Goal: Task Accomplishment & Management: Manage account settings

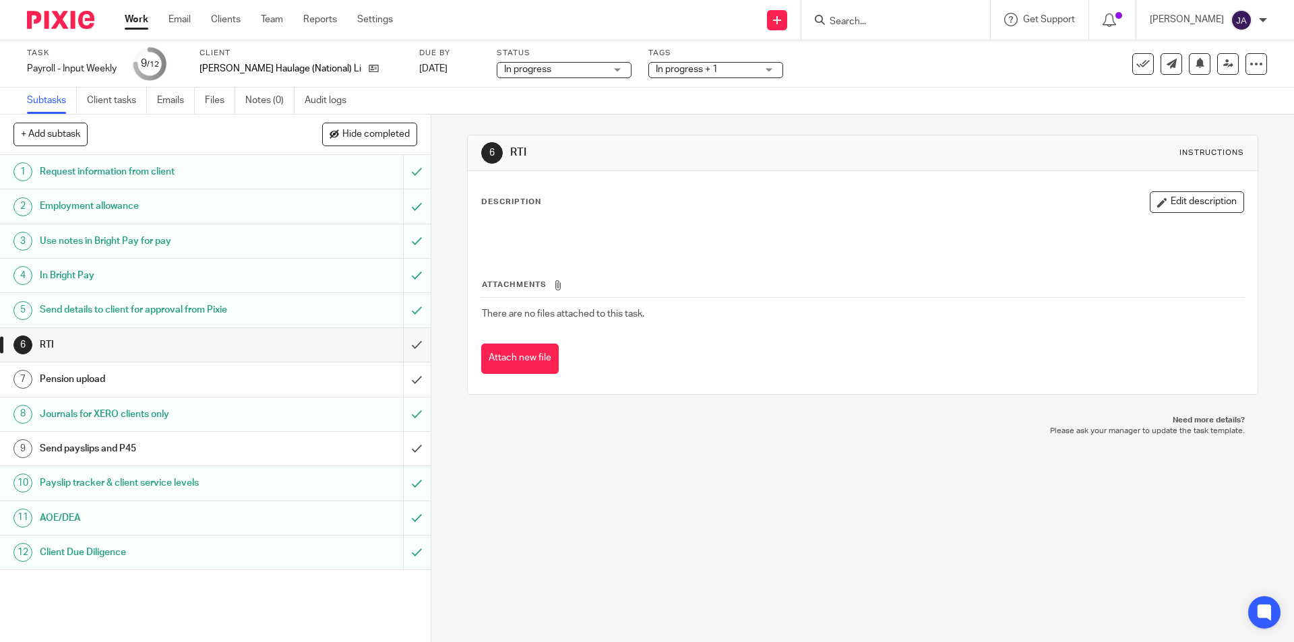
click at [143, 18] on link "Work" at bounding box center [137, 19] width 24 height 13
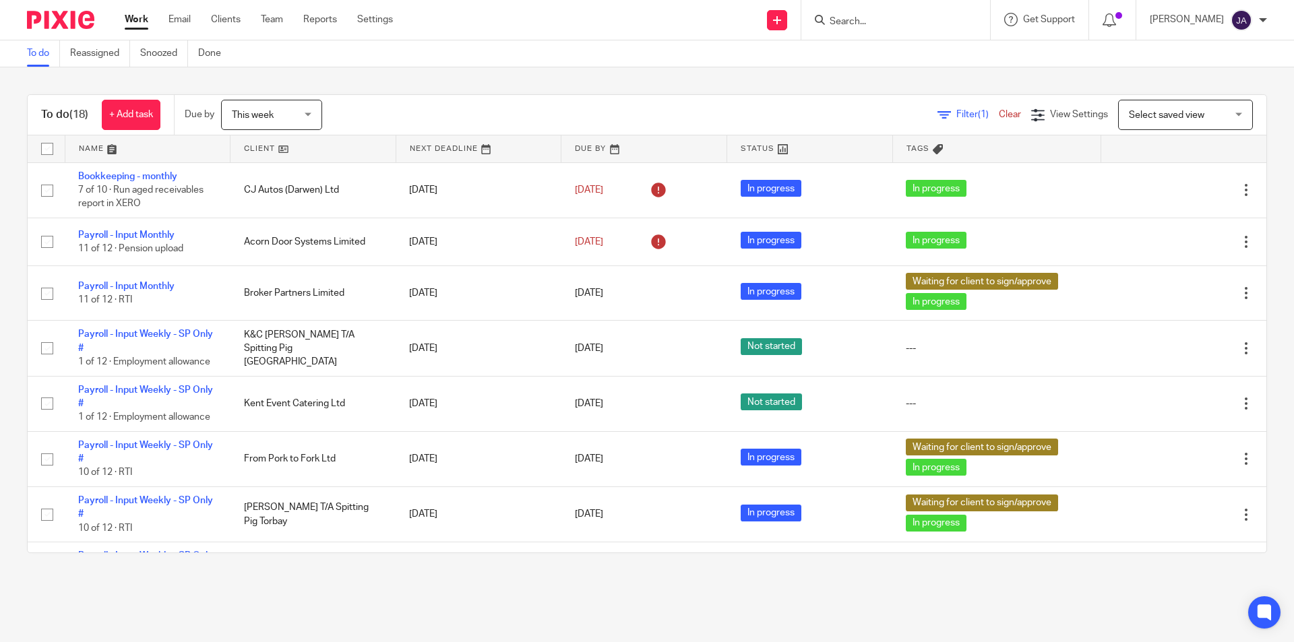
click at [305, 151] on link at bounding box center [313, 148] width 165 height 27
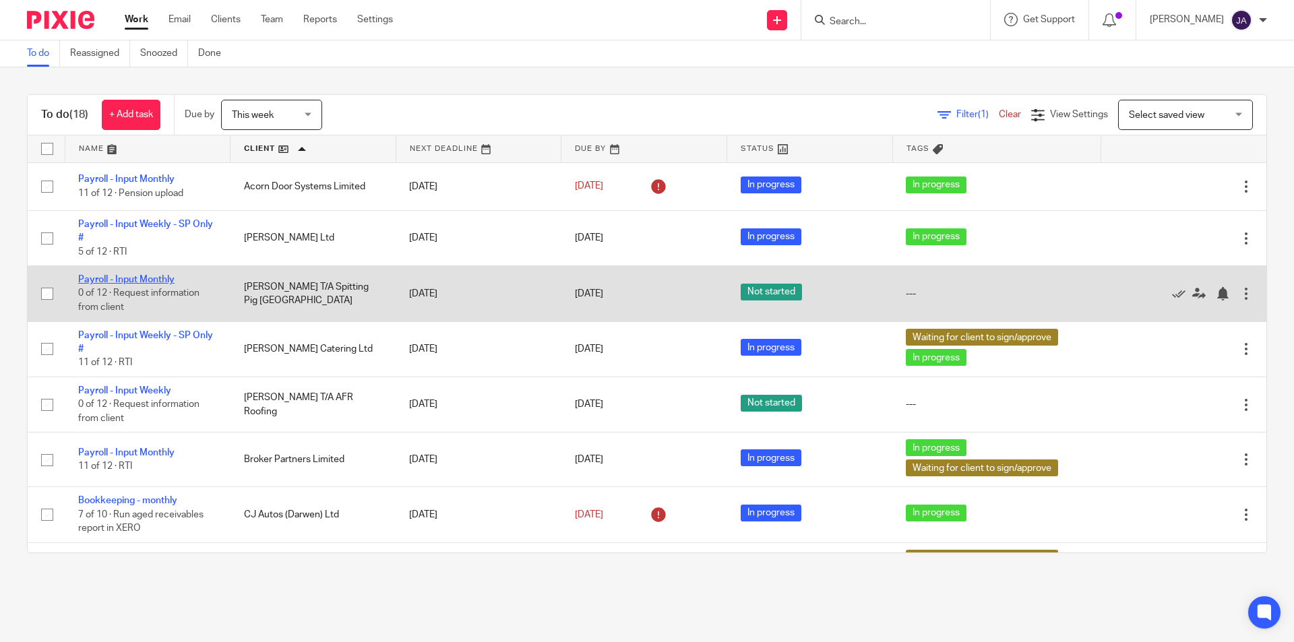
click at [156, 280] on link "Payroll - Input Monthly" at bounding box center [126, 279] width 96 height 9
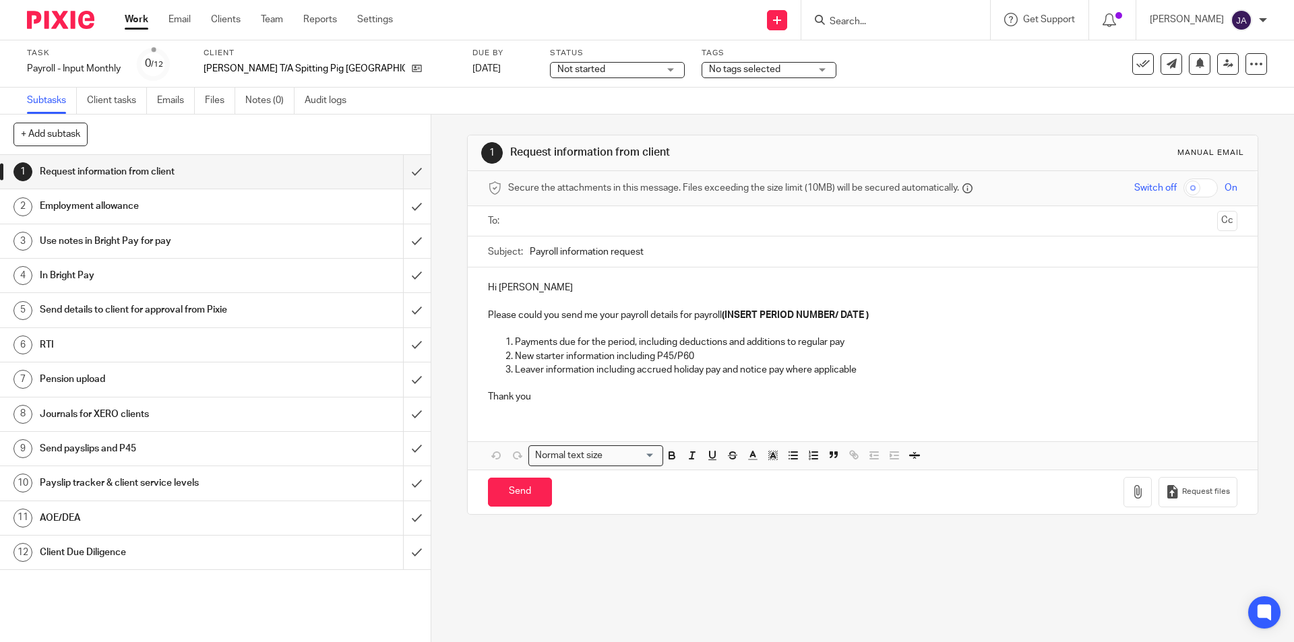
click at [557, 70] on span "Not started" at bounding box center [607, 70] width 101 height 14
click at [526, 92] on span "Not started" at bounding box center [528, 91] width 48 height 9
click at [524, 219] on input "text" at bounding box center [862, 222] width 698 height 16
click at [530, 255] on input "Payroll information request" at bounding box center [883, 255] width 707 height 30
paste input ": Monthly SP East Anglia"
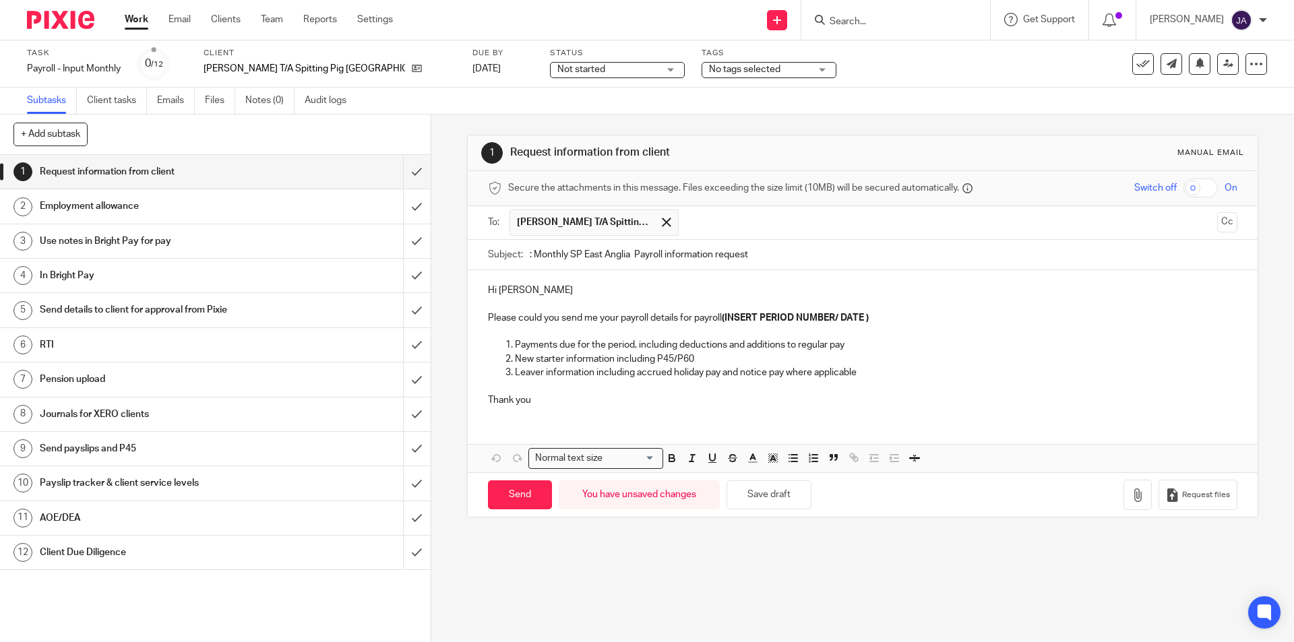
click at [533, 255] on input ": Monthly SP East Anglia Payroll information request" at bounding box center [883, 255] width 707 height 30
click at [565, 257] on input ":Monthly SP East Anglia Payroll information request" at bounding box center [883, 255] width 707 height 30
click at [762, 253] on input ":Month 5 SP East Anglia Payroll information request" at bounding box center [883, 255] width 707 height 30
type input ":Month 5 SP East Anglia Payroll information request, August 2025"
click at [557, 284] on p "Hi Andrew" at bounding box center [862, 290] width 749 height 13
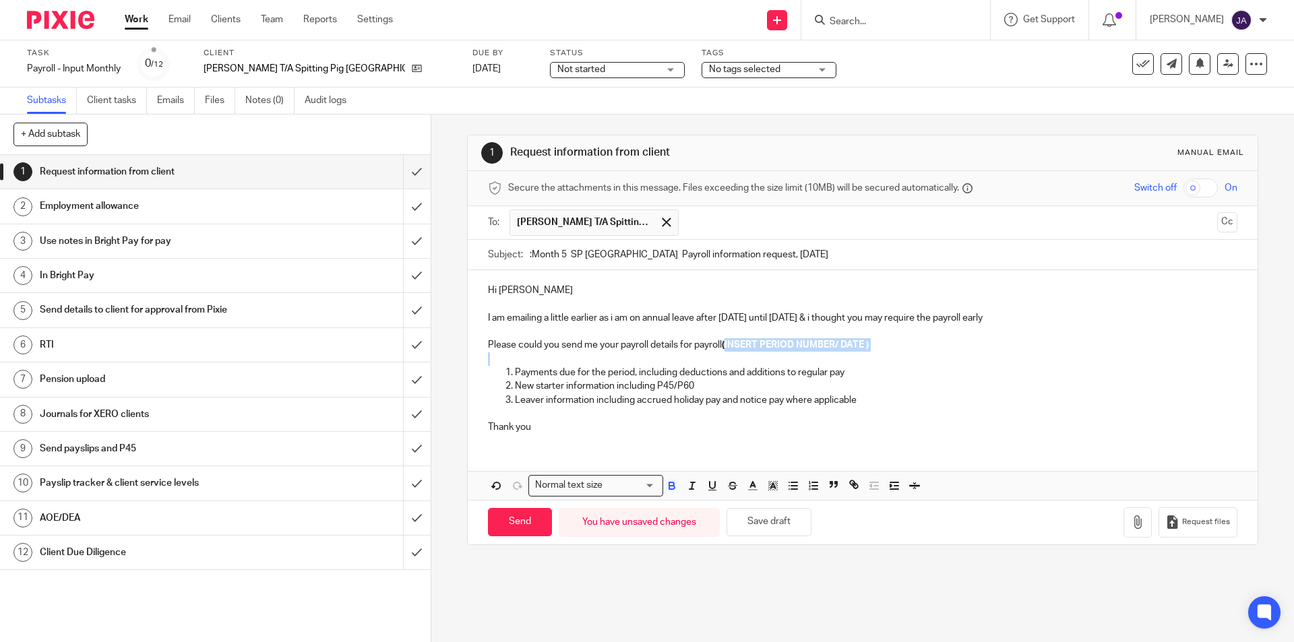
drag, startPoint x: 906, startPoint y: 349, endPoint x: 727, endPoint y: 340, distance: 179.5
click at [727, 340] on div "Hi Andrew I am emailing a little earlier as i am on annual leave after today un…" at bounding box center [862, 357] width 789 height 174
click at [528, 429] on p "Thank you" at bounding box center [862, 427] width 749 height 13
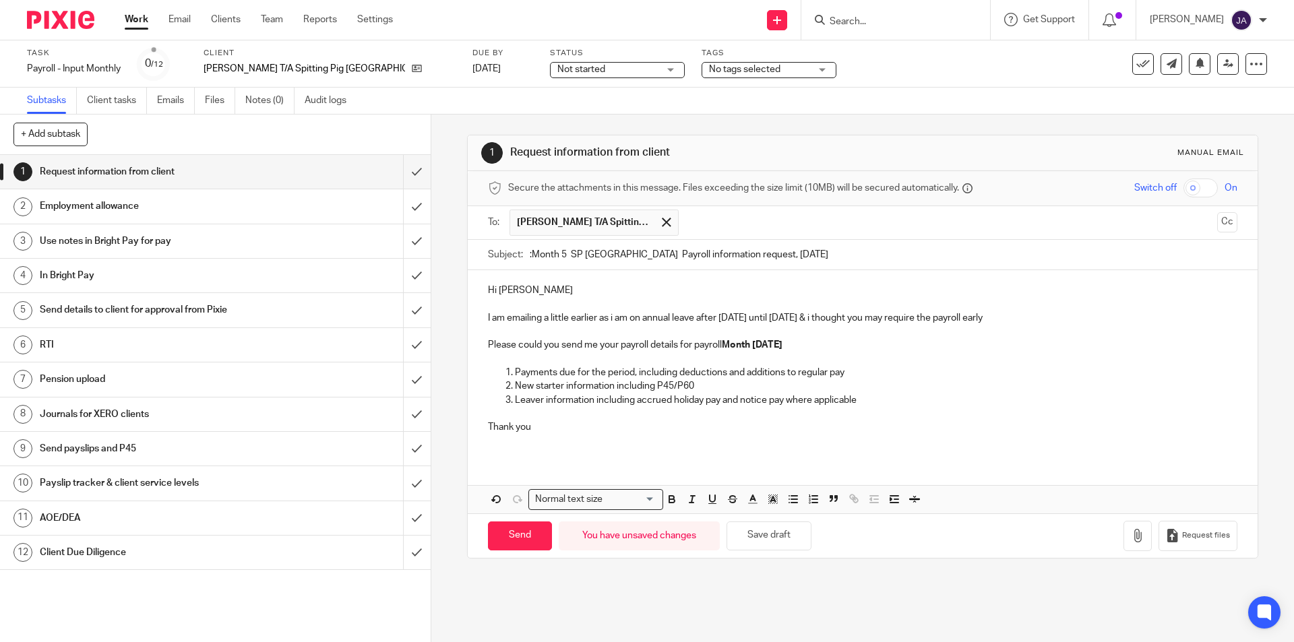
click at [709, 69] on span "No tags selected" at bounding box center [744, 69] width 71 height 9
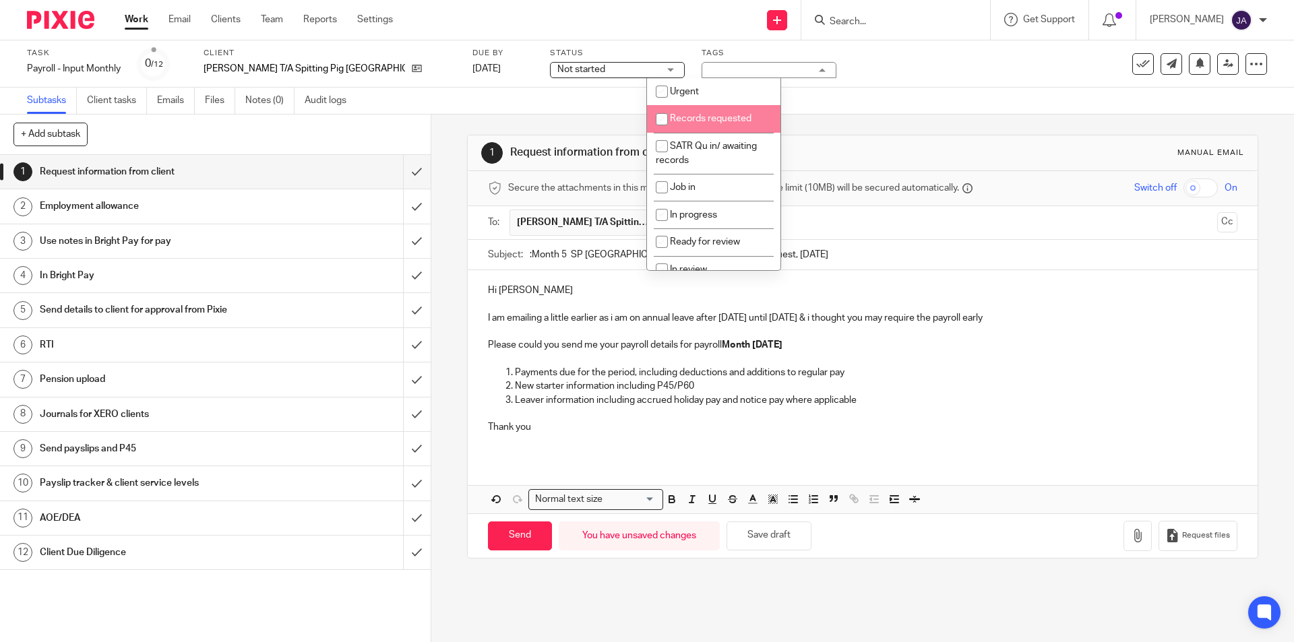
scroll to position [202, 0]
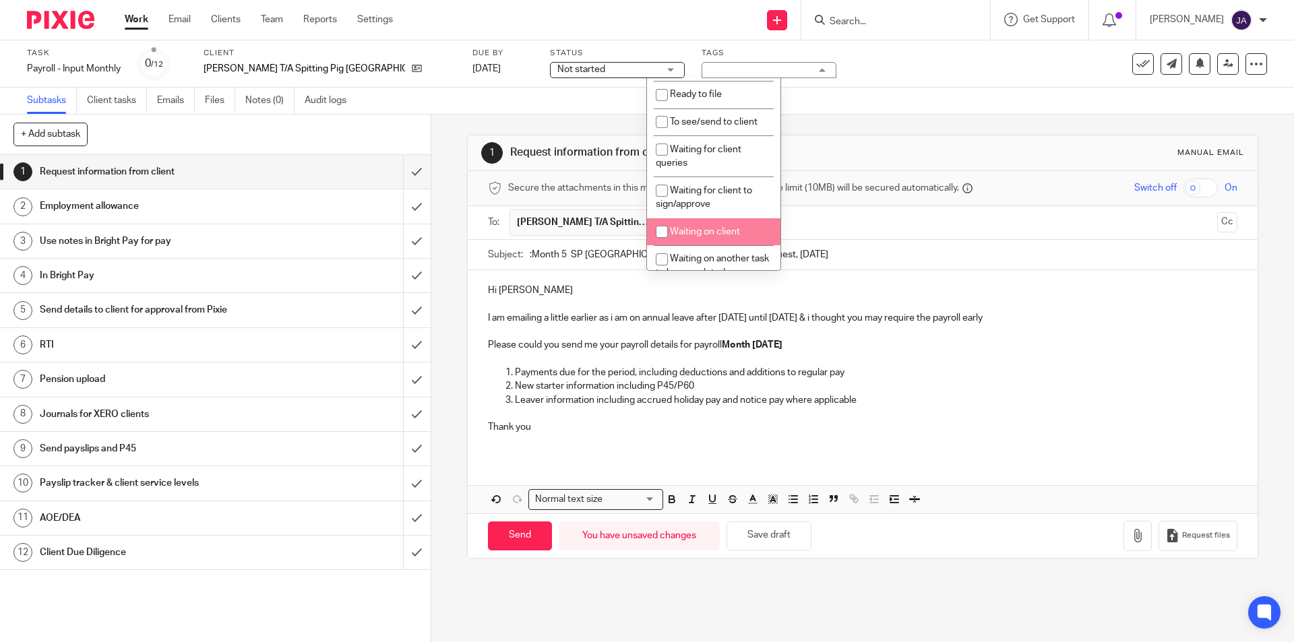
click at [698, 225] on li "Waiting on client" at bounding box center [713, 232] width 133 height 28
checkbox input "true"
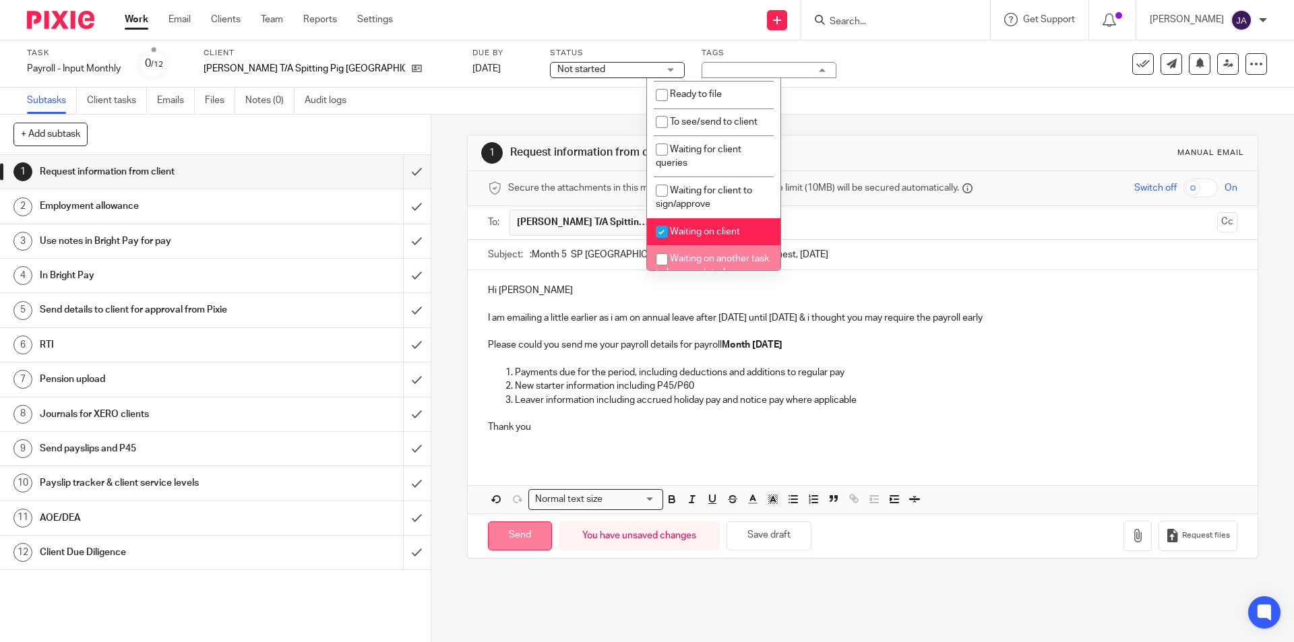
click at [535, 536] on input "Send" at bounding box center [520, 536] width 64 height 29
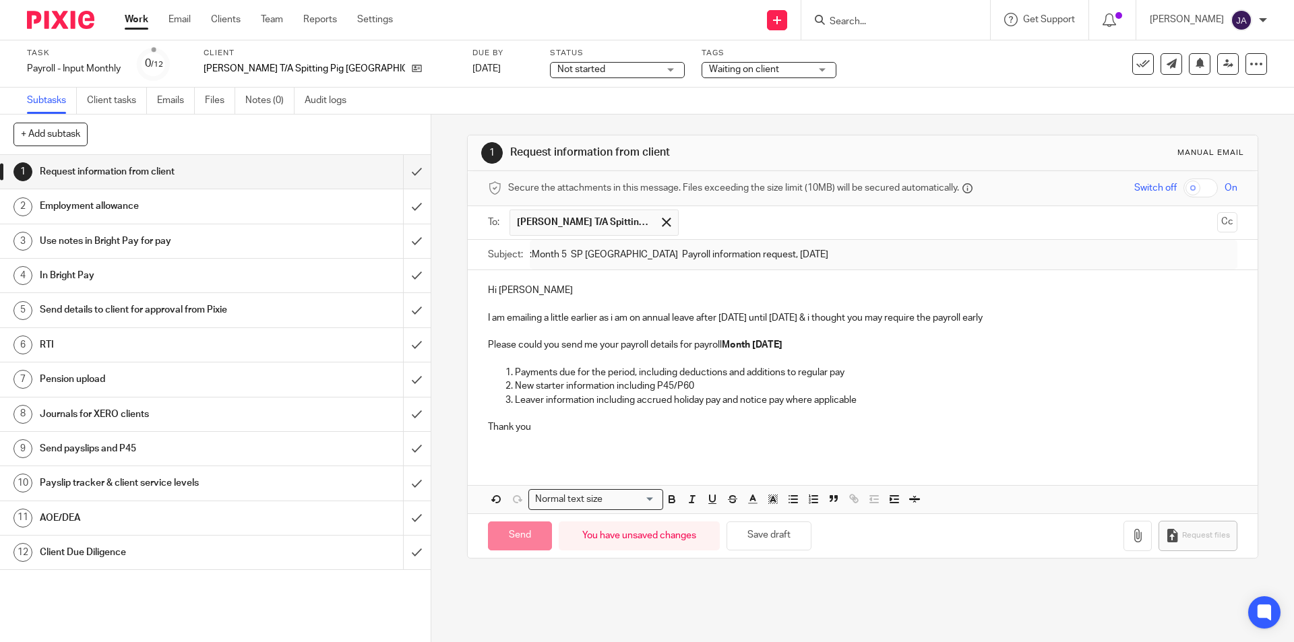
type input "Sent"
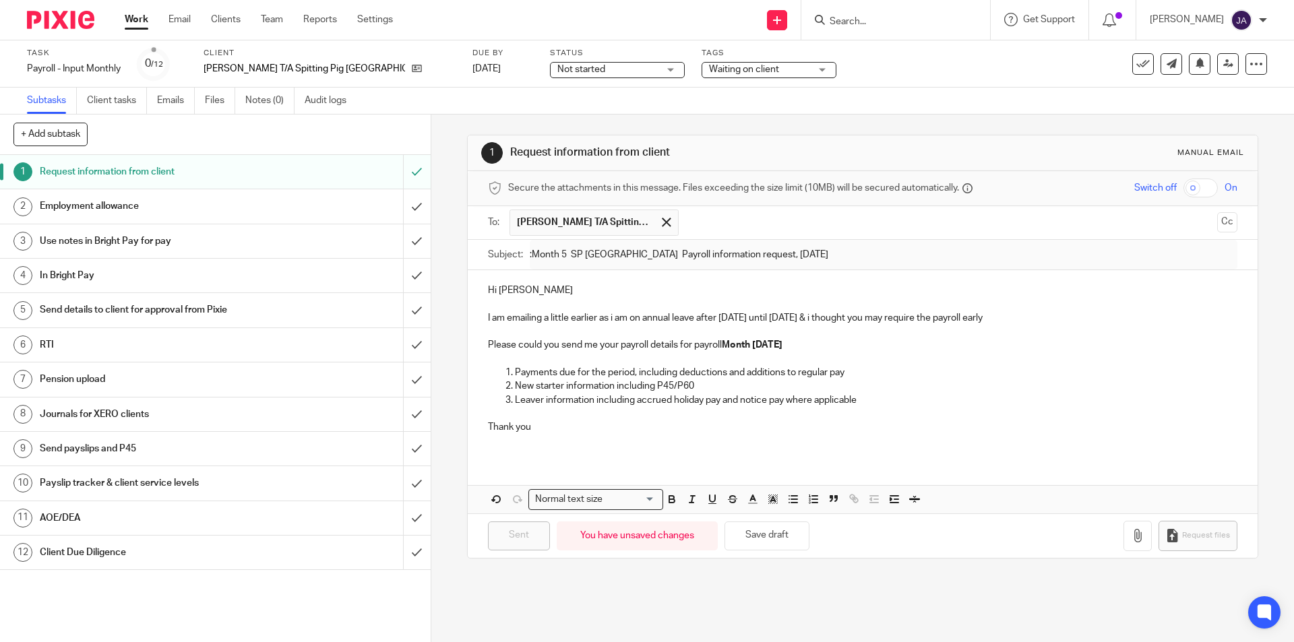
click at [131, 16] on link "Work" at bounding box center [137, 19] width 24 height 13
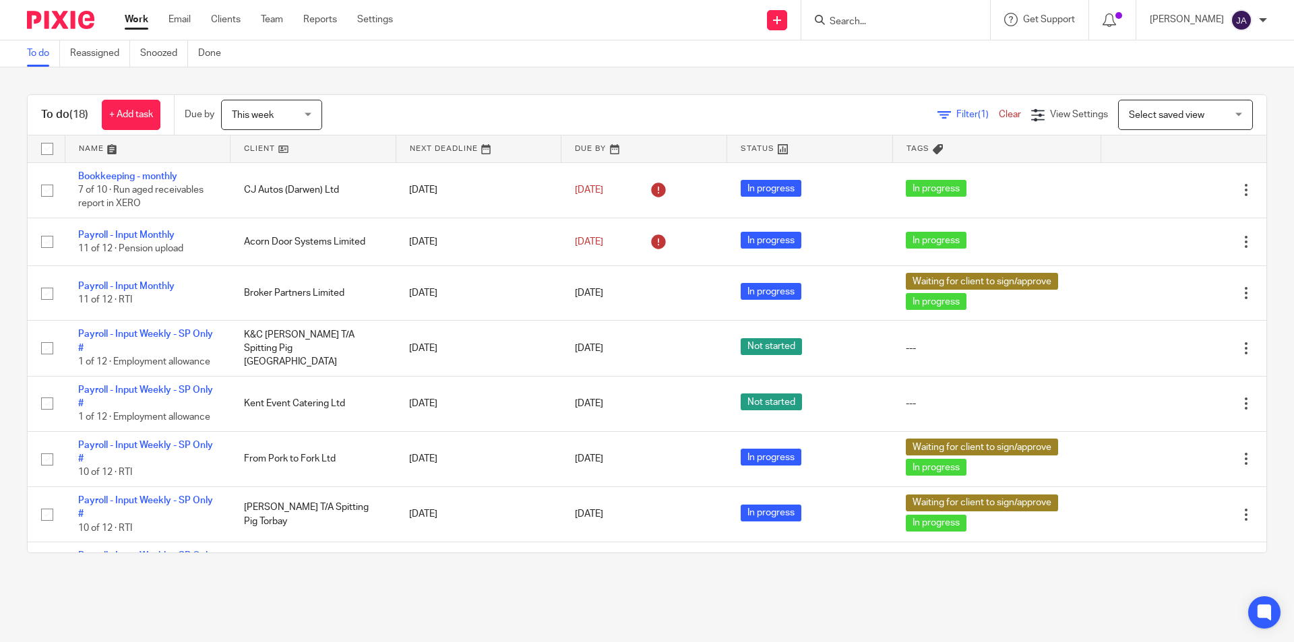
click at [264, 120] on span "This week" at bounding box center [267, 114] width 71 height 28
click at [370, 120] on div "Filter (1) Clear View Settings View Settings (1) Filters Clear Save Manage save…" at bounding box center [806, 115] width 921 height 30
click at [250, 146] on link at bounding box center [313, 148] width 165 height 27
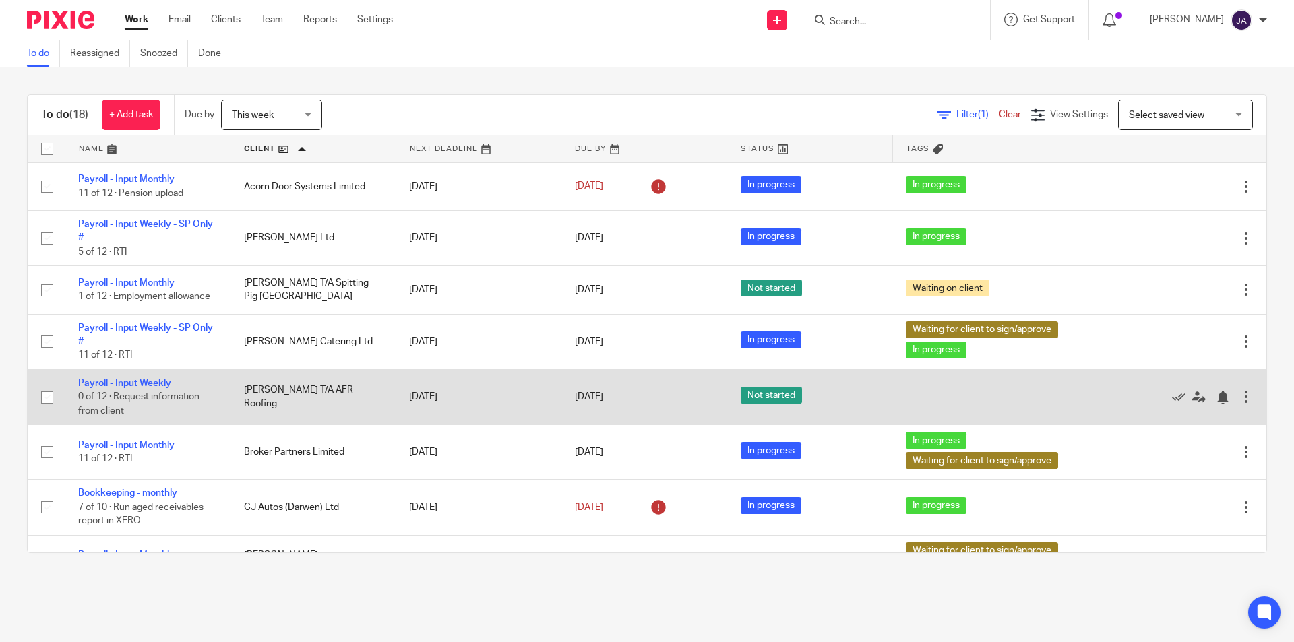
click at [119, 385] on link "Payroll - Input Weekly" at bounding box center [124, 383] width 93 height 9
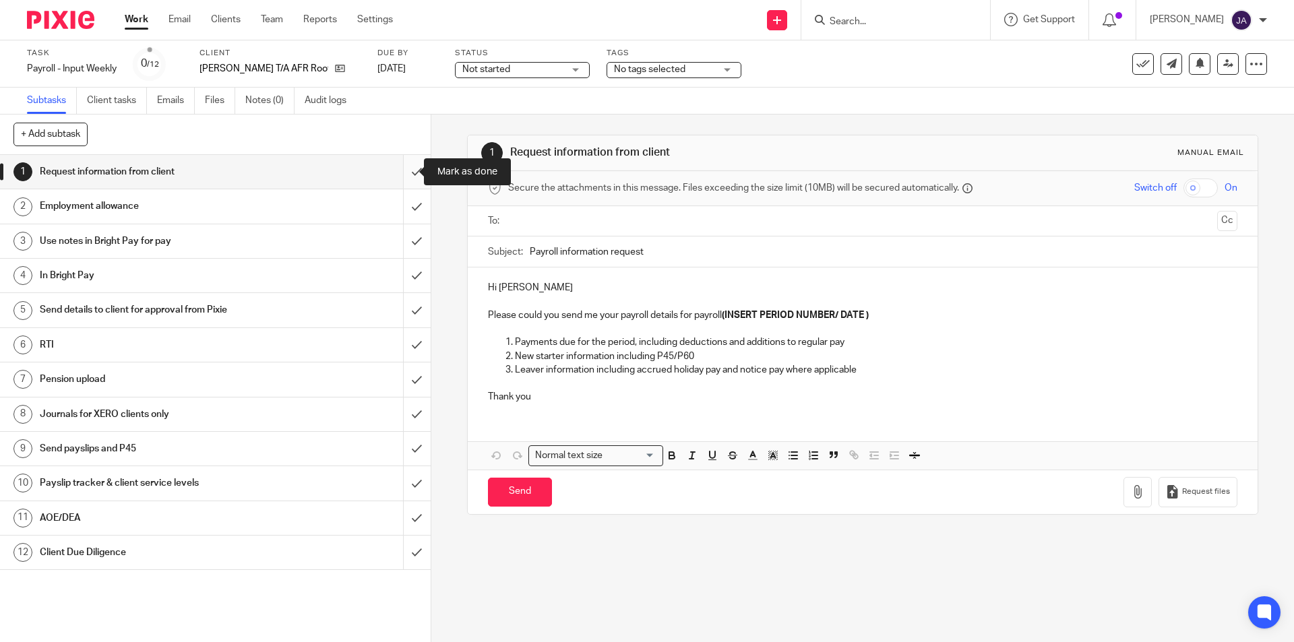
click at [402, 171] on input "submit" at bounding box center [215, 172] width 431 height 34
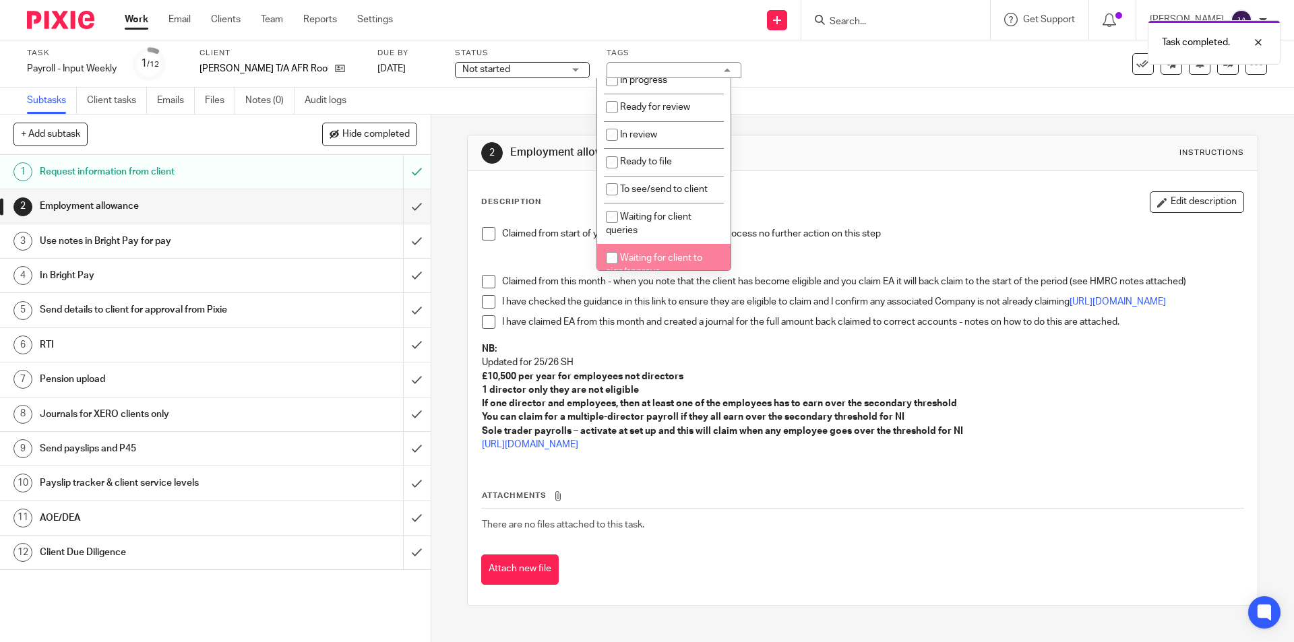
scroll to position [202, 0]
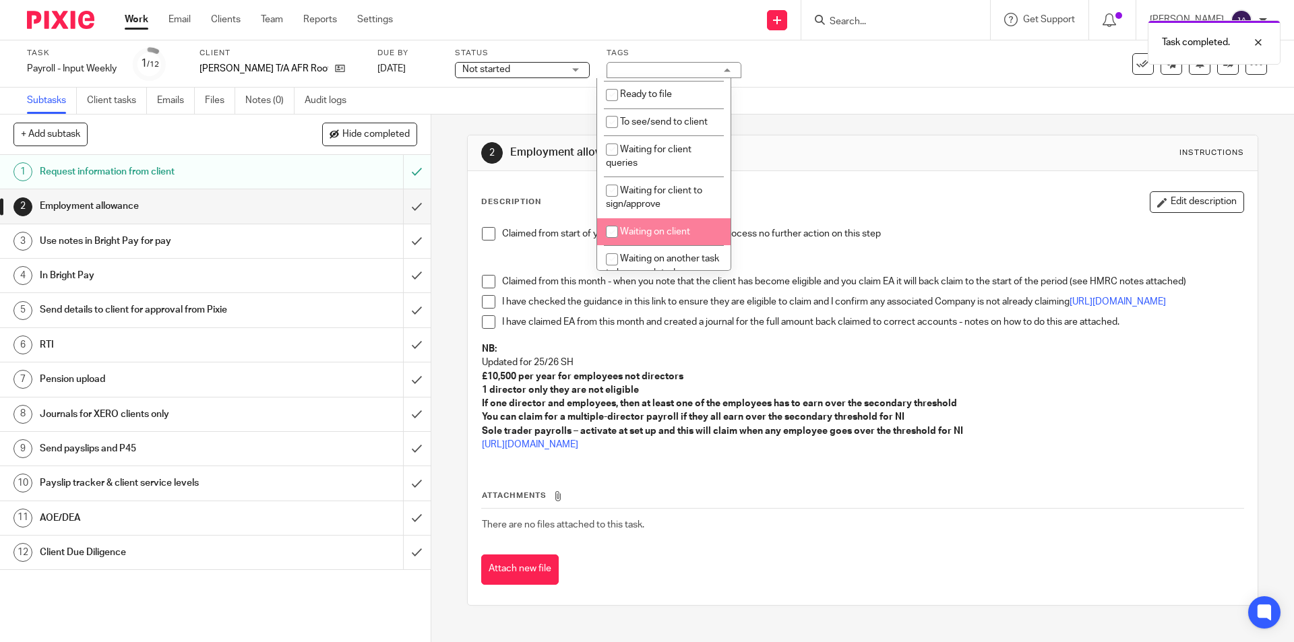
click at [650, 223] on li "Waiting on client" at bounding box center [663, 232] width 133 height 28
checkbox input "true"
click at [132, 20] on link "Work" at bounding box center [137, 19] width 24 height 13
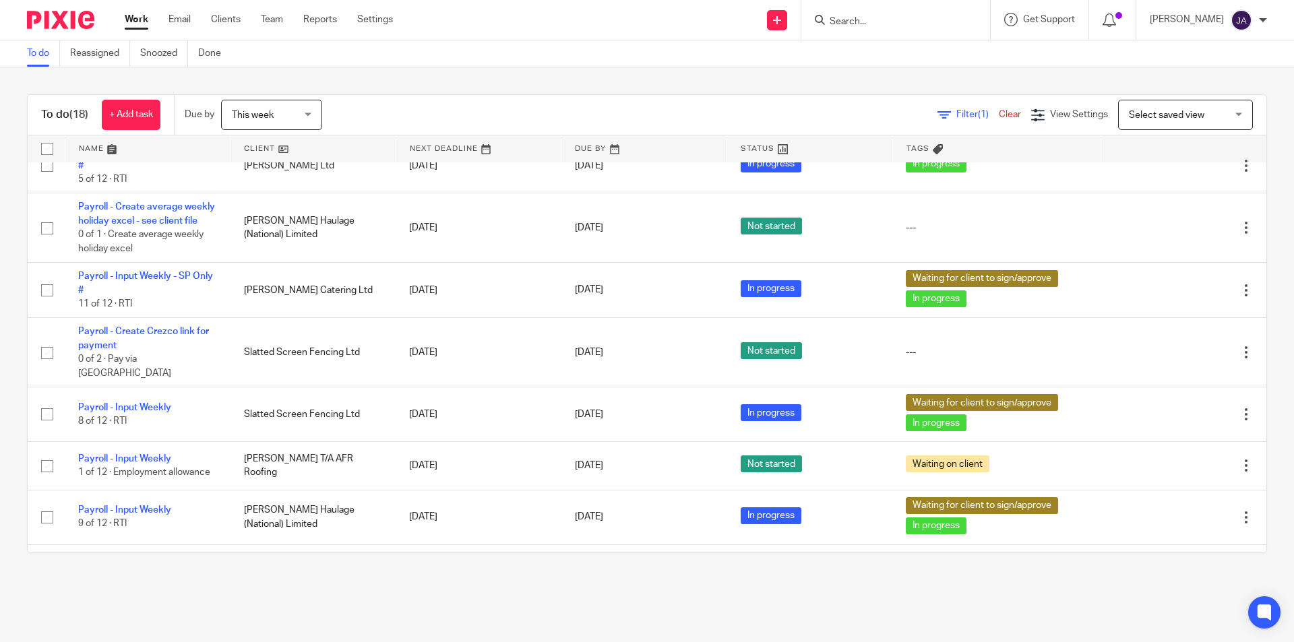
scroll to position [609, 0]
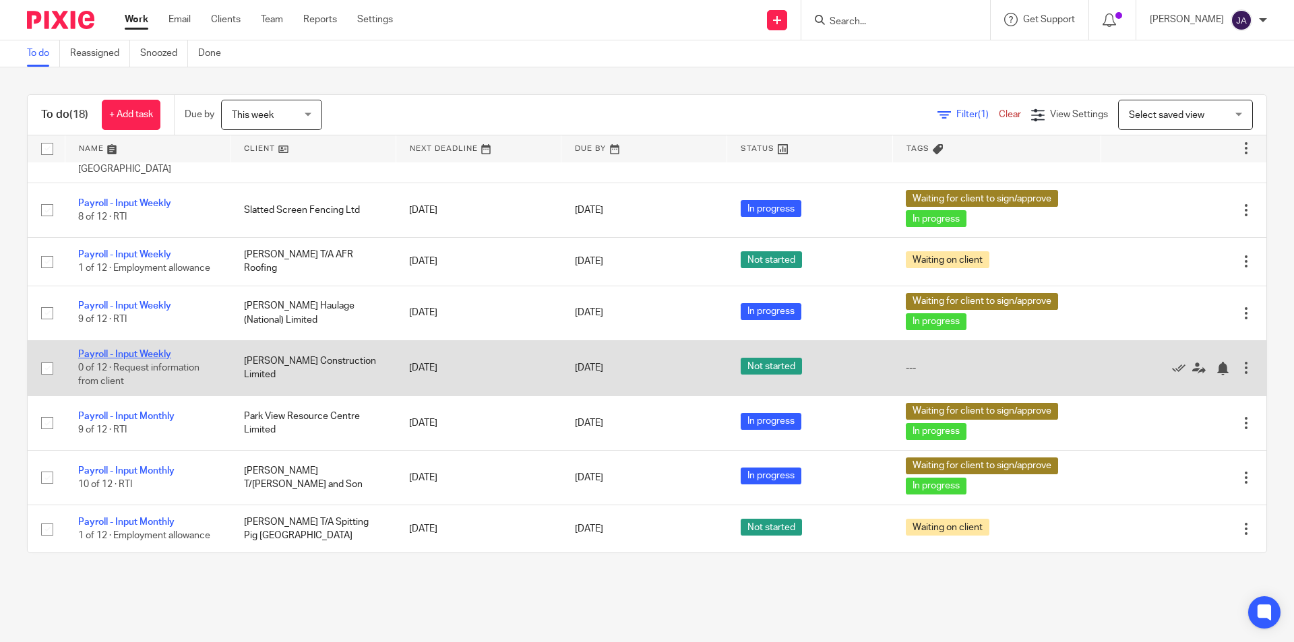
click at [94, 358] on link "Payroll - Input Weekly" at bounding box center [124, 354] width 93 height 9
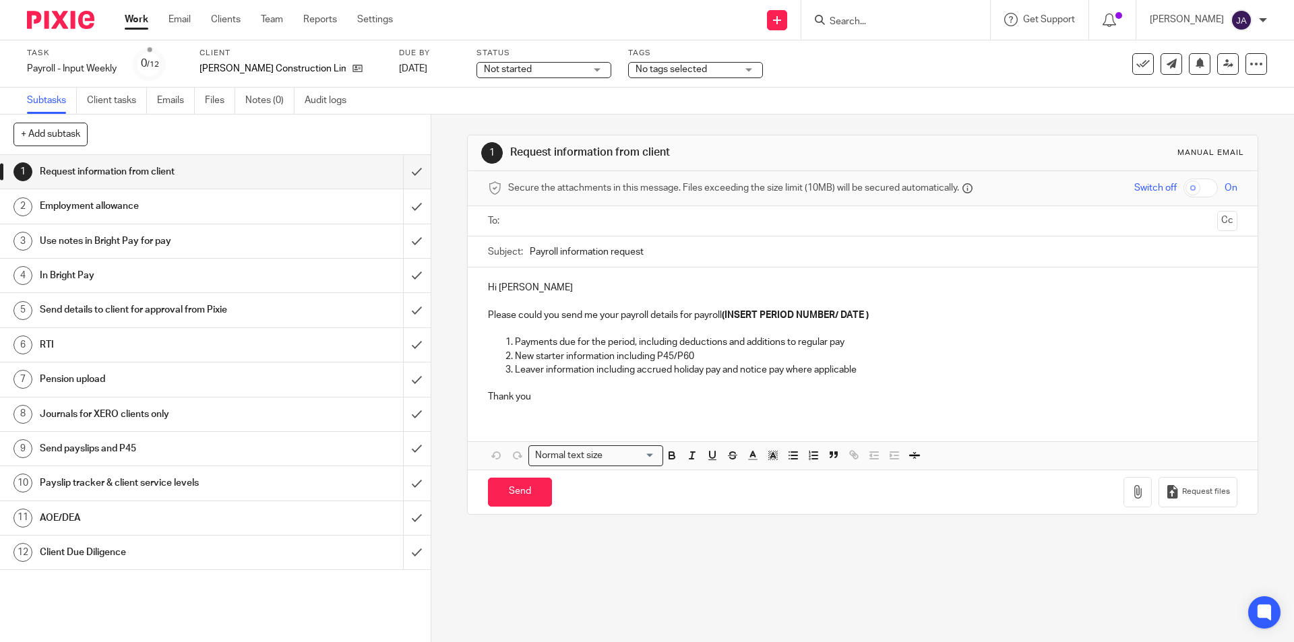
click at [530, 69] on span "Not started" at bounding box center [534, 70] width 101 height 14
click at [452, 121] on span "In progress" at bounding box center [462, 118] width 47 height 9
click at [636, 69] on span "No tags selected" at bounding box center [671, 69] width 71 height 9
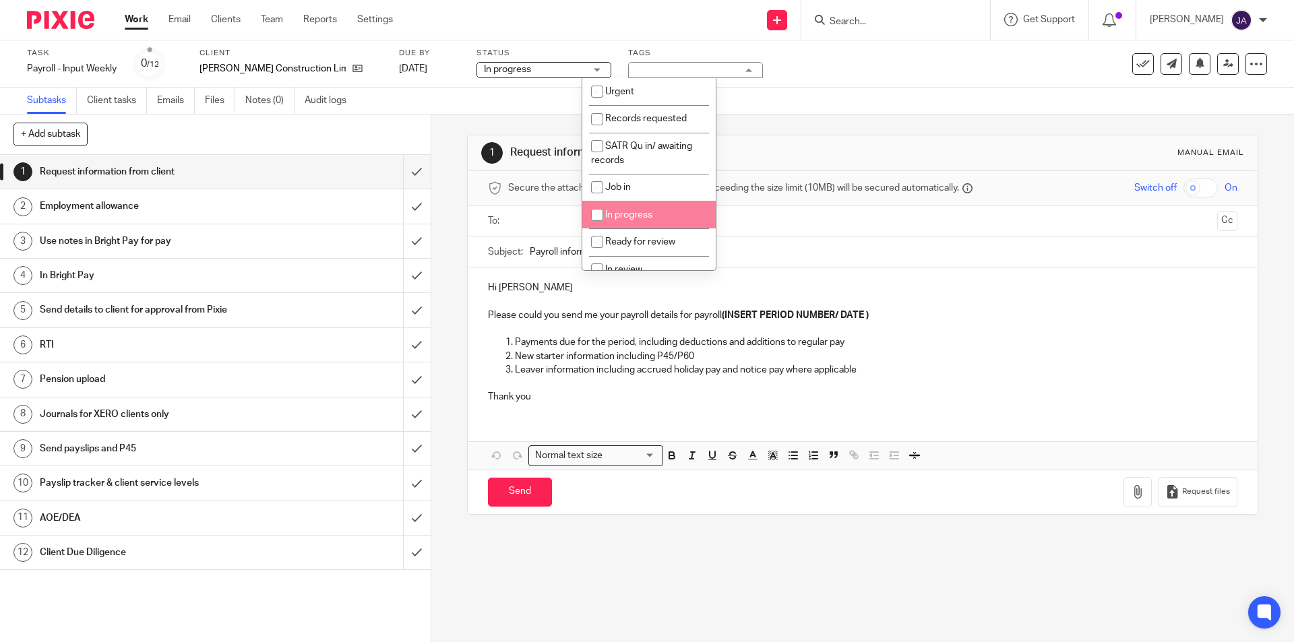
click at [623, 213] on span "In progress" at bounding box center [628, 214] width 47 height 9
checkbox input "true"
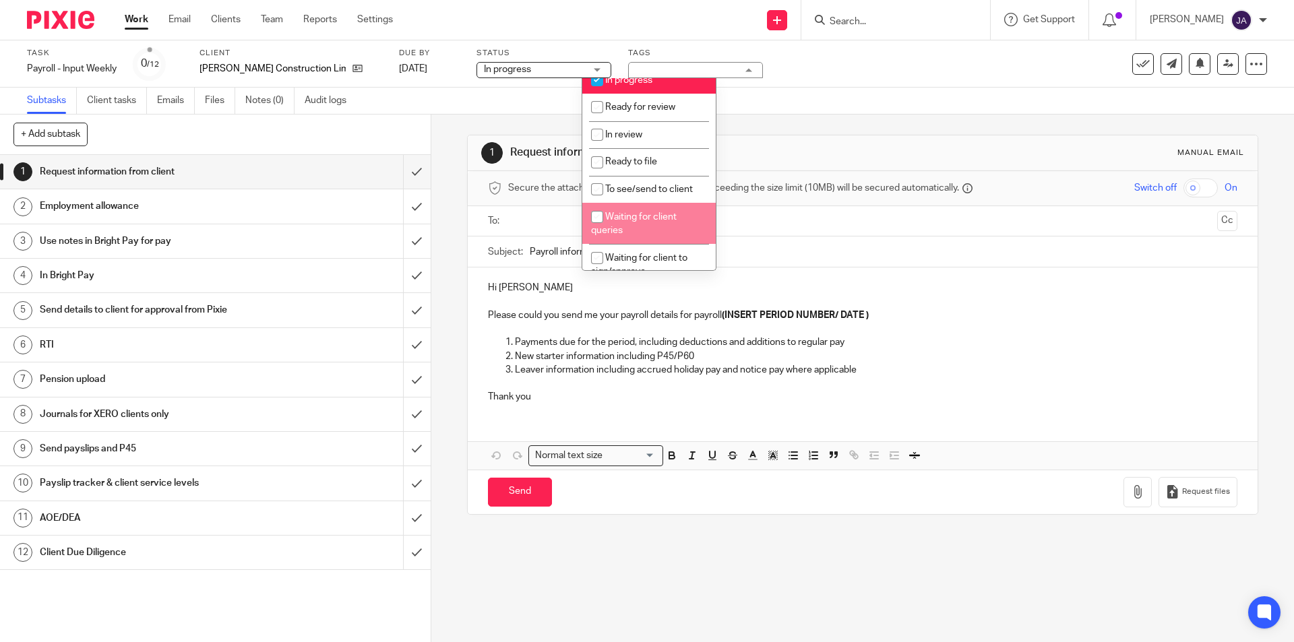
scroll to position [202, 0]
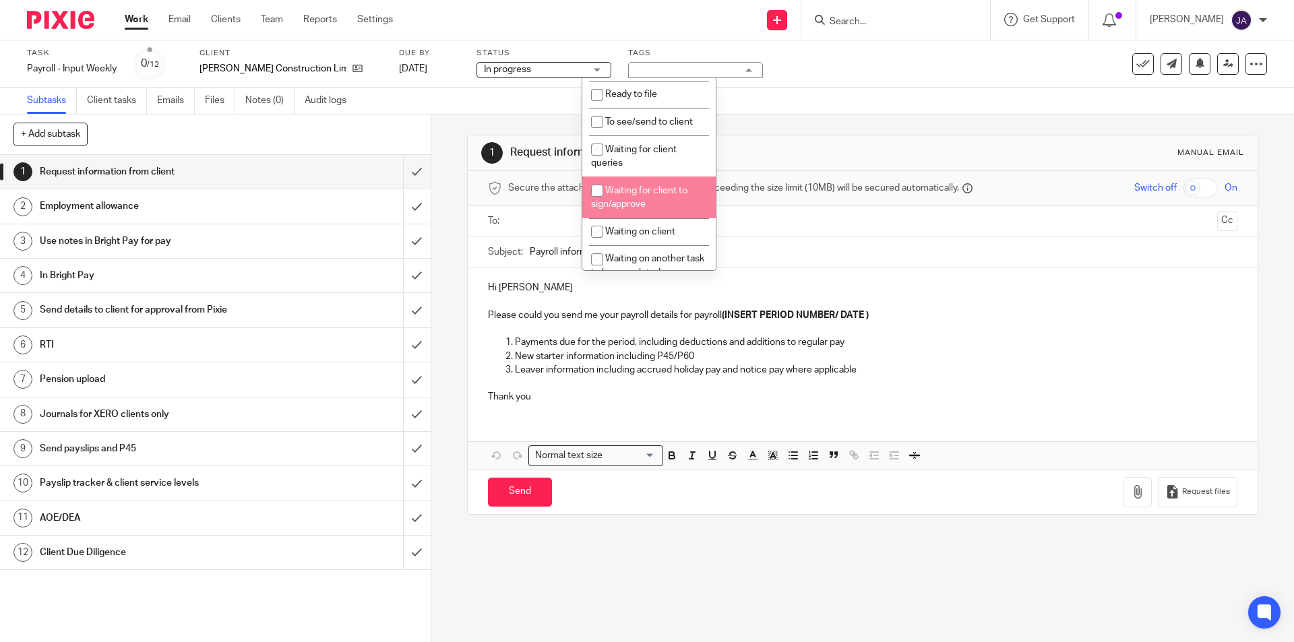
click at [623, 205] on span "Waiting for client to sign/approve" at bounding box center [639, 198] width 96 height 24
checkbox input "true"
click at [559, 451] on div "Normal text size" at bounding box center [592, 454] width 127 height 17
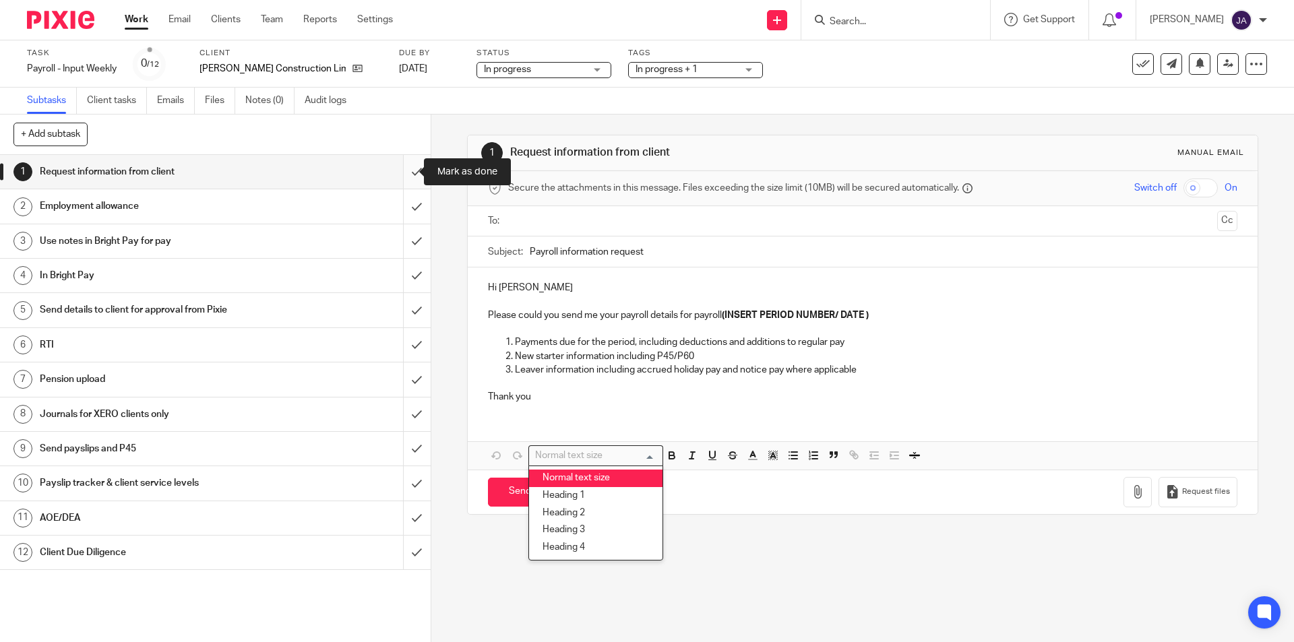
click at [407, 174] on input "submit" at bounding box center [215, 172] width 431 height 34
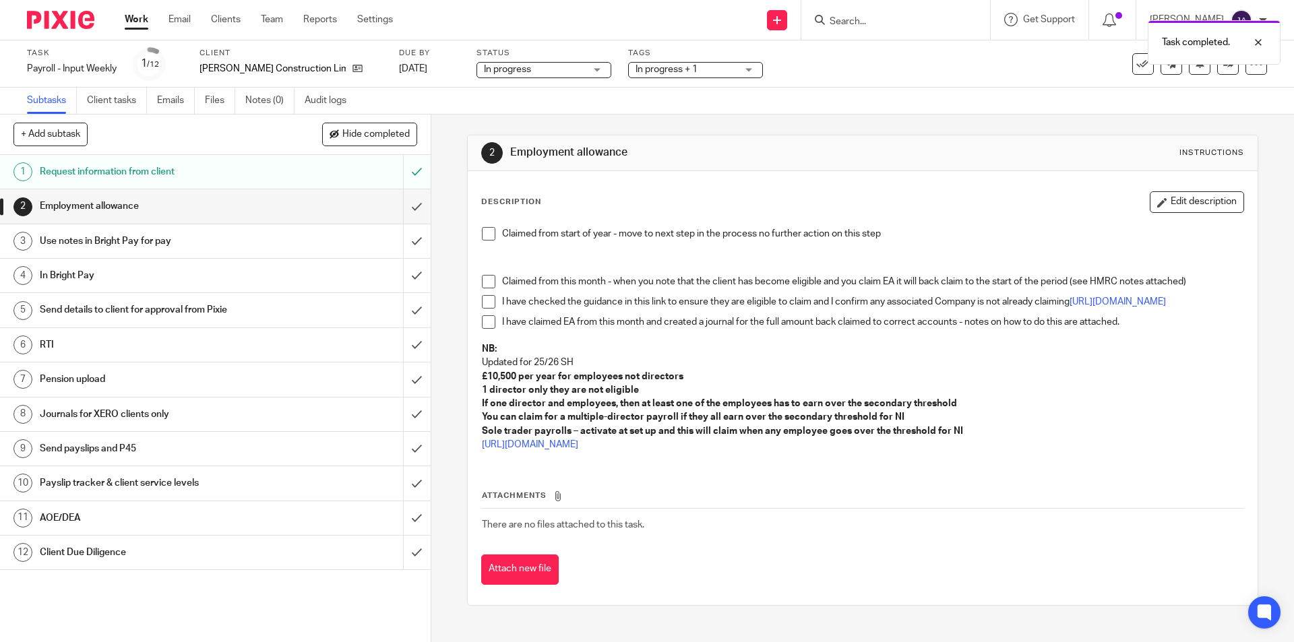
click at [483, 231] on span at bounding box center [488, 233] width 13 height 13
click at [407, 210] on input "submit" at bounding box center [215, 206] width 431 height 34
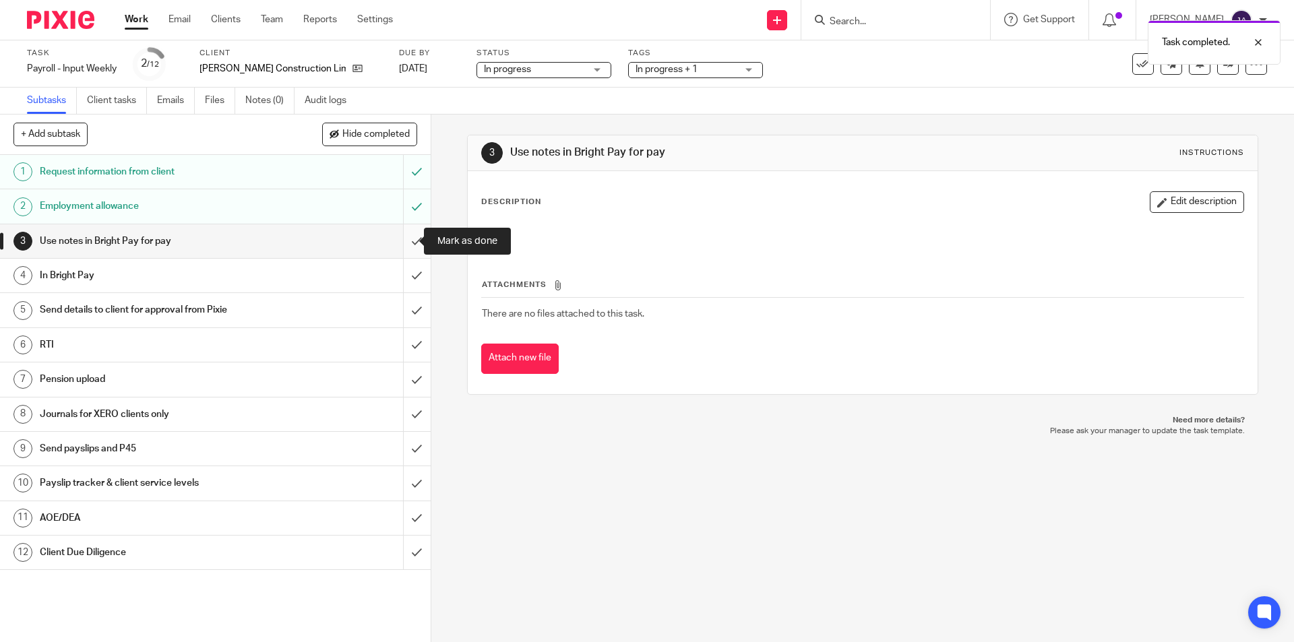
click at [404, 244] on input "submit" at bounding box center [215, 241] width 431 height 34
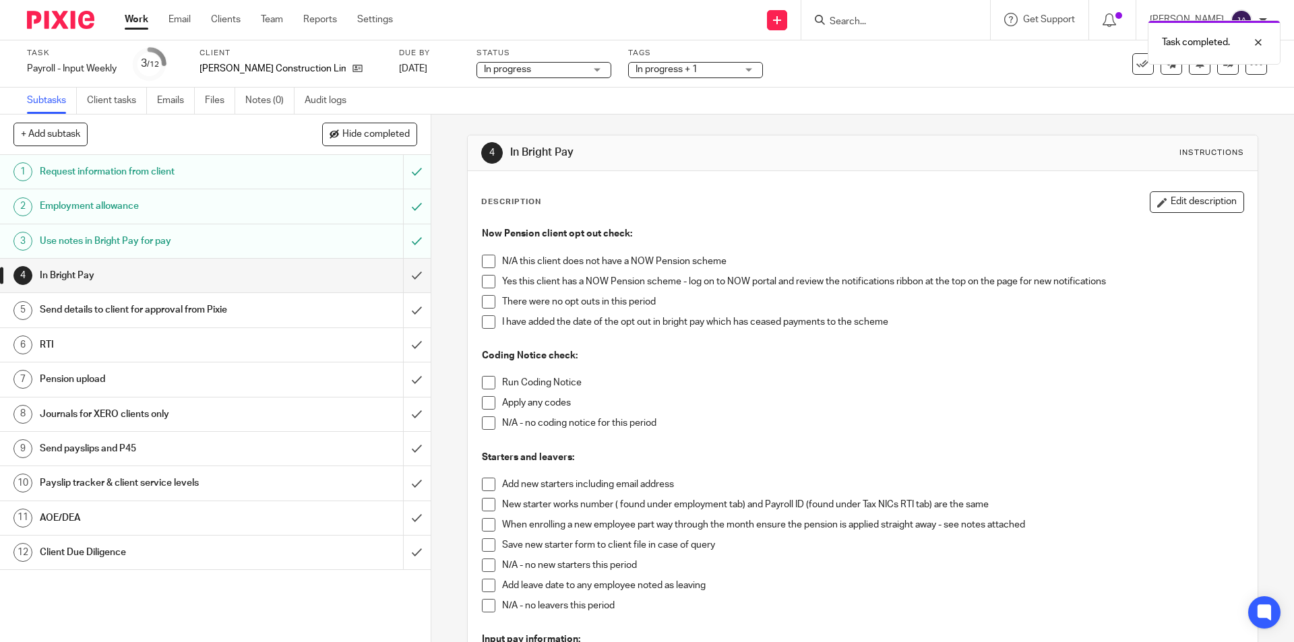
click at [482, 277] on span at bounding box center [488, 281] width 13 height 13
click at [487, 299] on span at bounding box center [488, 301] width 13 height 13
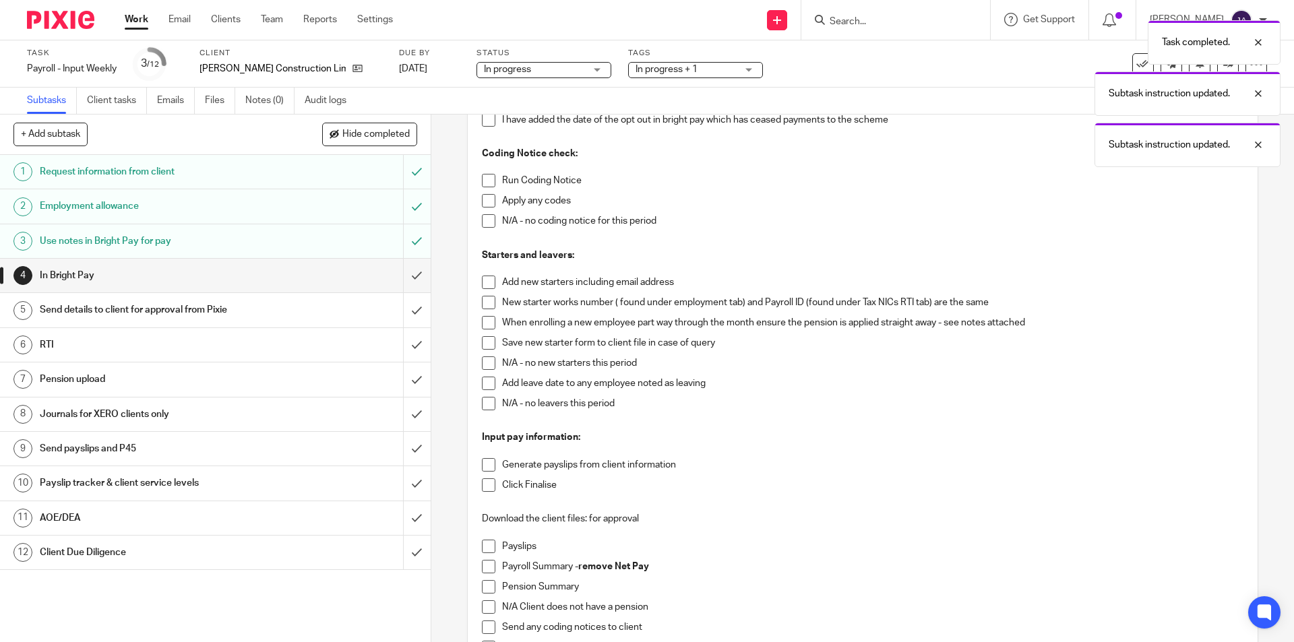
click at [482, 179] on span at bounding box center [488, 180] width 13 height 13
click at [483, 219] on span at bounding box center [488, 220] width 13 height 13
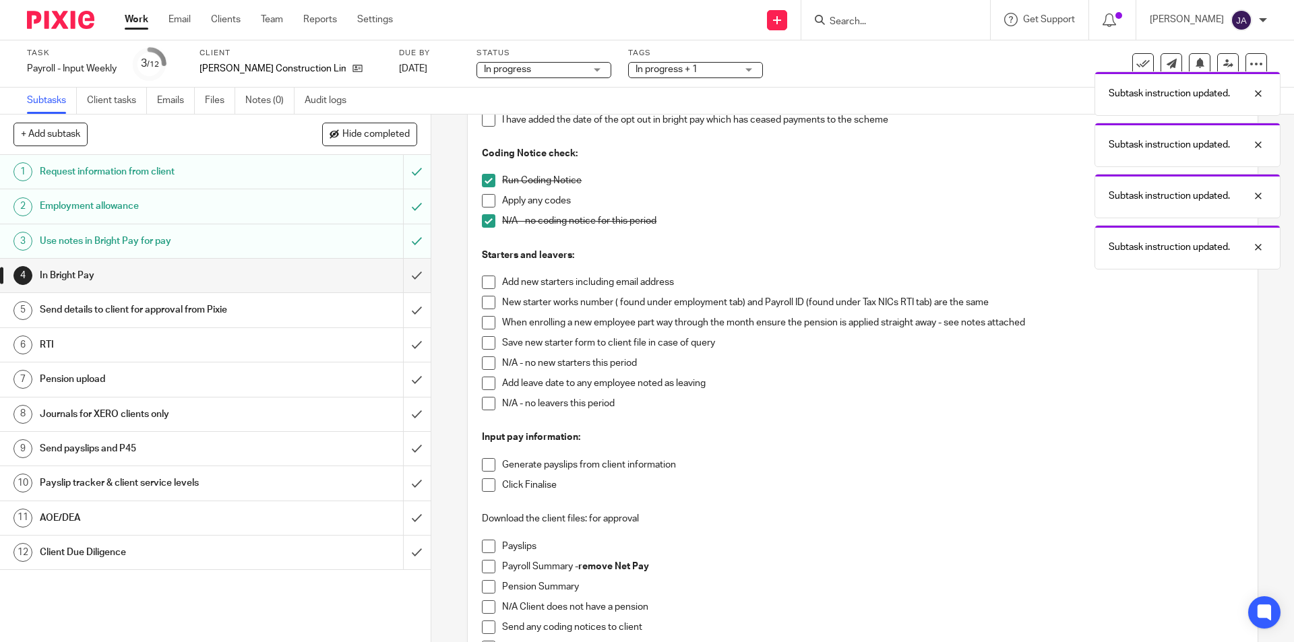
click at [487, 359] on span at bounding box center [488, 363] width 13 height 13
click at [482, 405] on span at bounding box center [488, 403] width 13 height 13
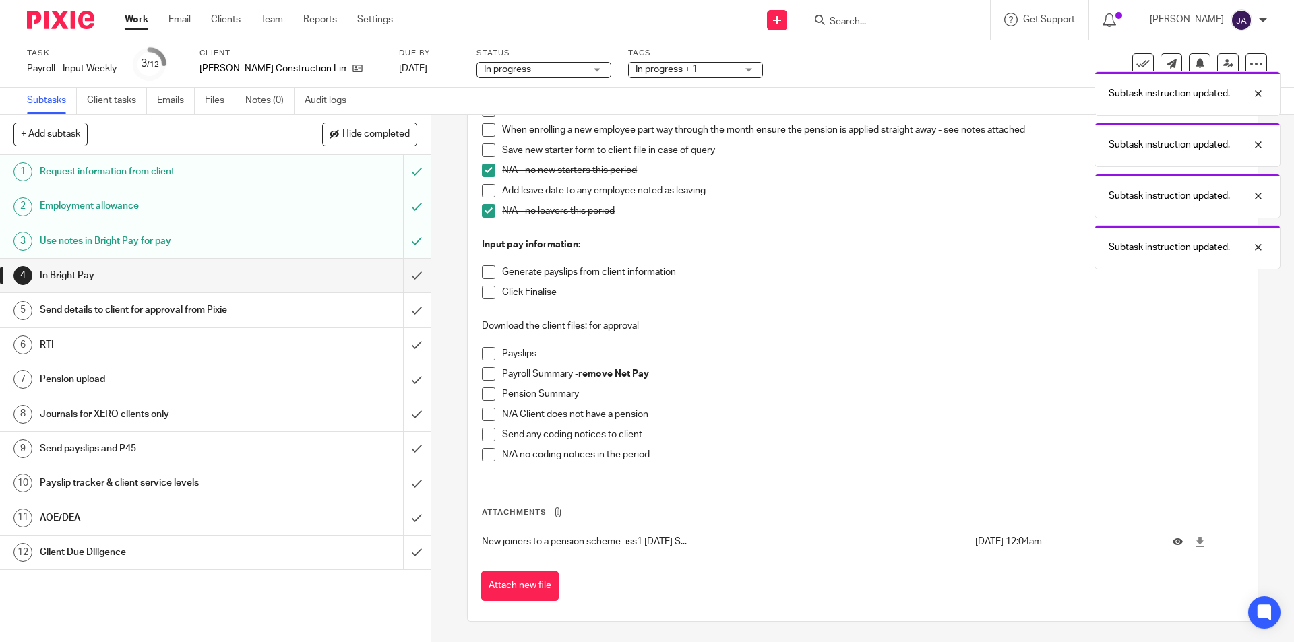
click at [482, 274] on span at bounding box center [488, 272] width 13 height 13
click at [483, 293] on span at bounding box center [488, 292] width 13 height 13
click at [486, 355] on span at bounding box center [488, 353] width 13 height 13
click at [485, 372] on span at bounding box center [488, 373] width 13 height 13
click at [483, 392] on span at bounding box center [488, 394] width 13 height 13
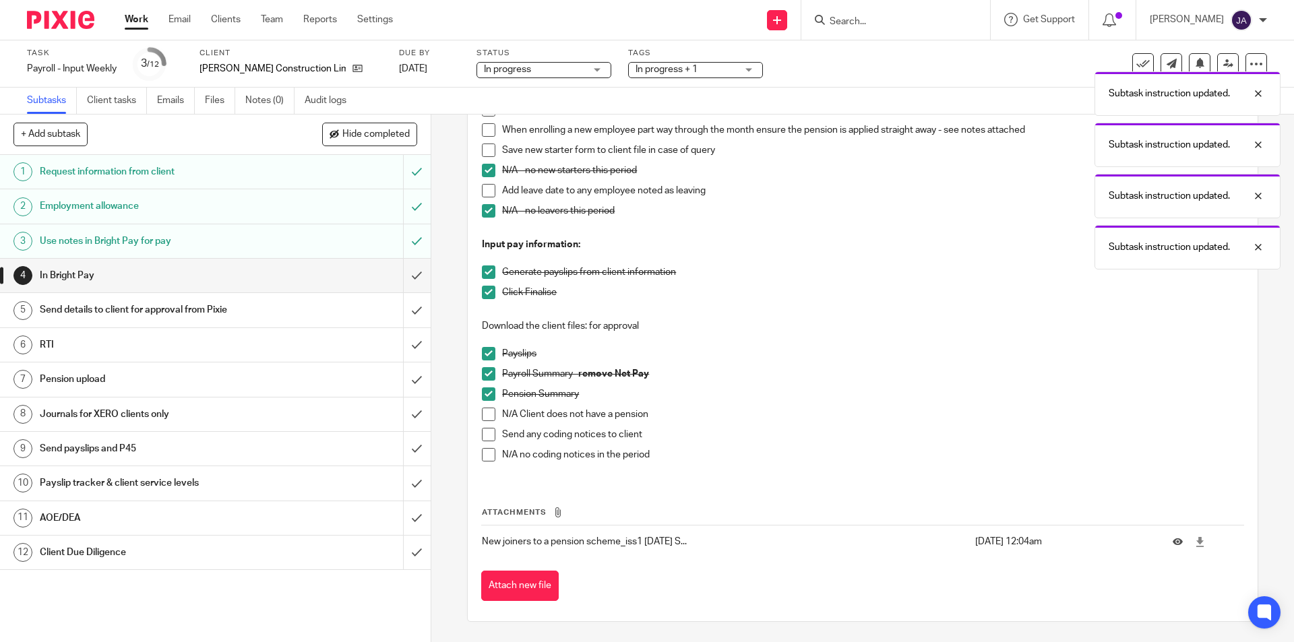
click at [490, 457] on span at bounding box center [488, 454] width 13 height 13
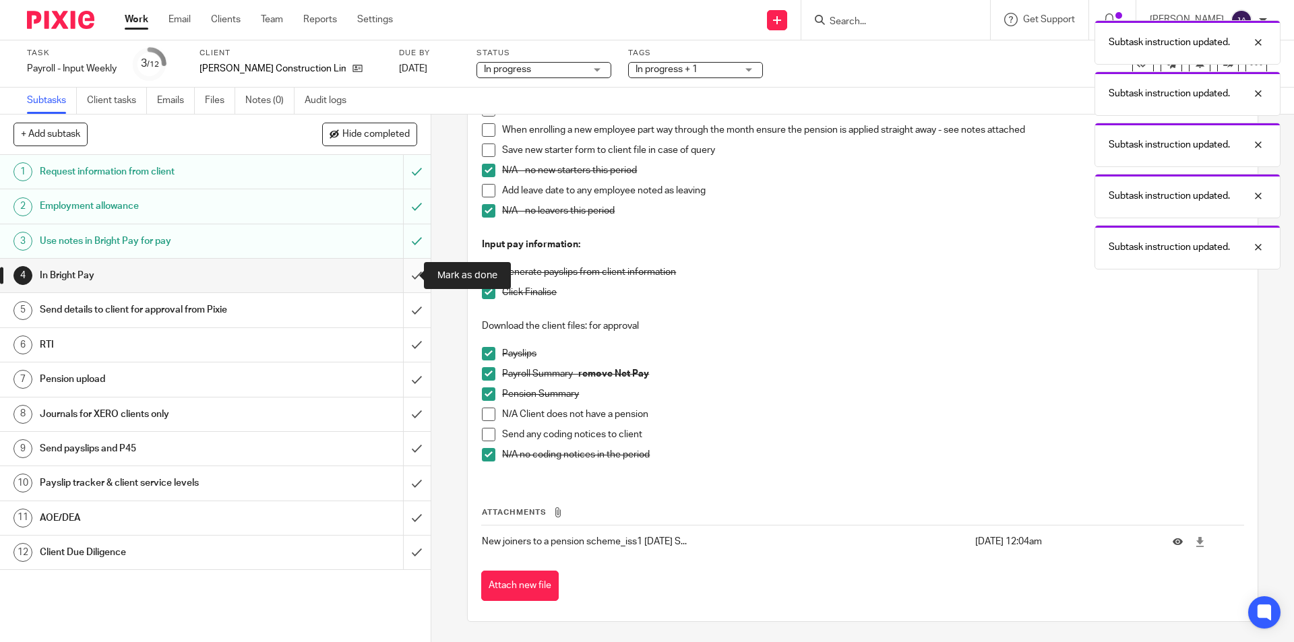
click at [396, 279] on input "submit" at bounding box center [215, 276] width 431 height 34
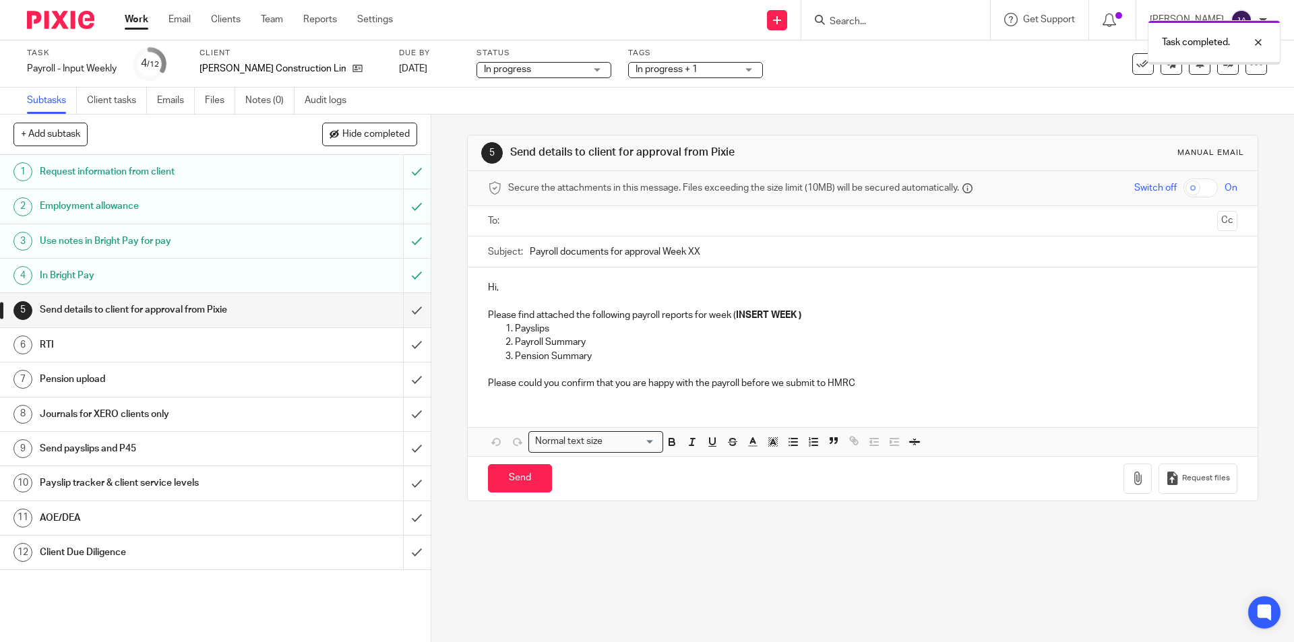
click at [522, 221] on input "text" at bounding box center [862, 222] width 698 height 16
click at [662, 219] on span at bounding box center [666, 222] width 9 height 9
click at [540, 226] on input "text" at bounding box center [862, 222] width 698 height 16
click at [523, 251] on div "Subject: Payroll documents for approval Week XX" at bounding box center [862, 255] width 749 height 30
click at [530, 254] on input "Payroll documents for approval Week XX" at bounding box center [883, 255] width 707 height 30
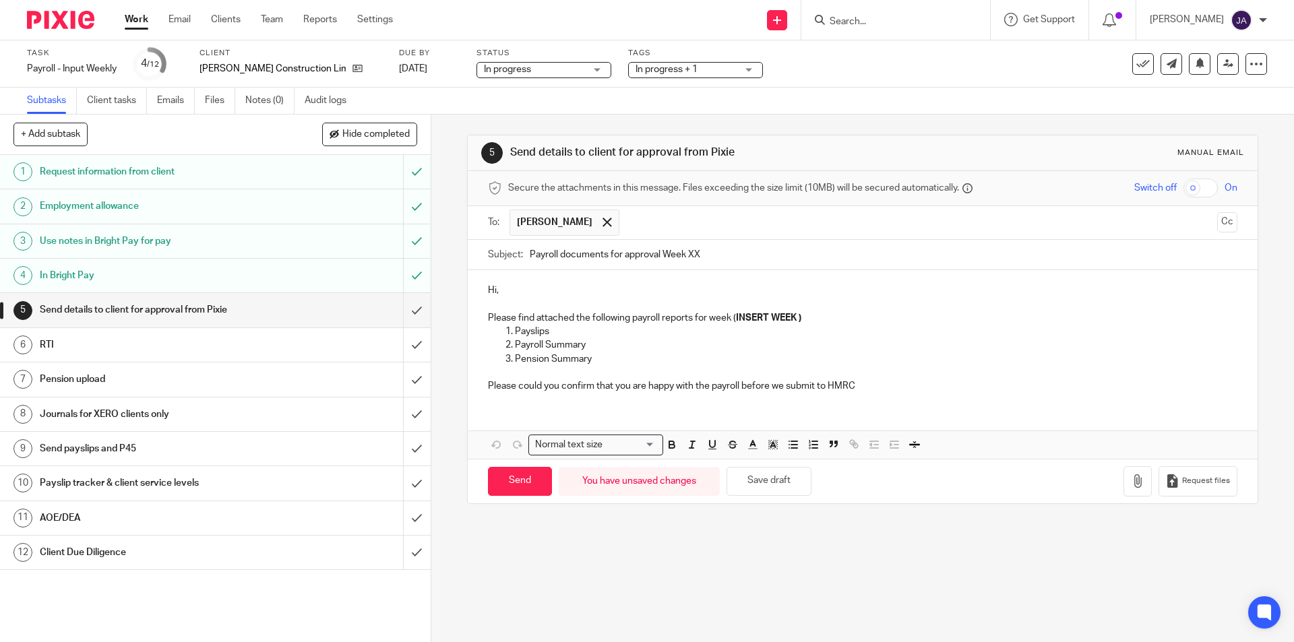
click at [530, 254] on input "Payroll documents for approval Week XX" at bounding box center [883, 255] width 707 height 30
paste input "Week 19 TOPE"
click at [561, 253] on input "Week 19 TOPE Payroll documents for approval Week XX" at bounding box center [883, 255] width 707 height 30
click at [675, 308] on p at bounding box center [862, 304] width 749 height 13
click at [798, 249] on input "Week 20 TOPE Payroll documents for approval Week XX" at bounding box center [883, 255] width 707 height 30
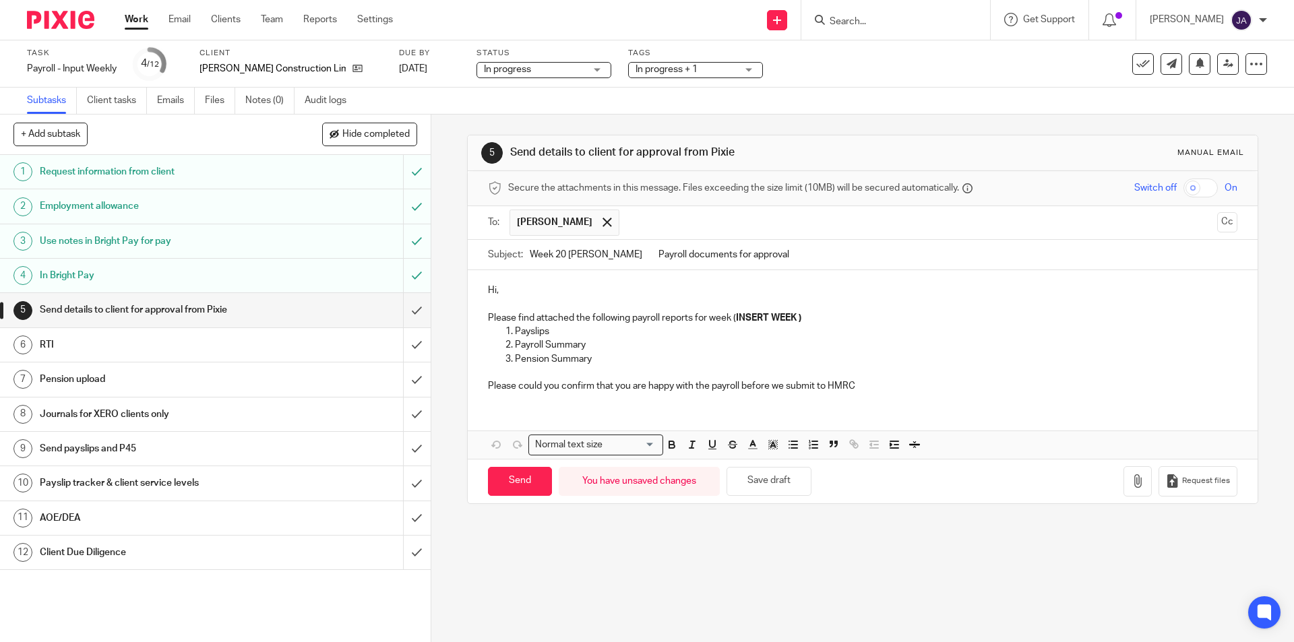
type input "Week 20 TOPE Payroll documents for approval"
click at [812, 314] on p "Please find attached the following payroll reports for week ( INSERT WEEK )" at bounding box center [862, 317] width 749 height 13
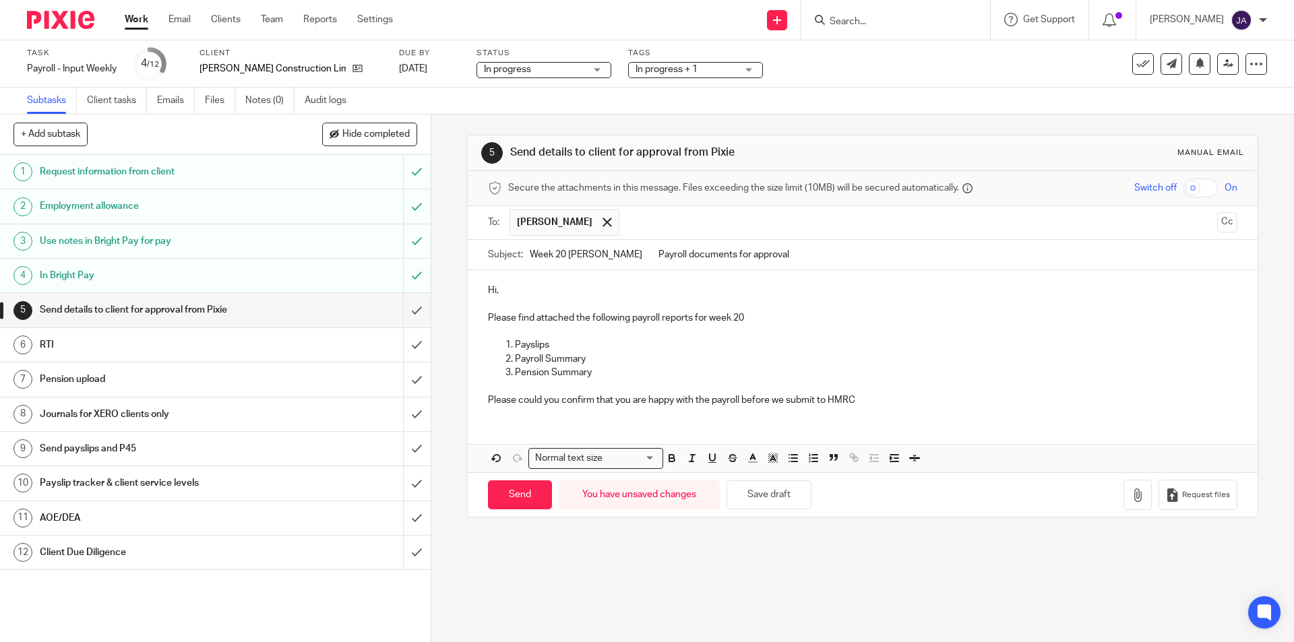
click at [501, 329] on p at bounding box center [862, 331] width 749 height 13
click at [560, 332] on em "Pay Date Friday 15th August 2025" at bounding box center [524, 331] width 72 height 9
click at [588, 341] on p "Payslips" at bounding box center [876, 344] width 722 height 13
drag, startPoint x: 597, startPoint y: 380, endPoint x: 482, endPoint y: 340, distance: 122.1
click at [482, 340] on div "Hi, Please find attached the following payroll reports for week 20 Pay Date Fri…" at bounding box center [862, 343] width 789 height 146
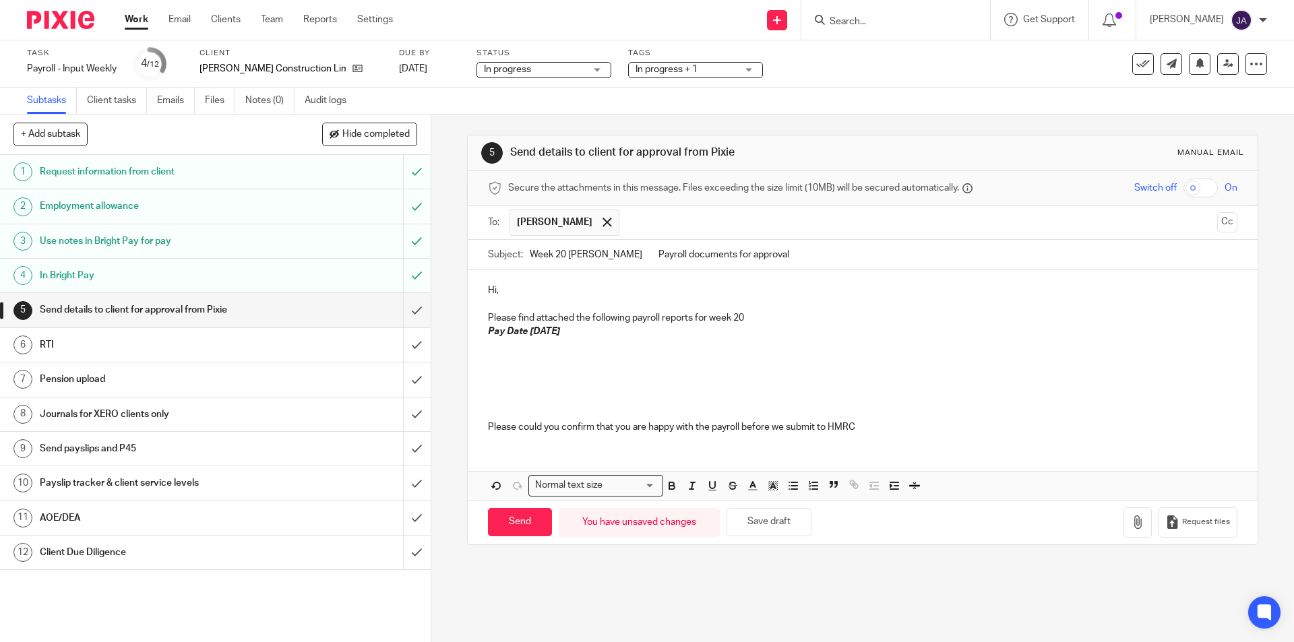
click at [508, 356] on p at bounding box center [862, 359] width 749 height 13
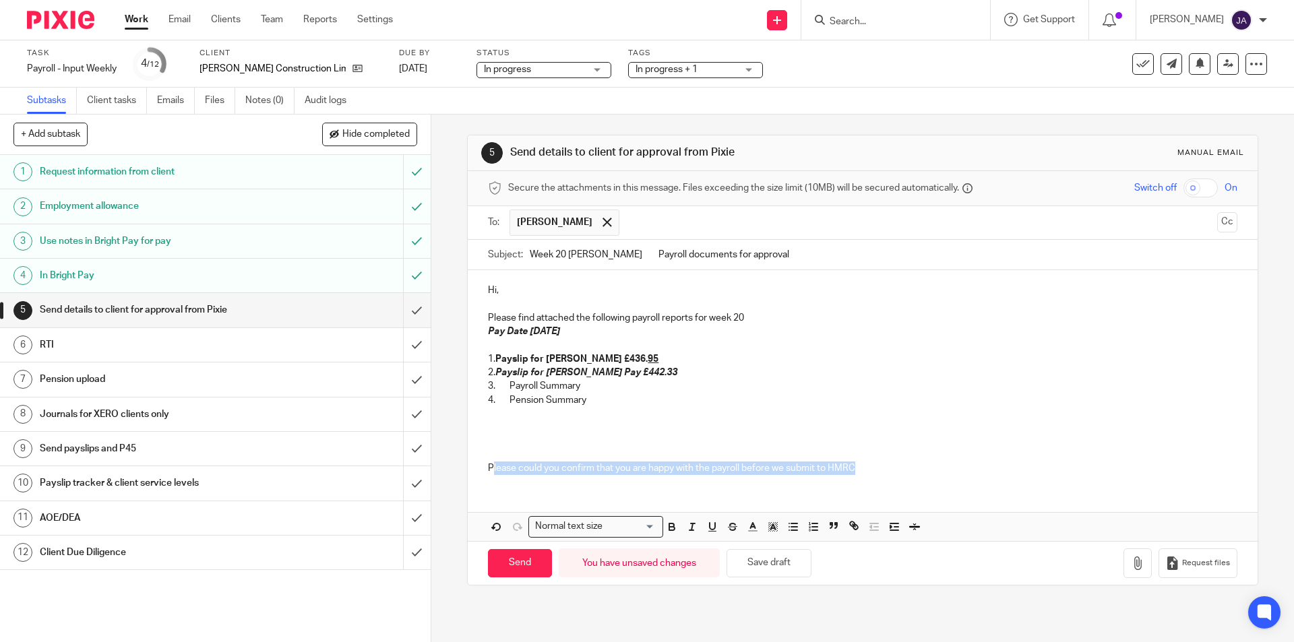
drag, startPoint x: 489, startPoint y: 479, endPoint x: 880, endPoint y: 480, distance: 390.3
click at [882, 477] on div "Hi, Please find attached the following payroll reports for week 20 Pay Date Fri…" at bounding box center [862, 377] width 789 height 215
click at [692, 528] on line "button" at bounding box center [692, 527] width 1 height 7
click at [673, 528] on icon "button" at bounding box center [672, 527] width 12 height 12
click at [505, 447] on div "Hi, Please find attached the following payroll reports for week 20 Pay Date Fri…" at bounding box center [862, 377] width 789 height 215
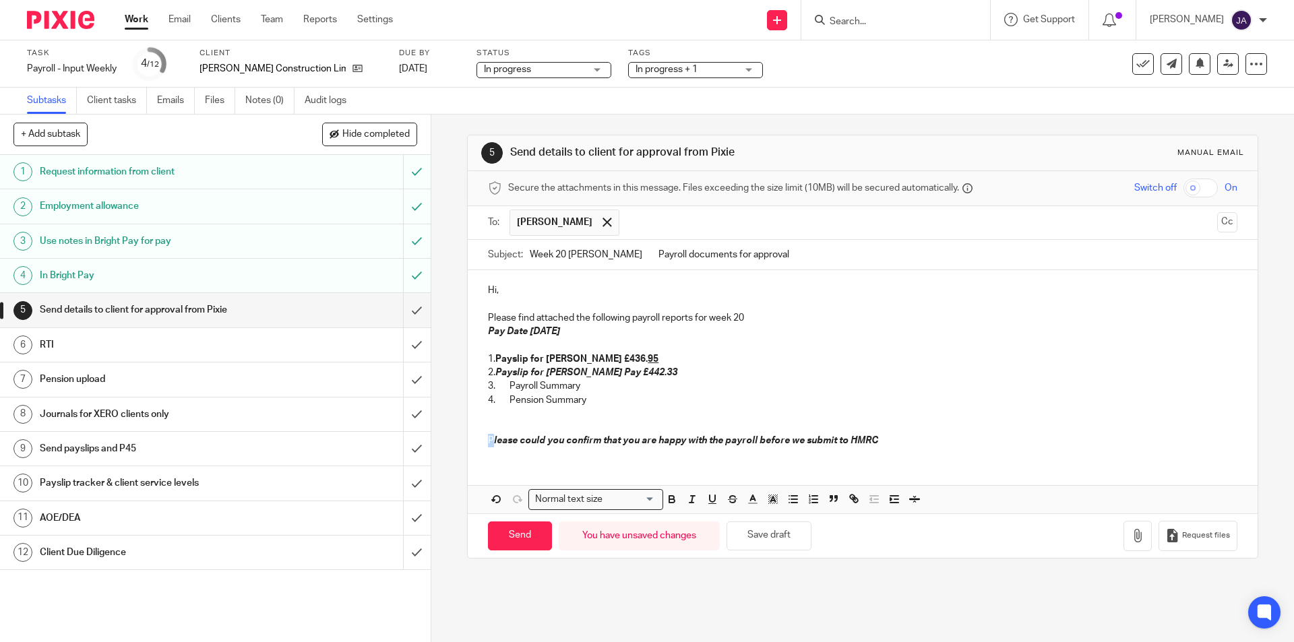
click at [483, 440] on div "Hi, Please find attached the following payroll reports for week 20 Pay Date Fri…" at bounding box center [862, 363] width 789 height 187
click at [672, 499] on icon "button" at bounding box center [672, 499] width 12 height 12
click at [778, 461] on div "Hi, Please find attached the following payroll reports for week 20 Pay Date Fri…" at bounding box center [862, 391] width 789 height 243
click at [888, 443] on p "P lease could you confirm that you are happy with the payroll before we submit …" at bounding box center [862, 435] width 749 height 28
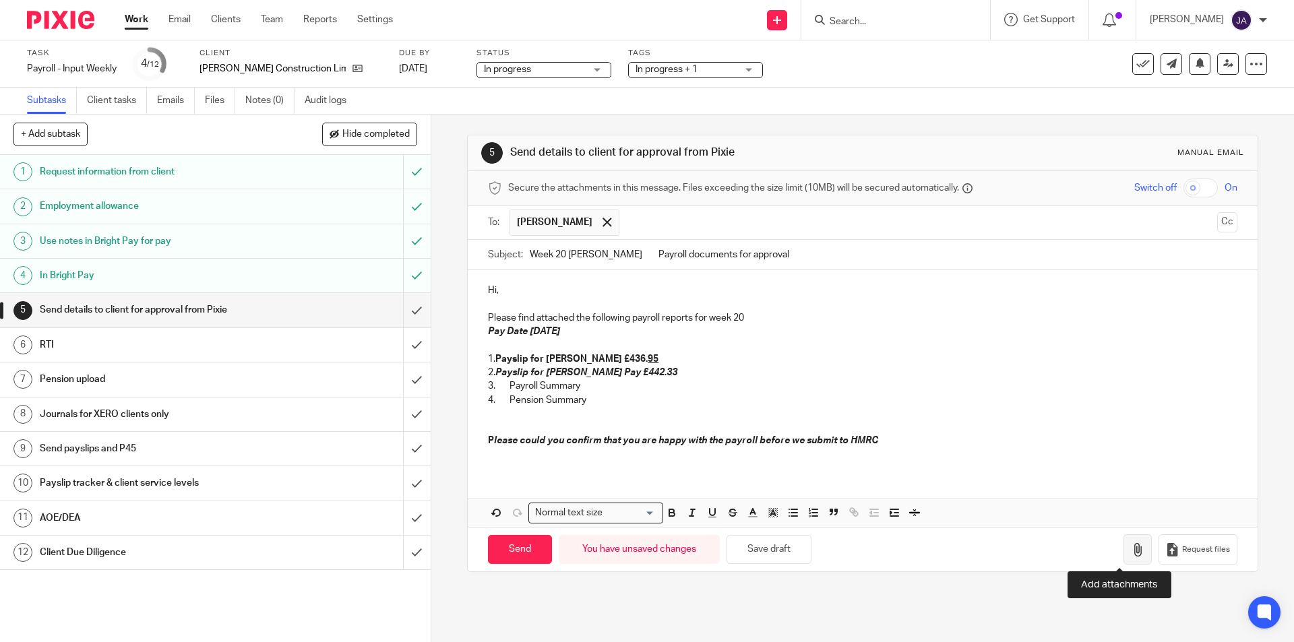
click at [1131, 554] on icon "button" at bounding box center [1137, 549] width 13 height 13
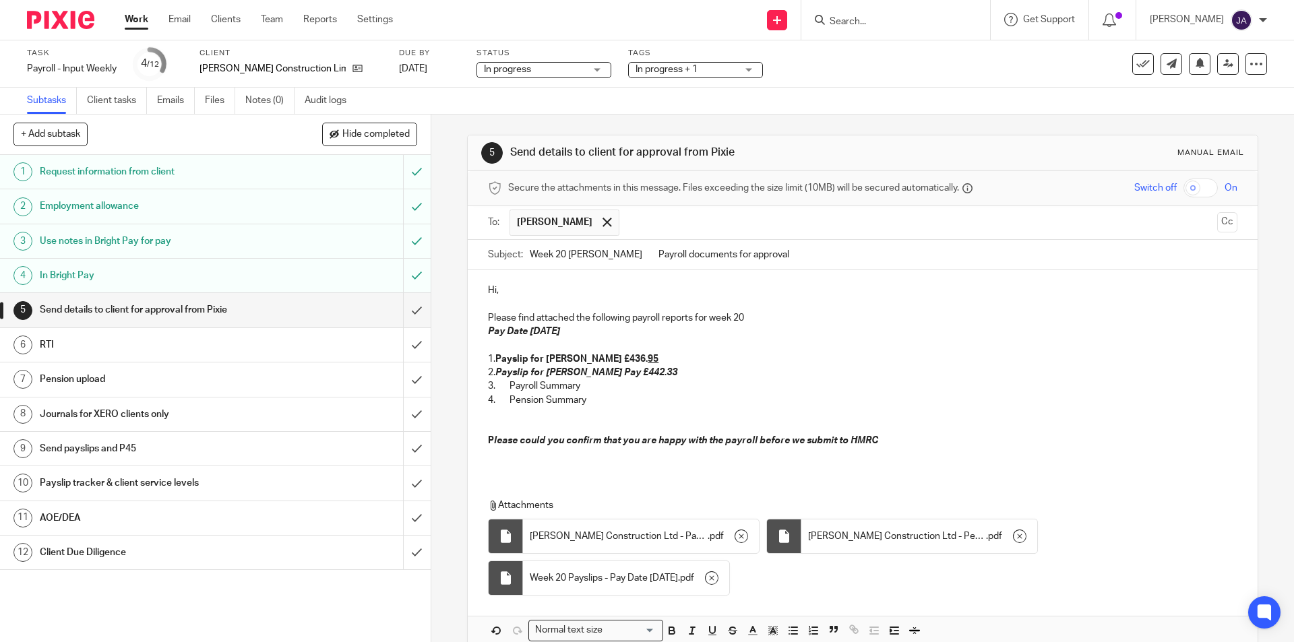
scroll to position [69, 0]
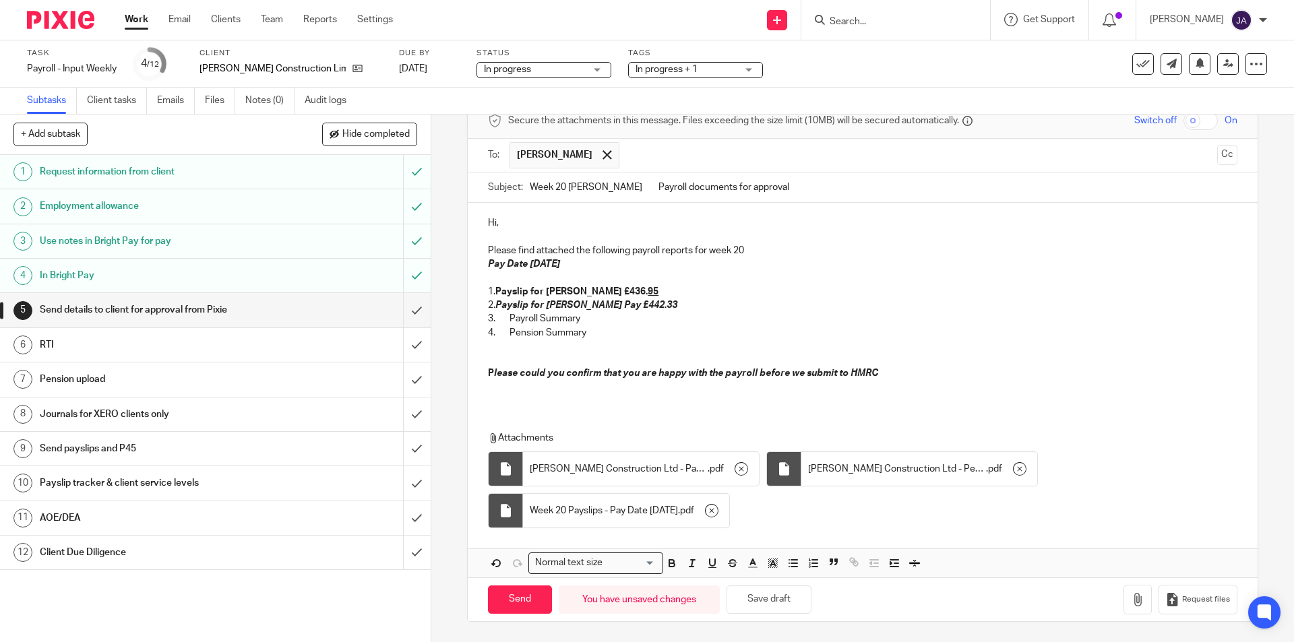
click at [534, 218] on p "Hi," at bounding box center [862, 222] width 749 height 13
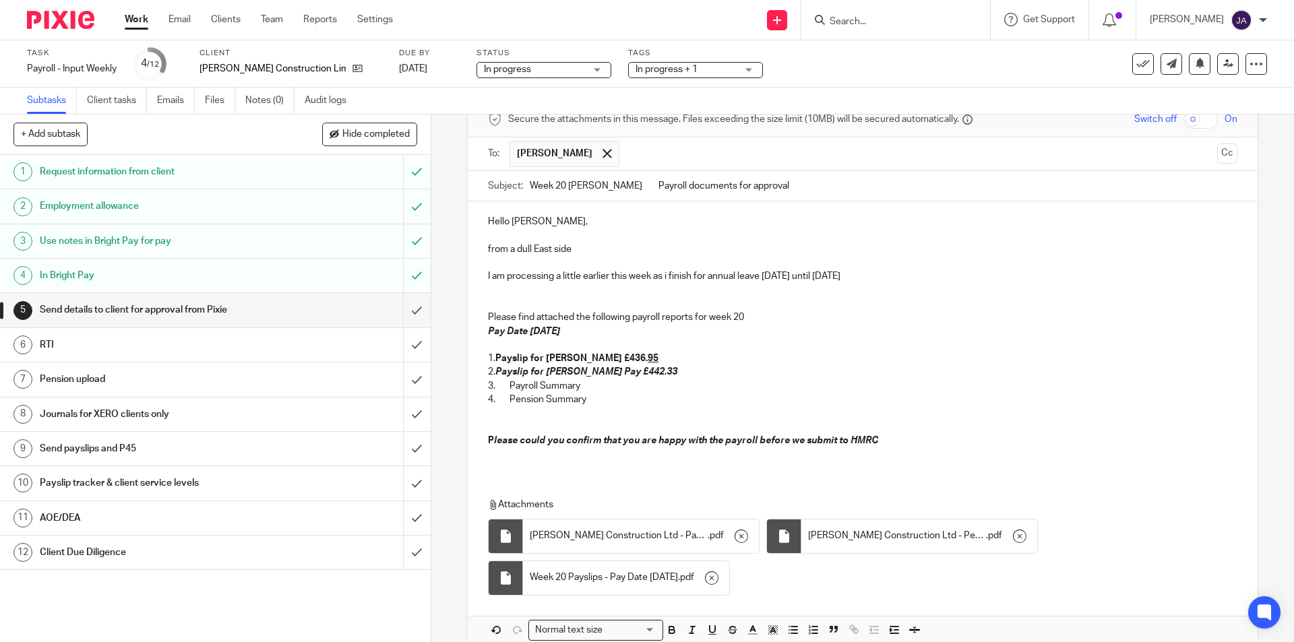
scroll to position [137, 0]
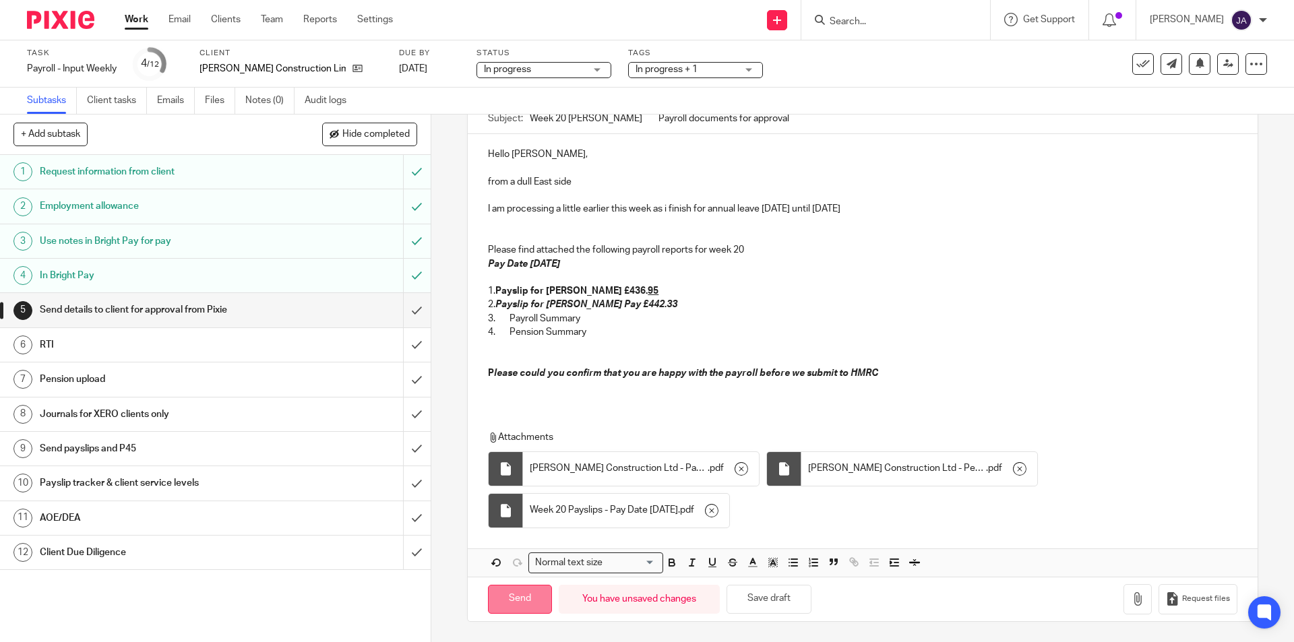
click at [510, 605] on input "Send" at bounding box center [520, 599] width 64 height 29
type input "Sent"
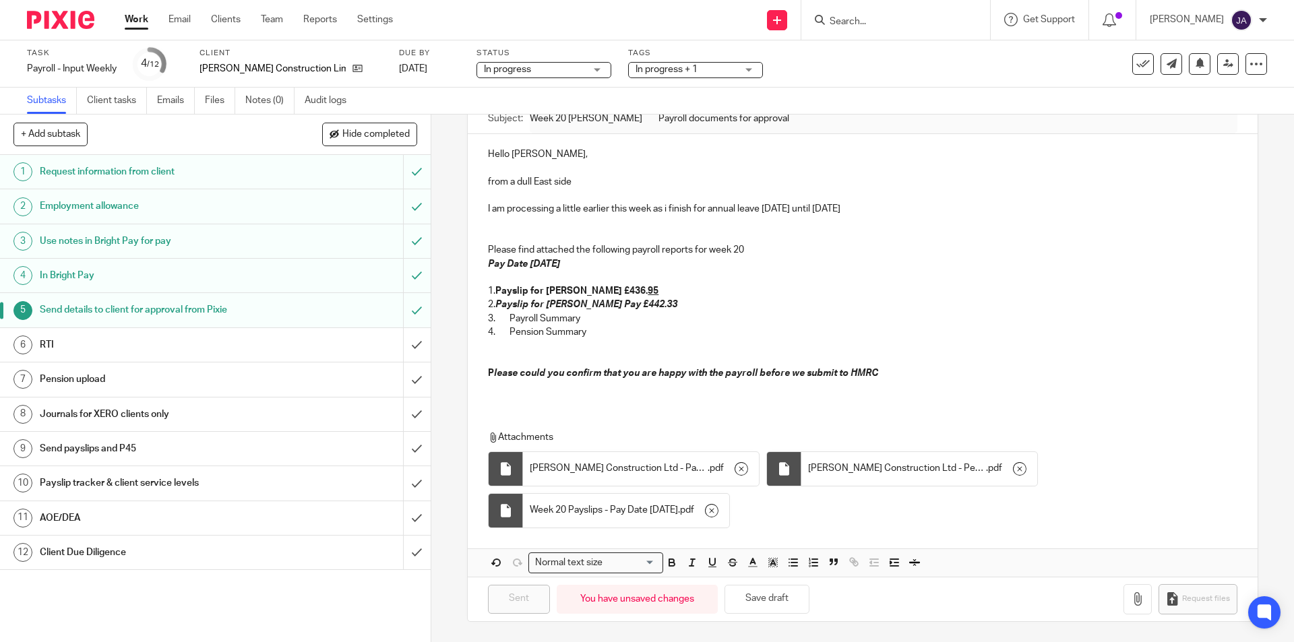
click at [361, 557] on div "Client Due Diligence" at bounding box center [215, 553] width 350 height 20
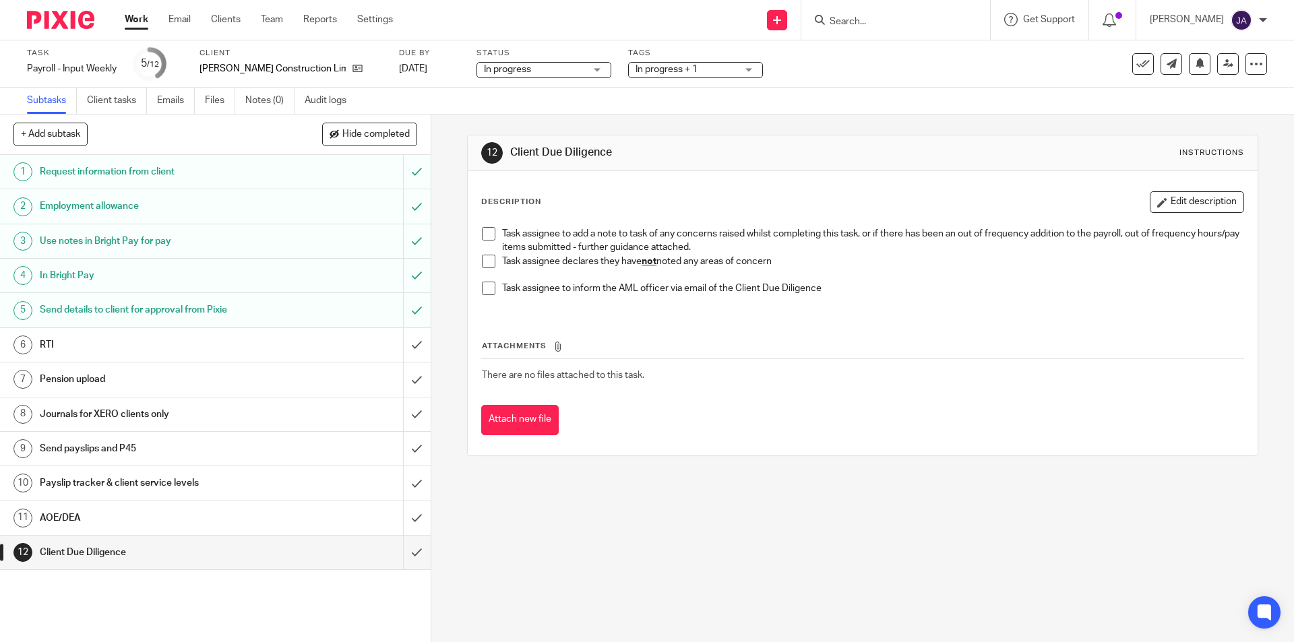
click at [482, 266] on span at bounding box center [488, 261] width 13 height 13
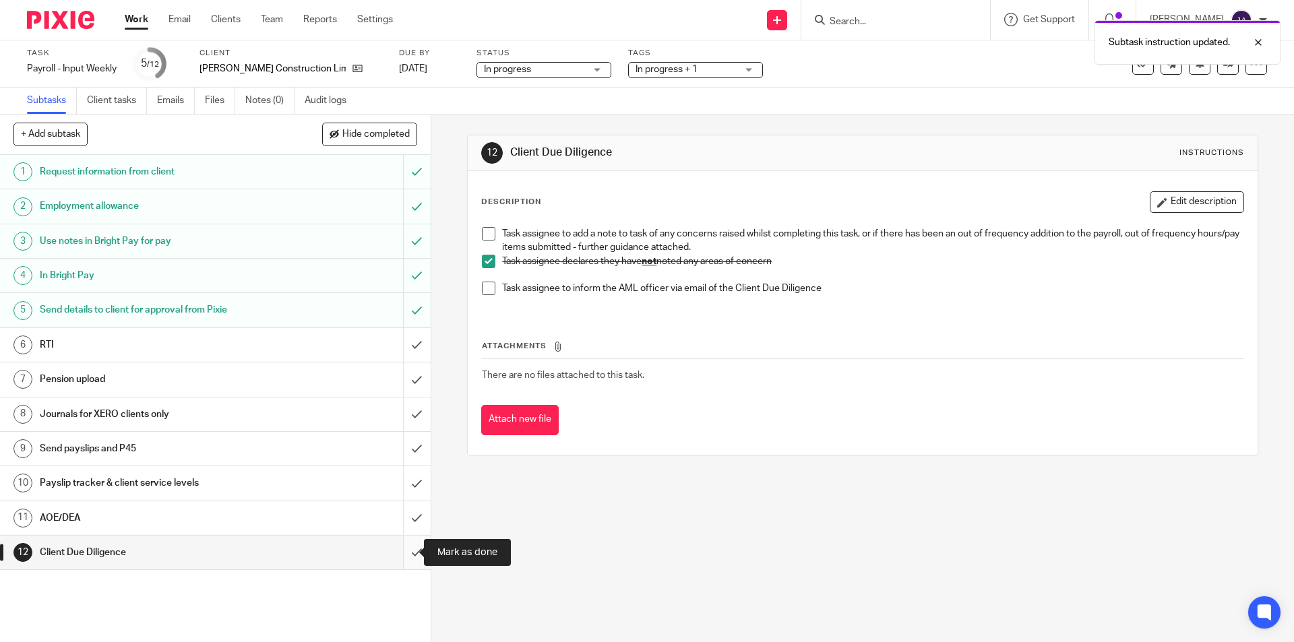
click at [405, 547] on input "submit" at bounding box center [215, 553] width 431 height 34
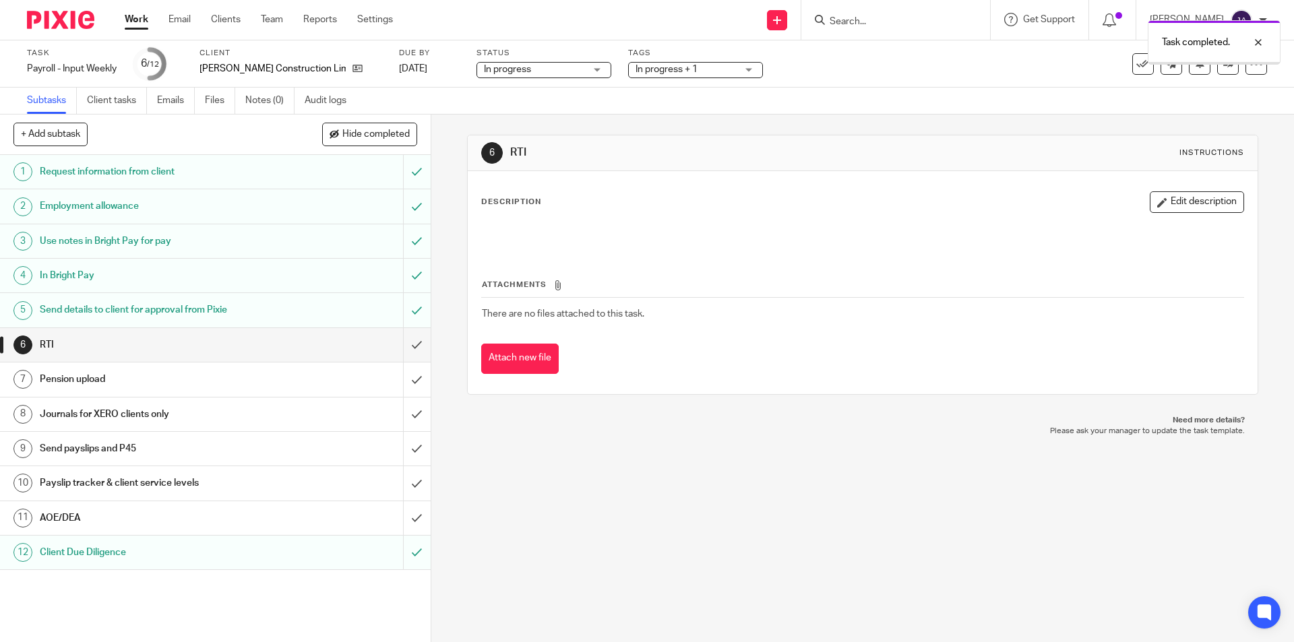
click at [296, 524] on div "AOE/DEA" at bounding box center [215, 518] width 350 height 20
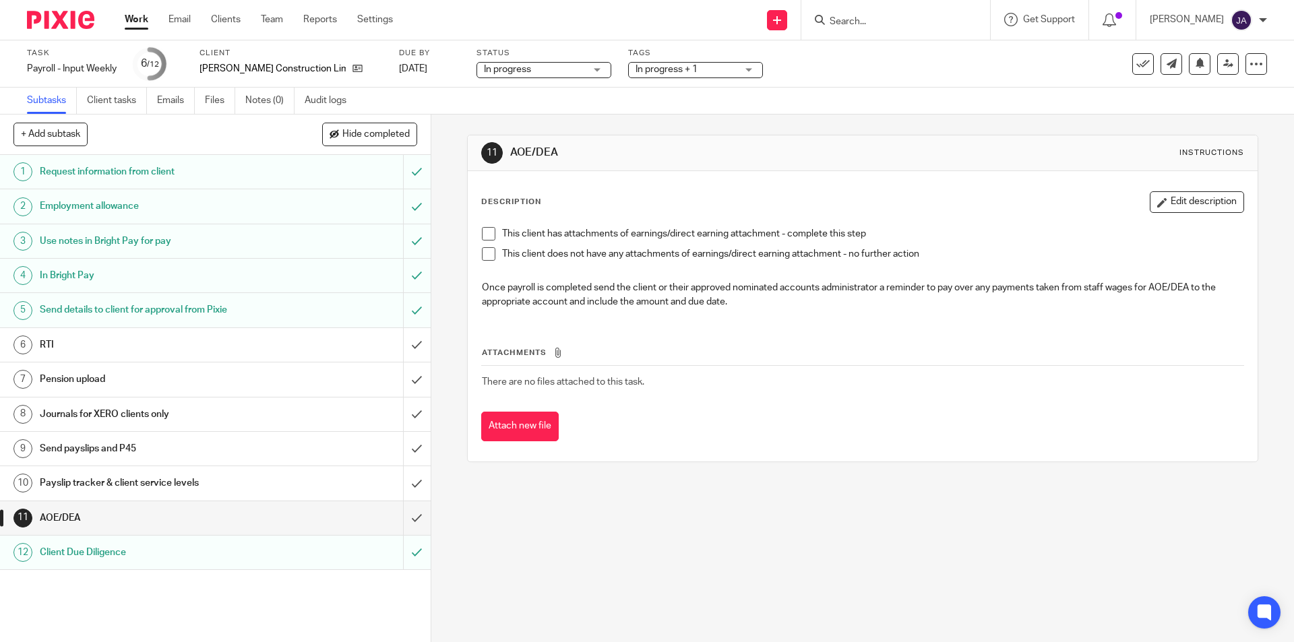
click at [485, 257] on span at bounding box center [488, 253] width 13 height 13
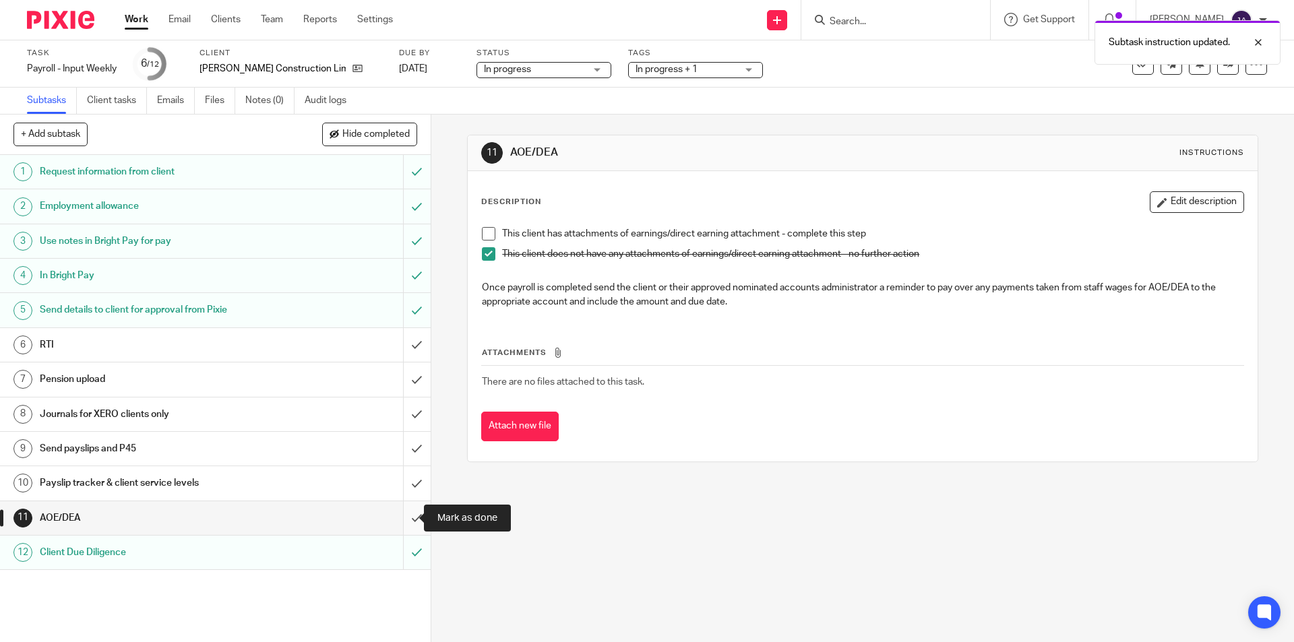
click at [409, 512] on input "submit" at bounding box center [215, 518] width 431 height 34
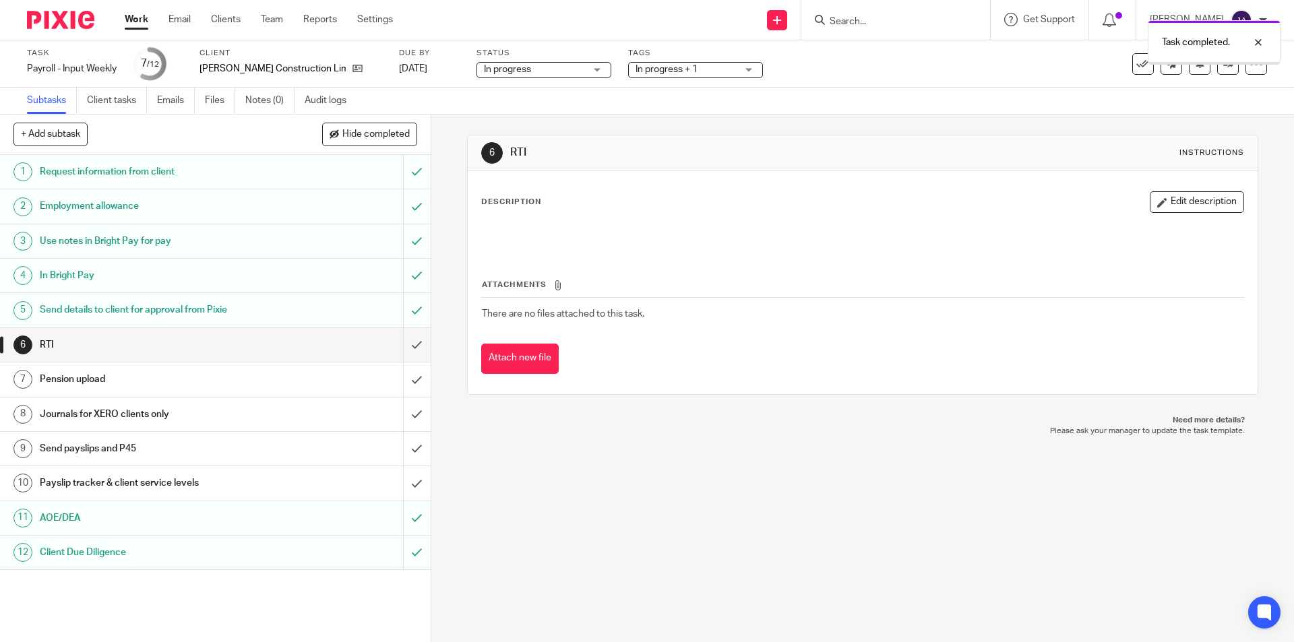
click at [198, 488] on h1 "Payslip tracker & client service levels" at bounding box center [156, 483] width 233 height 20
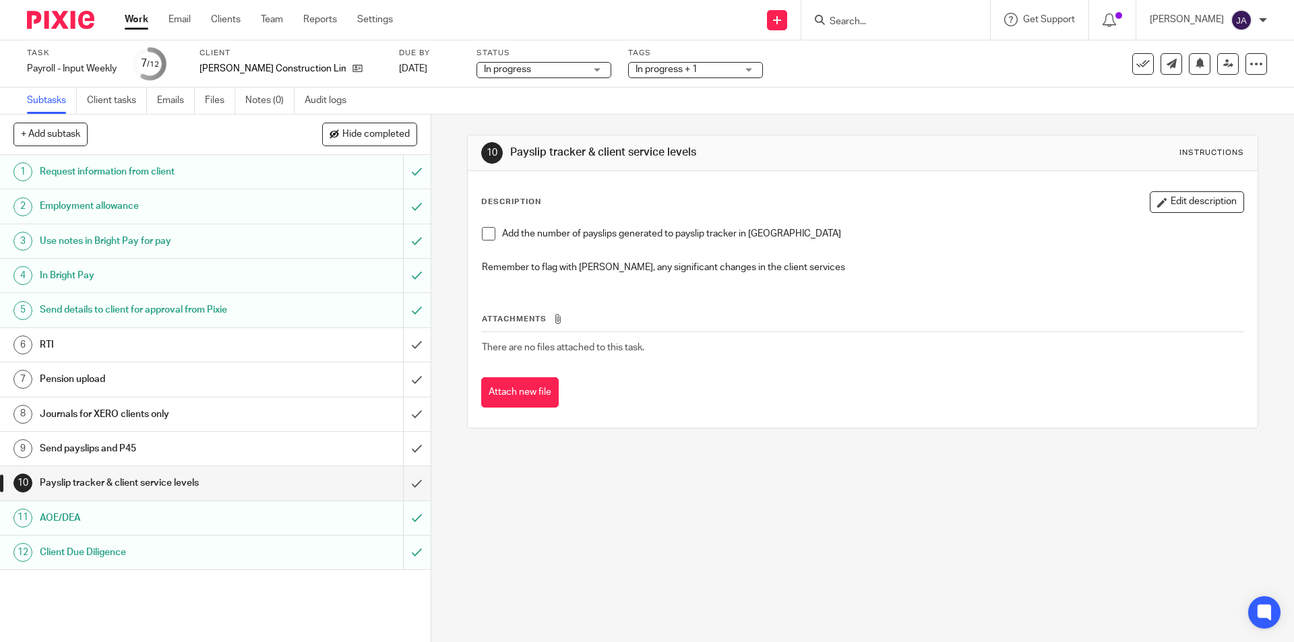
click at [485, 235] on span at bounding box center [488, 233] width 13 height 13
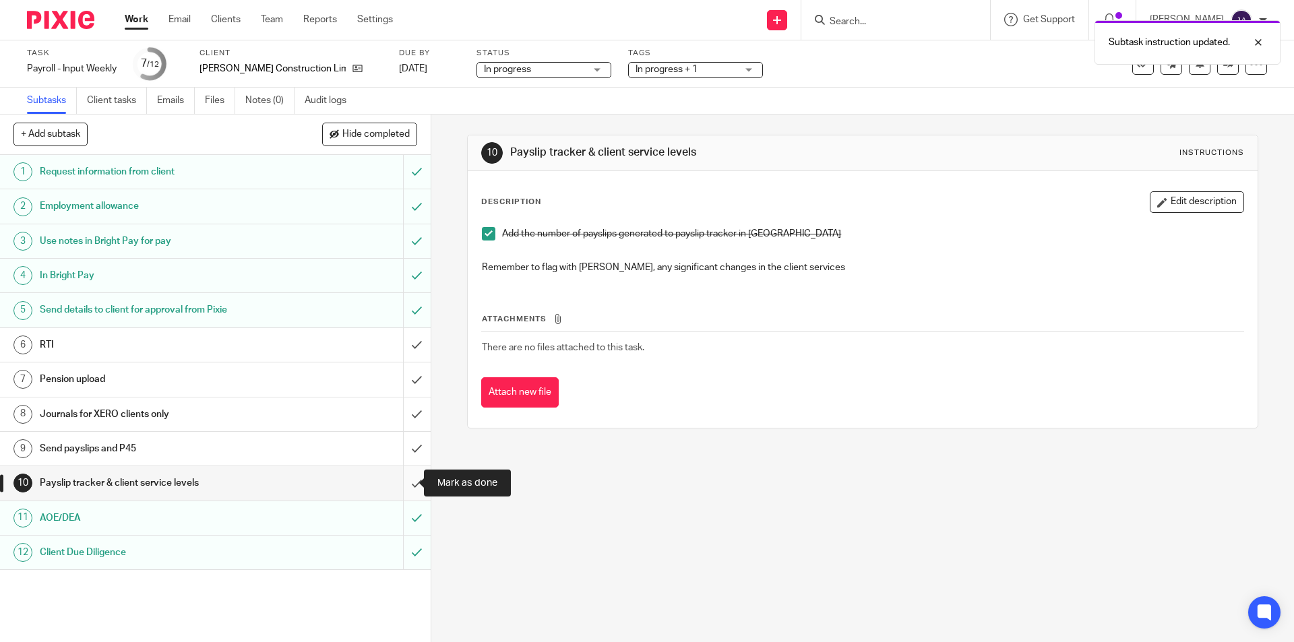
click at [401, 486] on input "submit" at bounding box center [215, 483] width 431 height 34
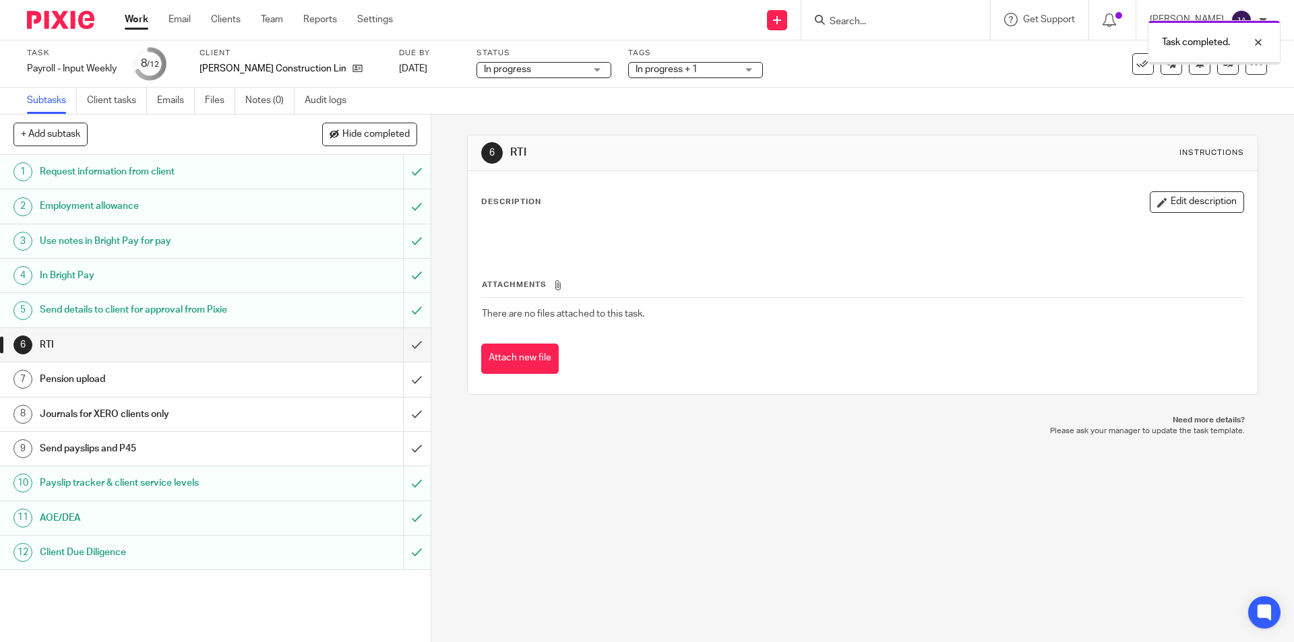
click at [269, 441] on div "Send payslips and P45" at bounding box center [215, 449] width 350 height 20
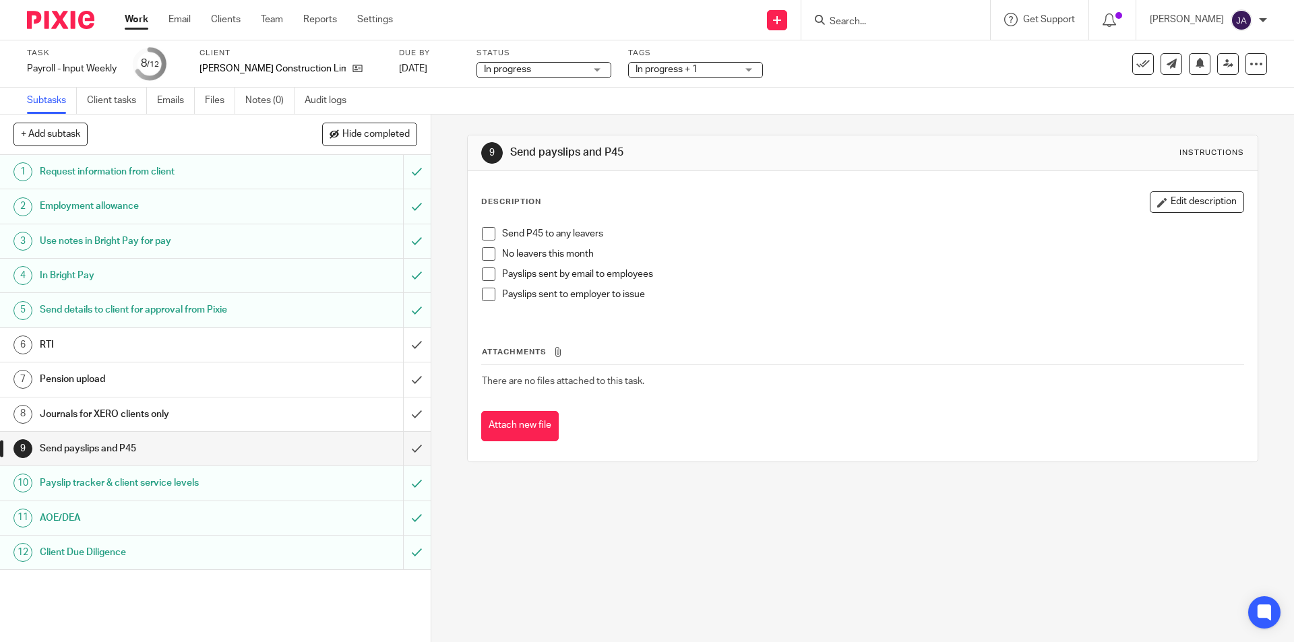
click at [485, 239] on span at bounding box center [488, 233] width 13 height 13
click at [484, 235] on span at bounding box center [488, 233] width 13 height 13
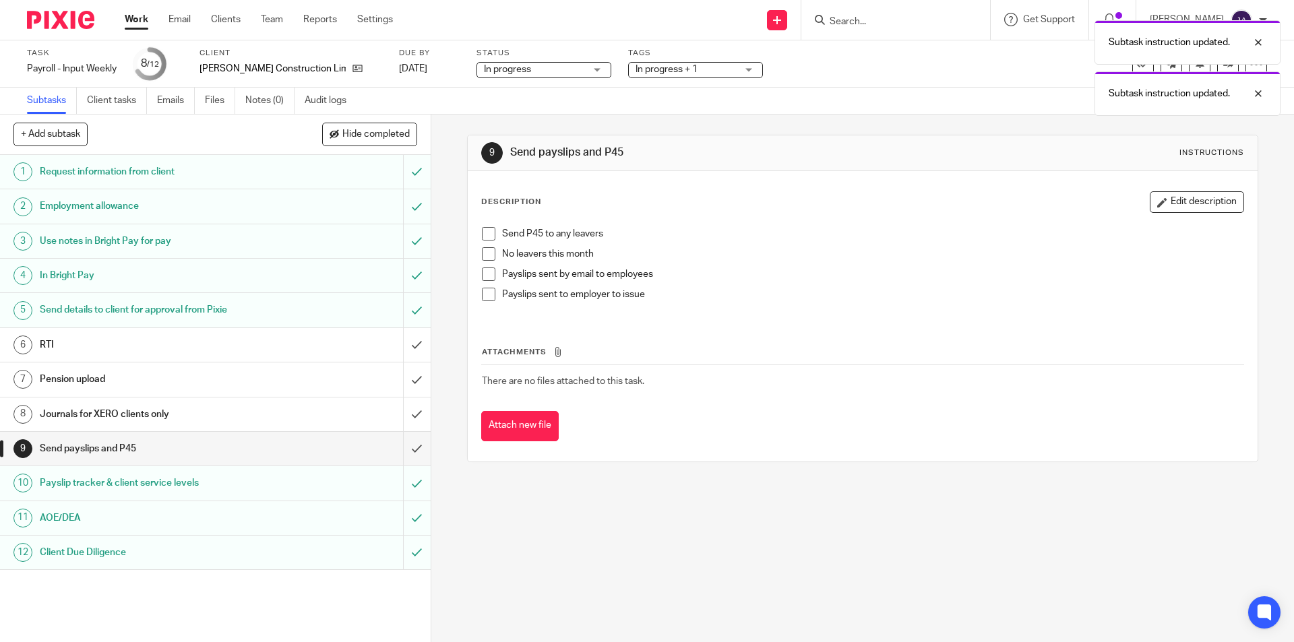
click at [484, 255] on span at bounding box center [488, 253] width 13 height 13
click at [272, 418] on div "Journals for XERO clients only" at bounding box center [215, 414] width 350 height 20
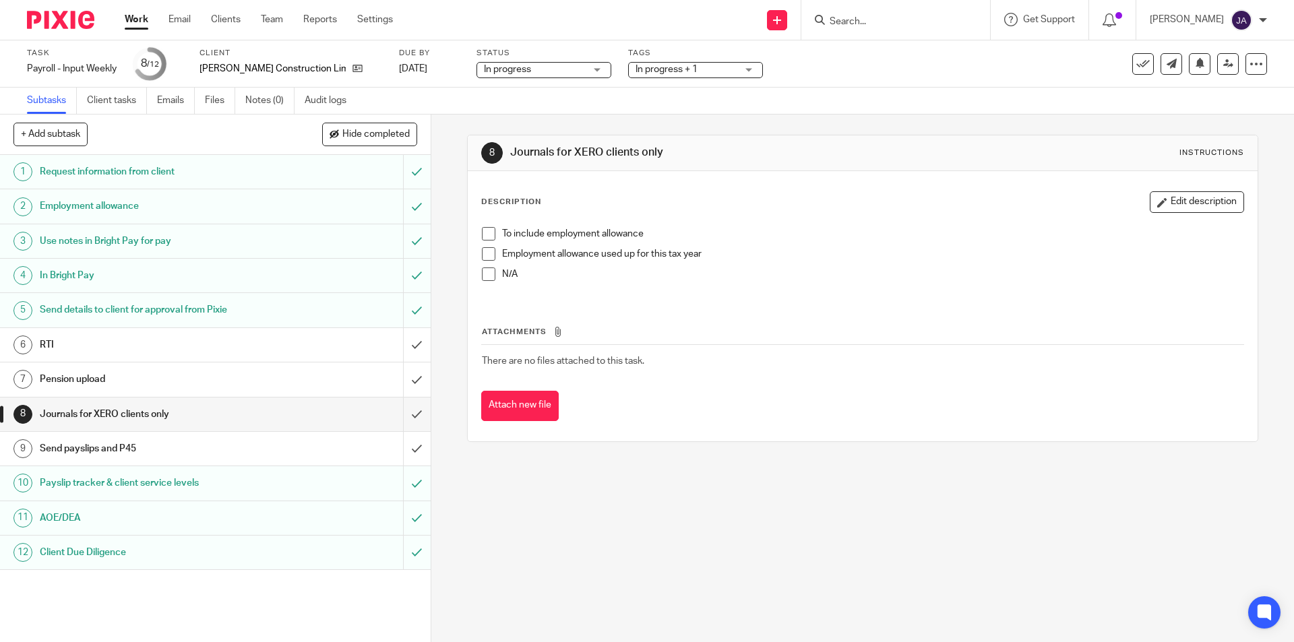
click at [228, 373] on h1 "Pension upload" at bounding box center [156, 379] width 233 height 20
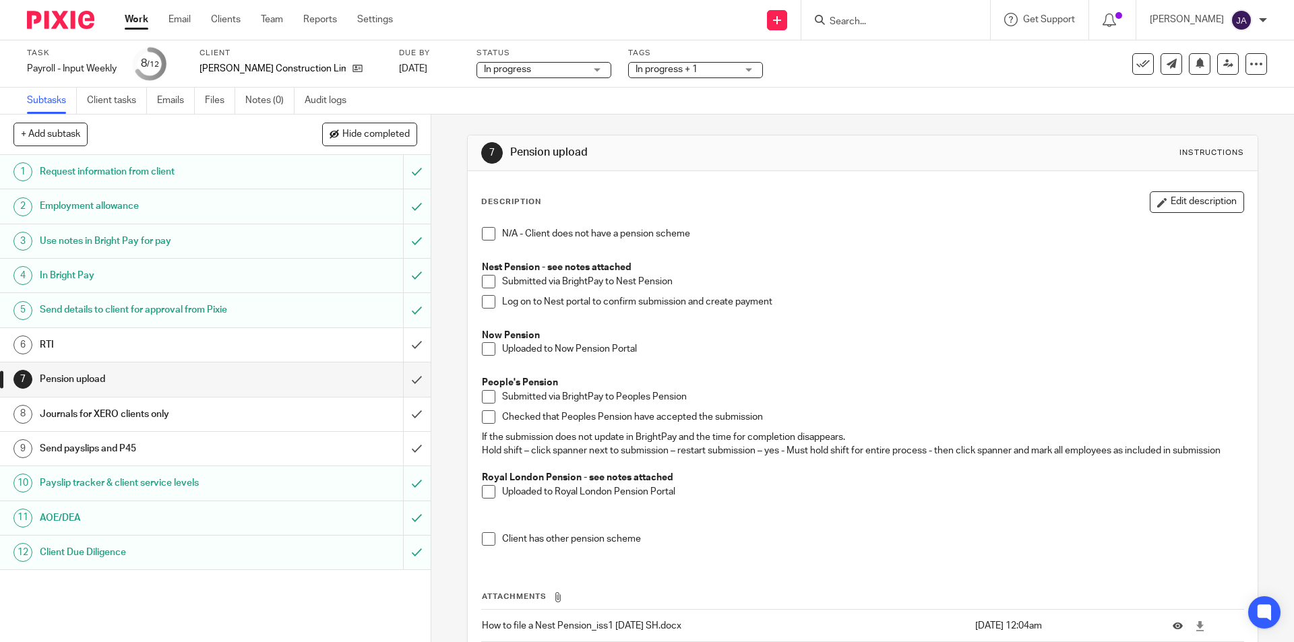
click at [133, 22] on link "Work" at bounding box center [137, 19] width 24 height 13
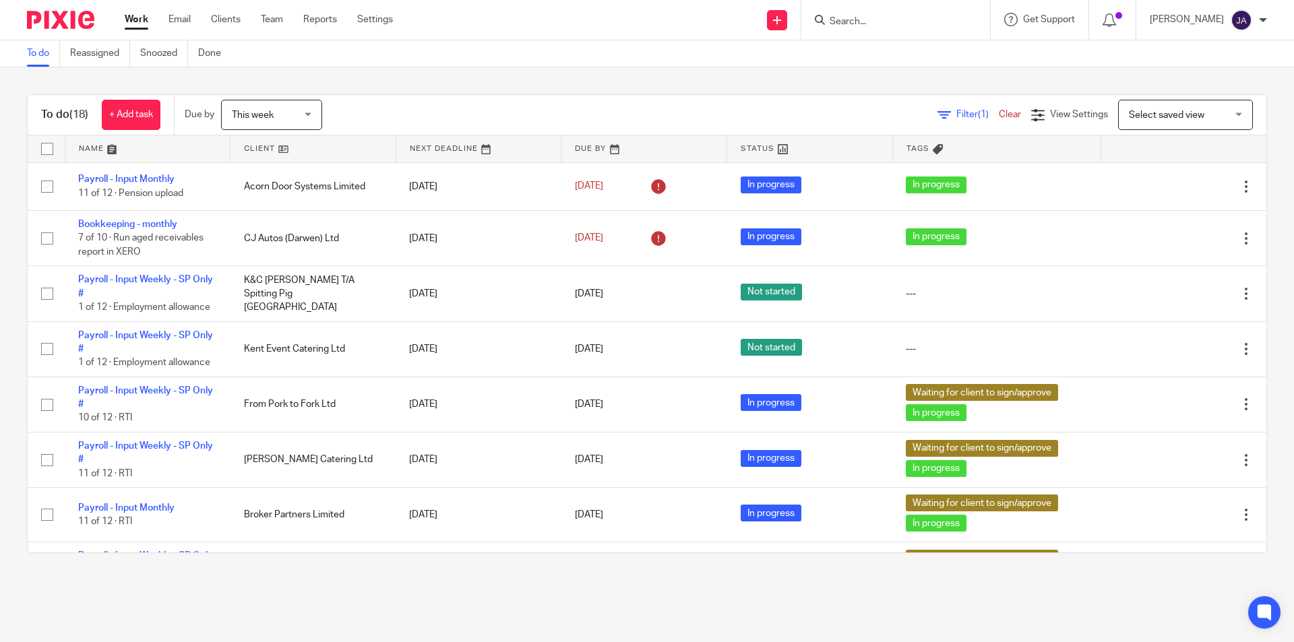
click at [248, 145] on link at bounding box center [313, 148] width 165 height 27
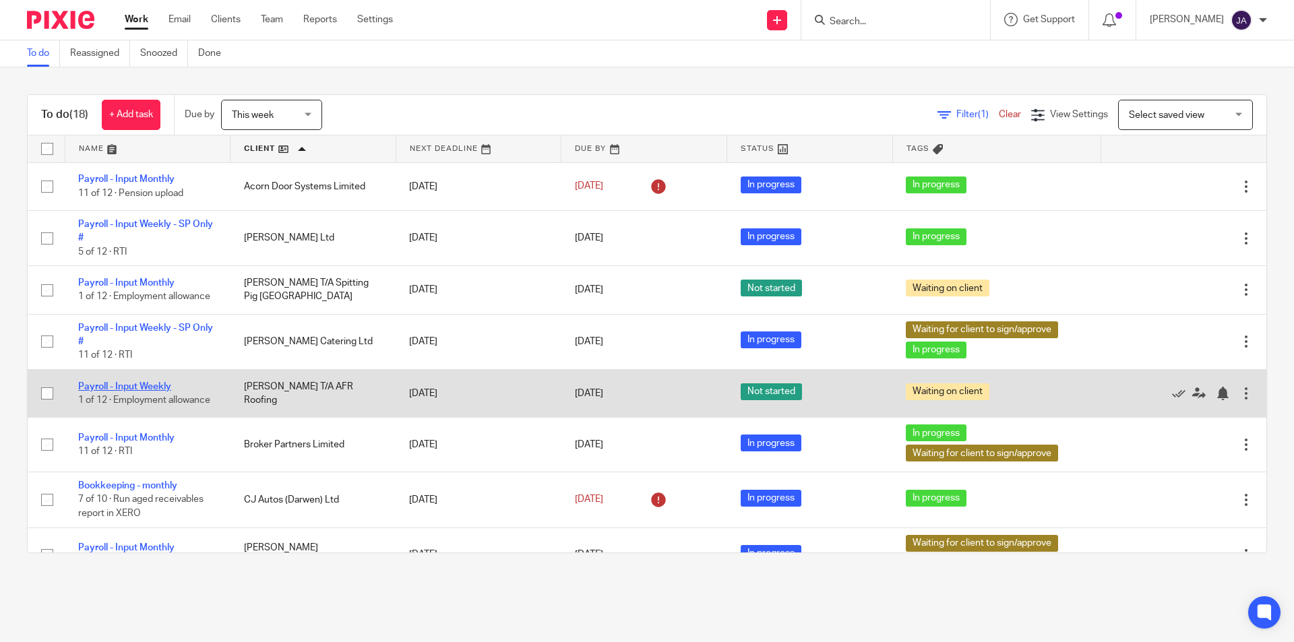
click at [148, 388] on link "Payroll - Input Weekly" at bounding box center [124, 386] width 93 height 9
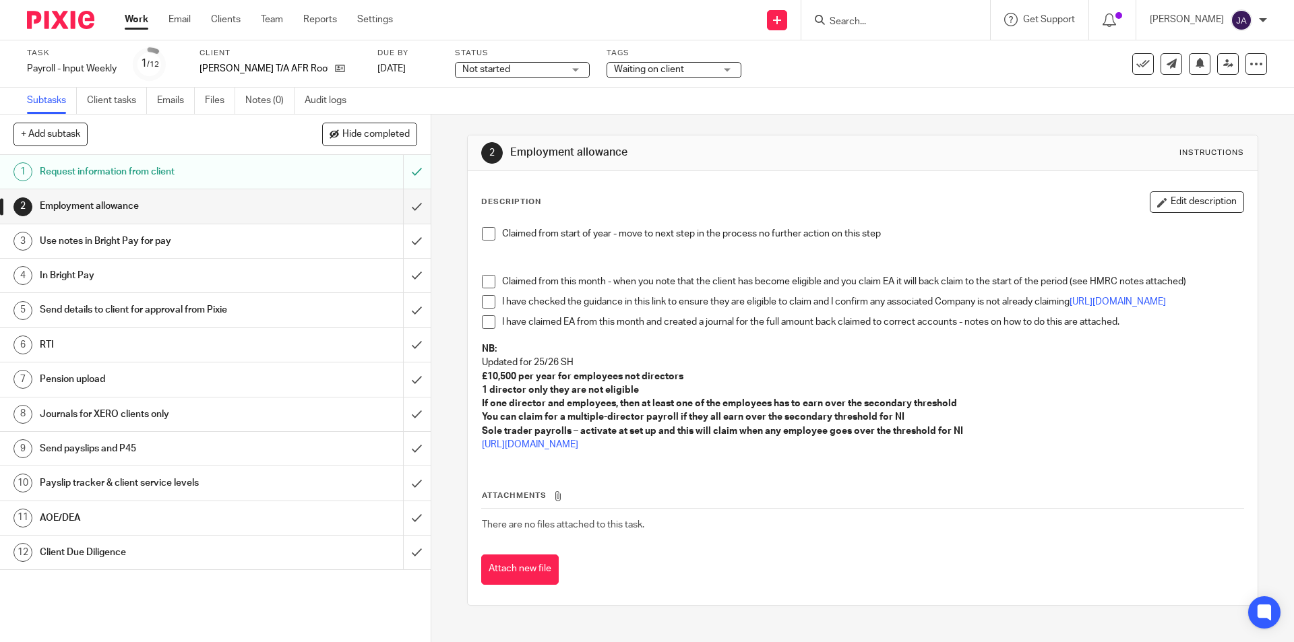
click at [530, 73] on span "Not started" at bounding box center [512, 70] width 101 height 14
drag, startPoint x: 471, startPoint y: 121, endPoint x: 514, endPoint y: 102, distance: 46.5
click at [471, 120] on span "In progress" at bounding box center [477, 118] width 47 height 9
click at [623, 74] on span "Waiting on client" at bounding box center [664, 70] width 101 height 14
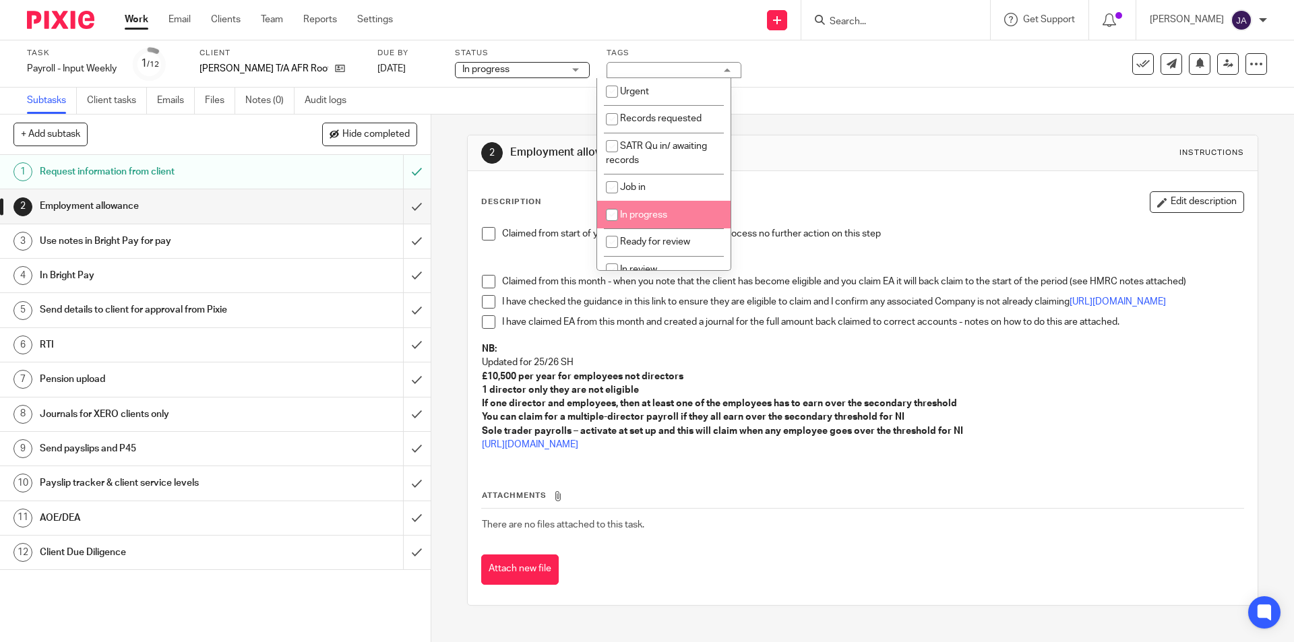
click at [647, 218] on span "In progress" at bounding box center [643, 214] width 47 height 9
checkbox input "true"
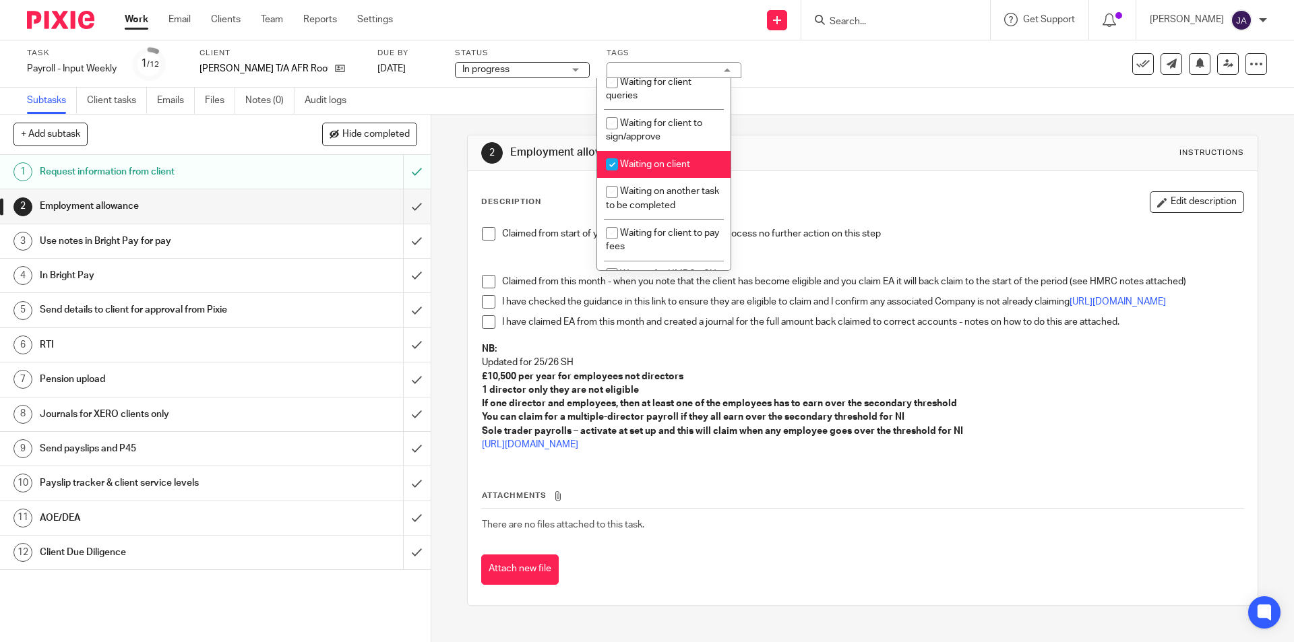
click at [625, 159] on li "Waiting on client" at bounding box center [663, 165] width 133 height 28
checkbox input "false"
click at [623, 137] on span "Waiting for client to sign/approve" at bounding box center [654, 131] width 96 height 24
checkbox input "true"
click at [486, 233] on span at bounding box center [488, 233] width 13 height 13
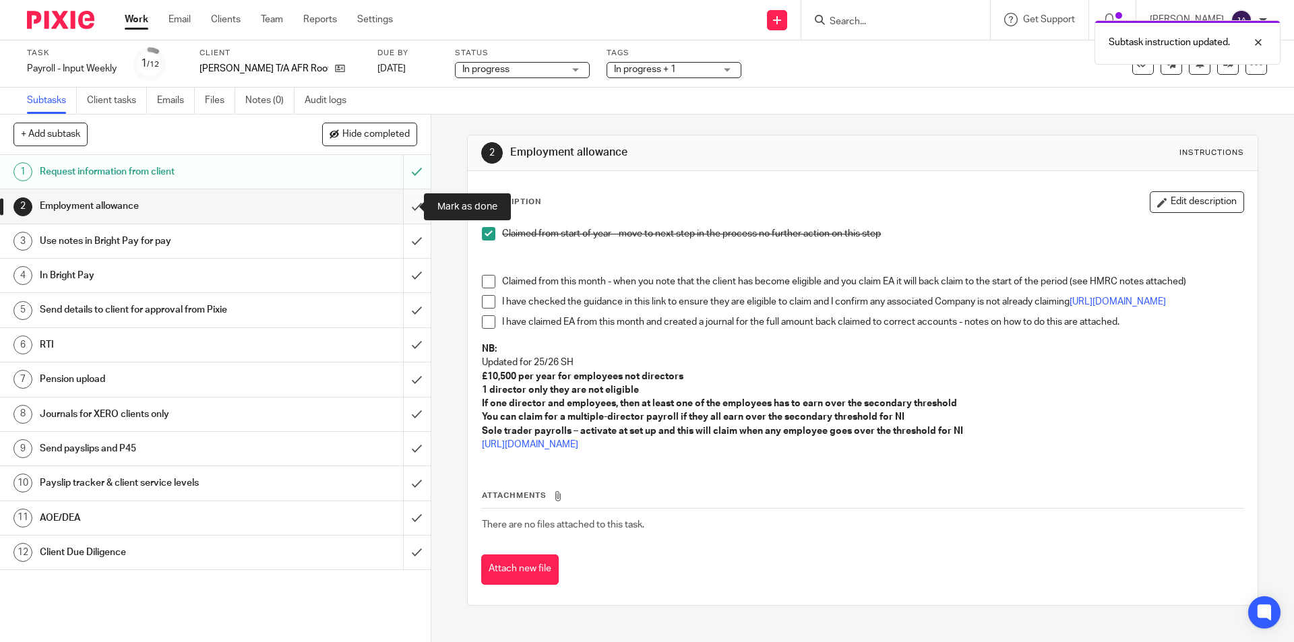
click at [406, 212] on input "submit" at bounding box center [215, 206] width 431 height 34
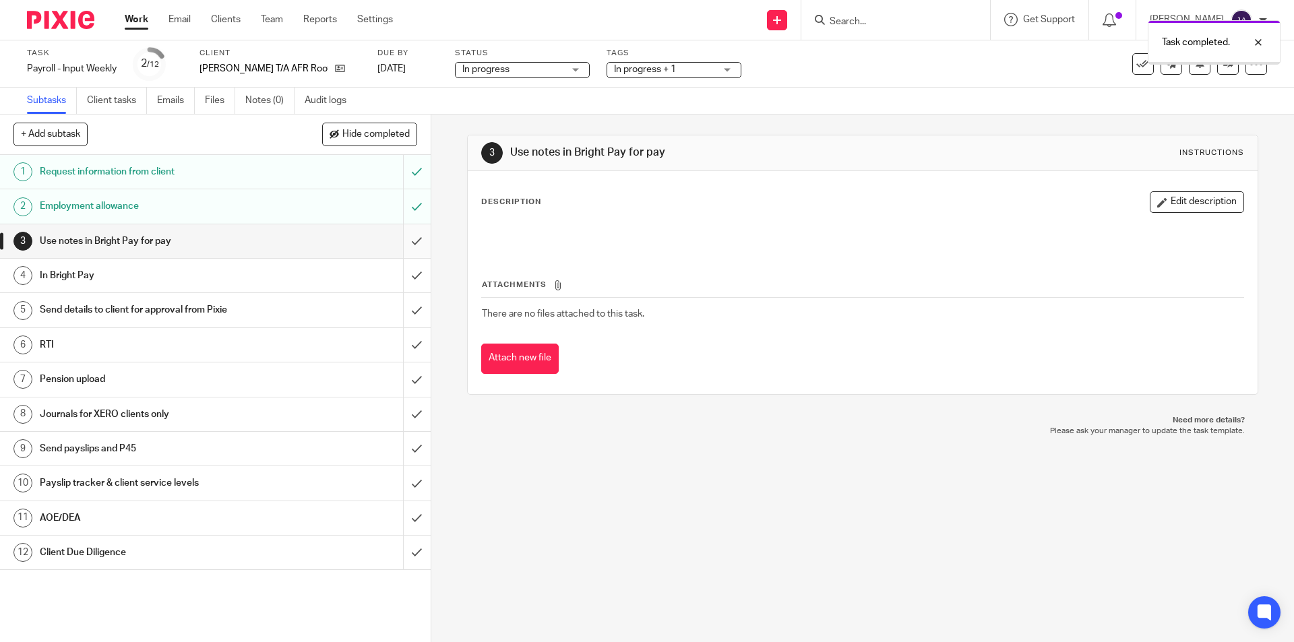
click at [407, 241] on input "submit" at bounding box center [215, 241] width 431 height 34
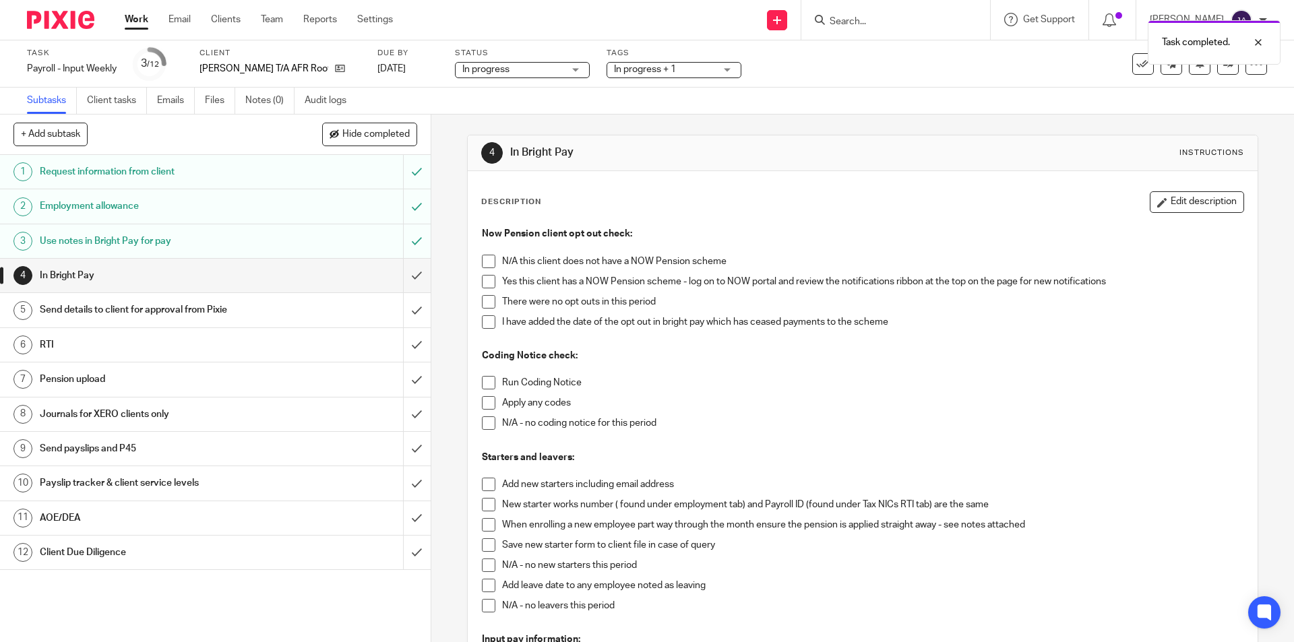
click at [485, 285] on span at bounding box center [488, 281] width 13 height 13
click at [488, 302] on span at bounding box center [488, 301] width 13 height 13
click at [486, 381] on span at bounding box center [488, 382] width 13 height 13
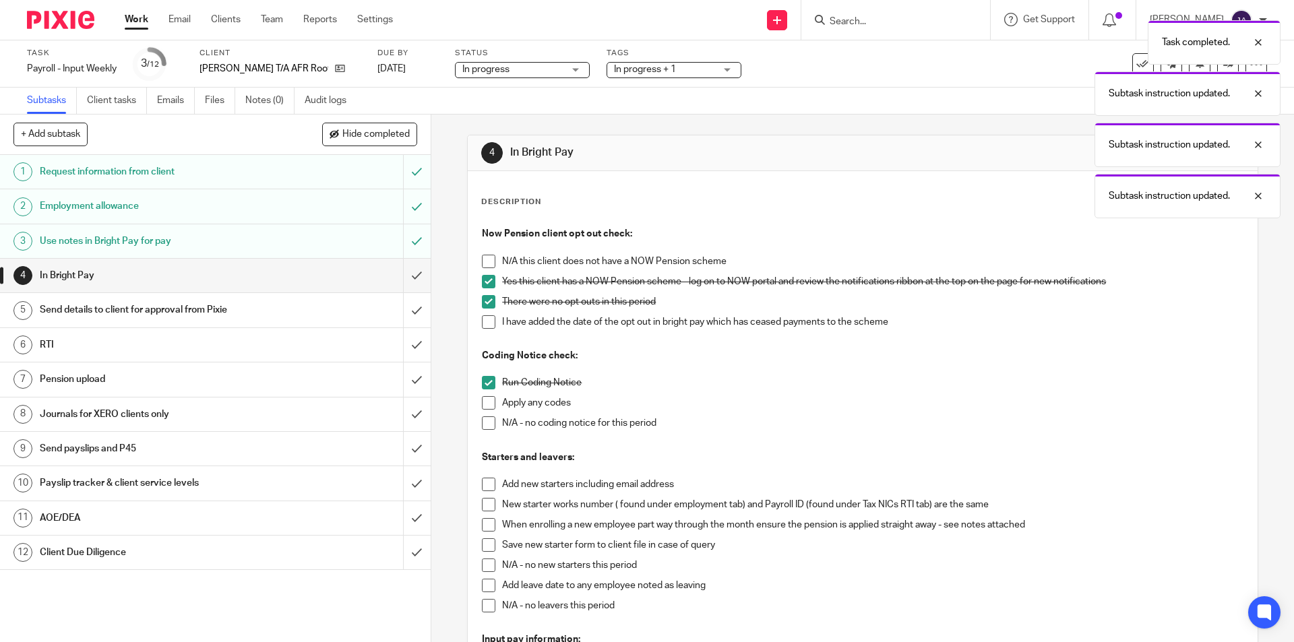
click at [487, 419] on span at bounding box center [488, 423] width 13 height 13
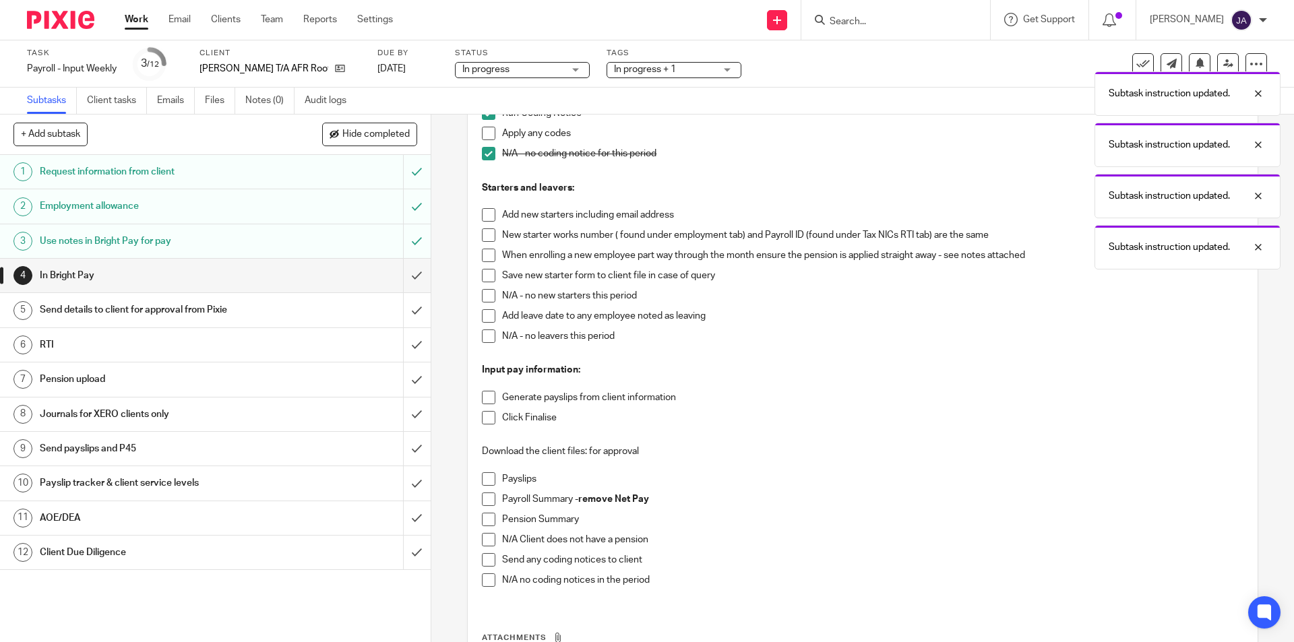
click at [482, 297] on span at bounding box center [488, 295] width 13 height 13
click at [482, 338] on span at bounding box center [488, 336] width 13 height 13
click at [483, 394] on span at bounding box center [488, 397] width 13 height 13
click at [483, 415] on span at bounding box center [488, 417] width 13 height 13
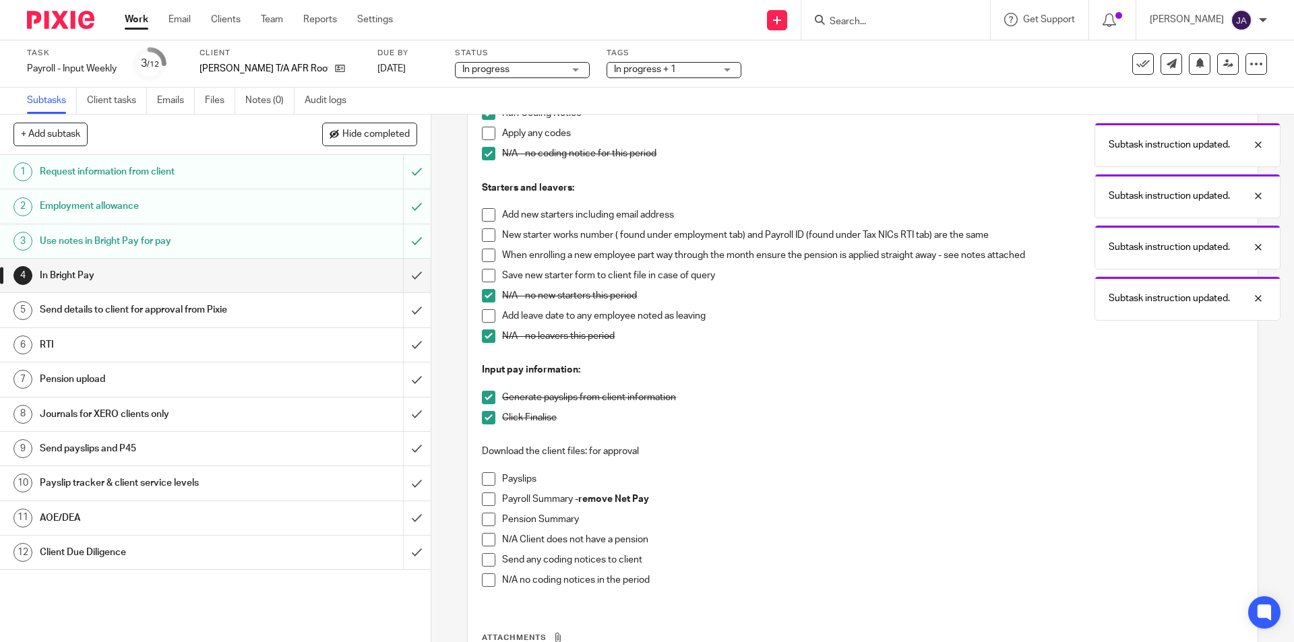
scroll to position [395, 0]
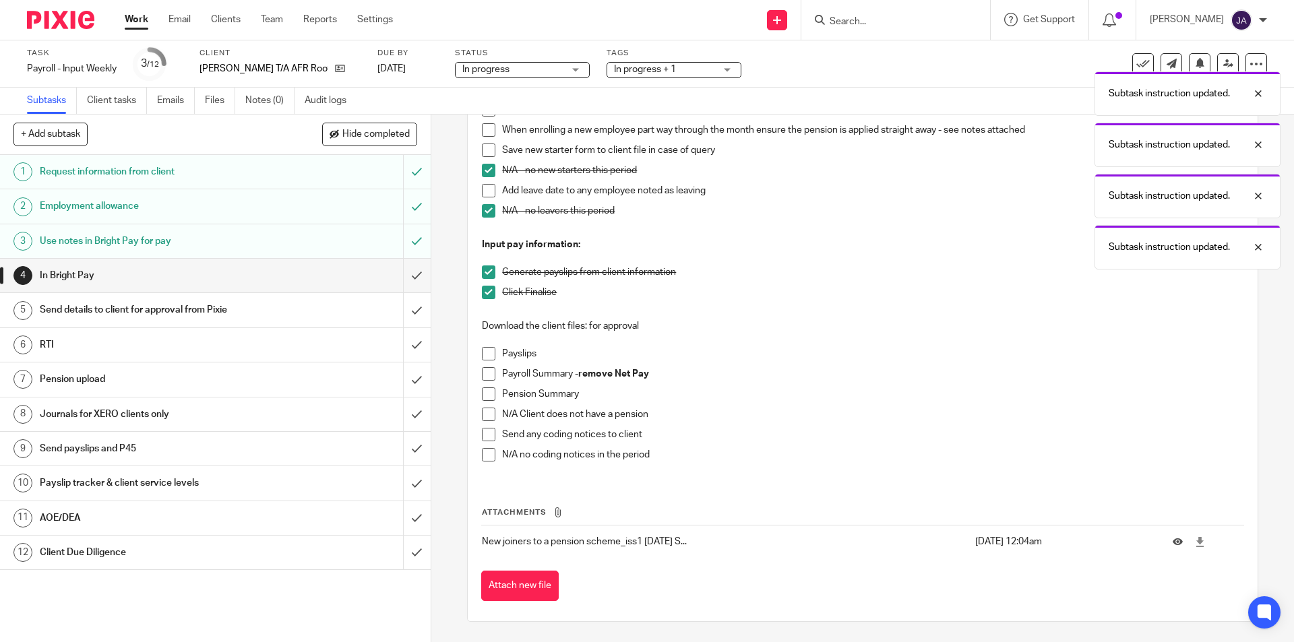
click at [482, 356] on span at bounding box center [488, 353] width 13 height 13
click at [485, 369] on span at bounding box center [488, 373] width 13 height 13
click at [482, 390] on span at bounding box center [488, 394] width 13 height 13
click at [482, 458] on span at bounding box center [488, 454] width 13 height 13
click at [401, 271] on input "submit" at bounding box center [215, 276] width 431 height 34
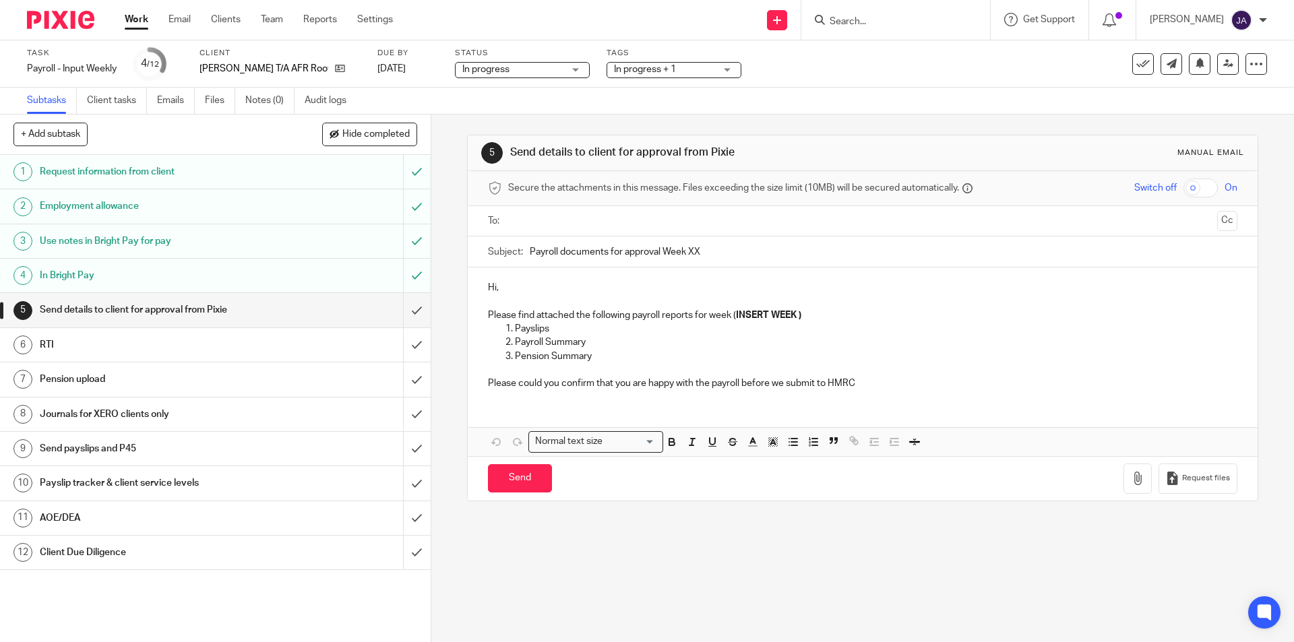
click at [556, 218] on input "text" at bounding box center [862, 222] width 698 height 16
click at [1217, 224] on button "Cc" at bounding box center [1227, 222] width 20 height 20
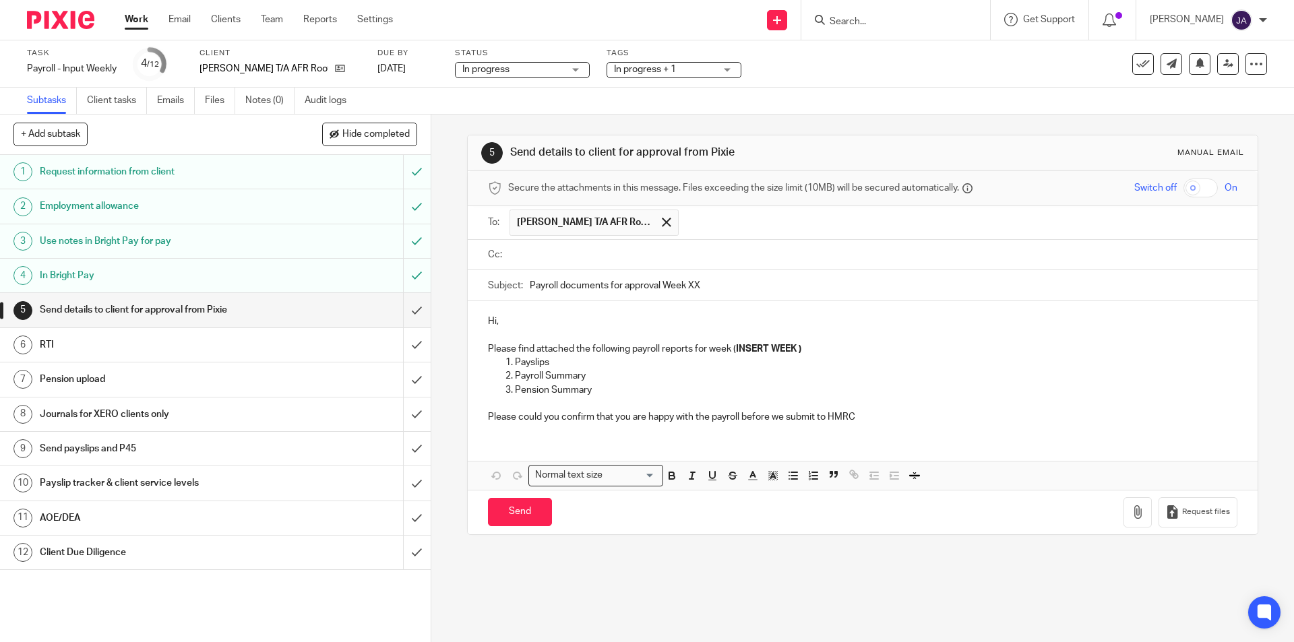
click at [547, 257] on input "text" at bounding box center [872, 255] width 718 height 16
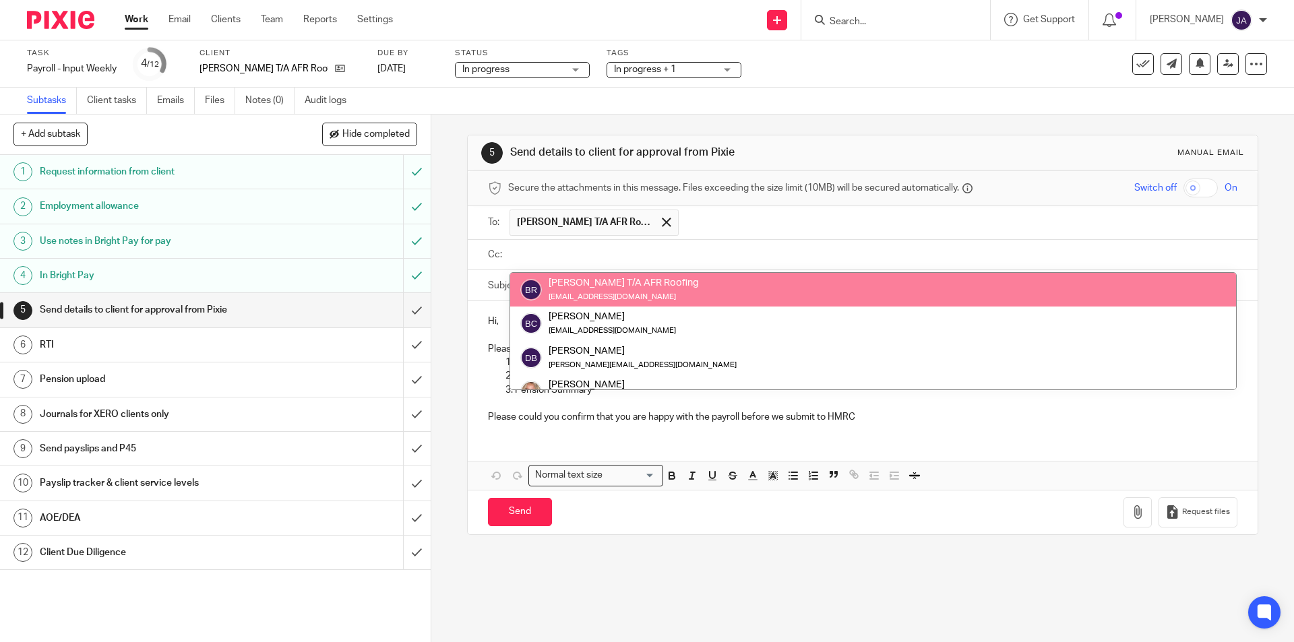
click at [540, 252] on input "text" at bounding box center [872, 255] width 718 height 16
paste input "Jackie <jackieclarke456@hotmail.co.uk>"
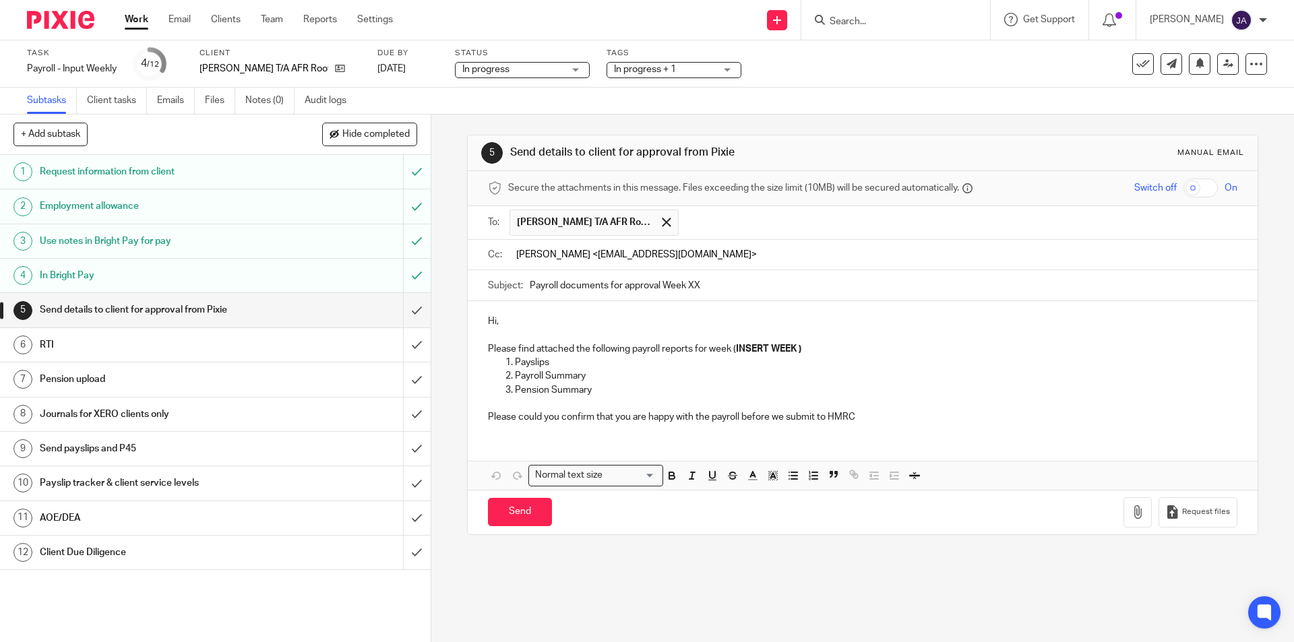
click at [550, 257] on input "Jackie <jackieclarke456@hotmail.co.uk>" at bounding box center [872, 255] width 718 height 16
click at [683, 249] on input "jackieclarke456@hotmail.co.uk>" at bounding box center [872, 255] width 718 height 16
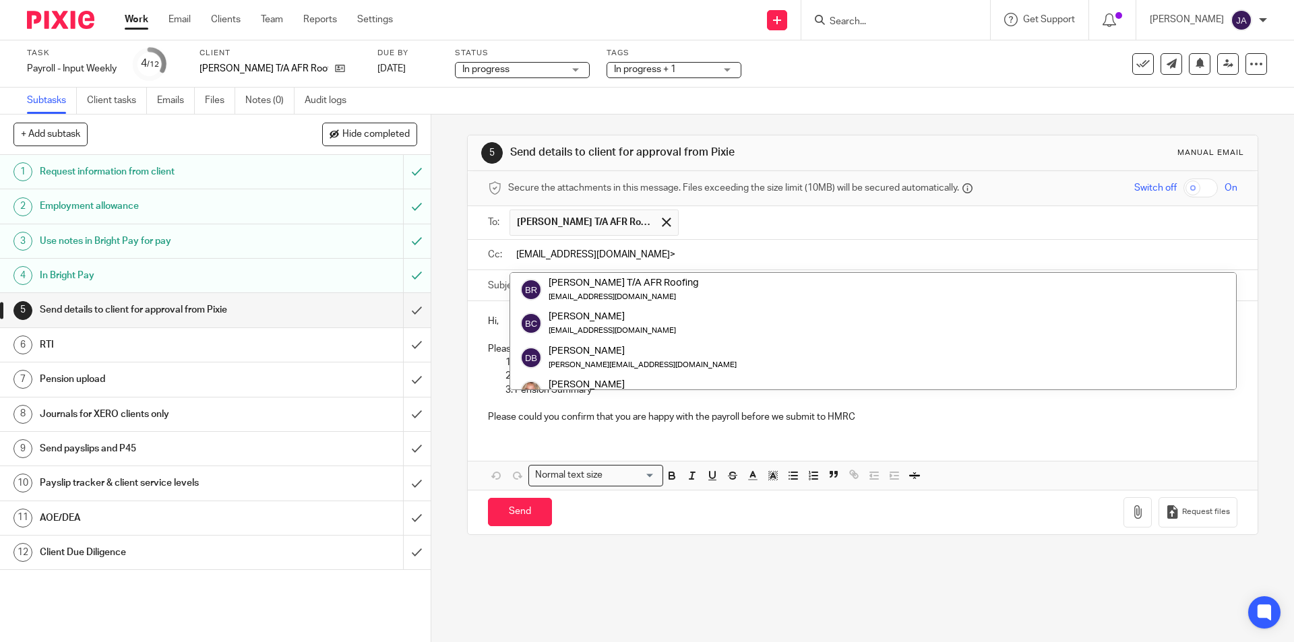
type input "jackieclarke456@hotmail.co.uk"
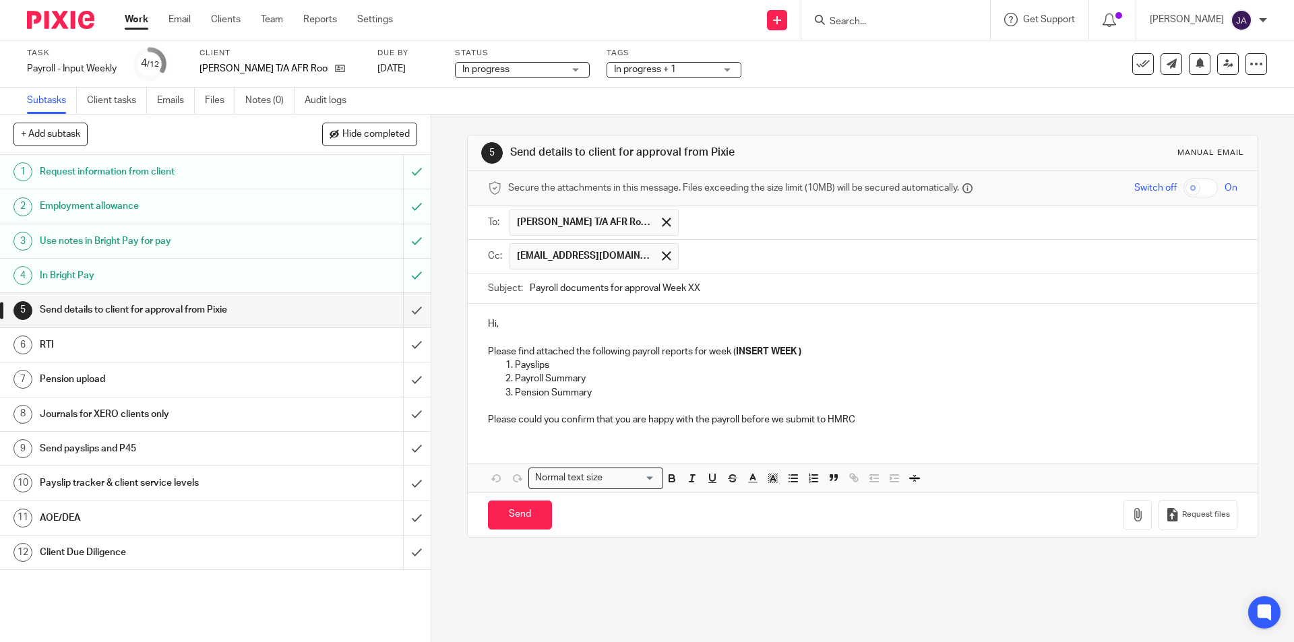
click at [545, 280] on input "Payroll documents for approval Week XX" at bounding box center [883, 289] width 707 height 30
click at [530, 290] on input "Payroll documents for approval Week XX" at bounding box center [883, 289] width 707 height 30
drag, startPoint x: 498, startPoint y: 319, endPoint x: 470, endPoint y: 319, distance: 28.3
click at [470, 319] on div "Hi, Please find attached the following payroll reports for week ( INSERT WEEK )…" at bounding box center [862, 370] width 789 height 133
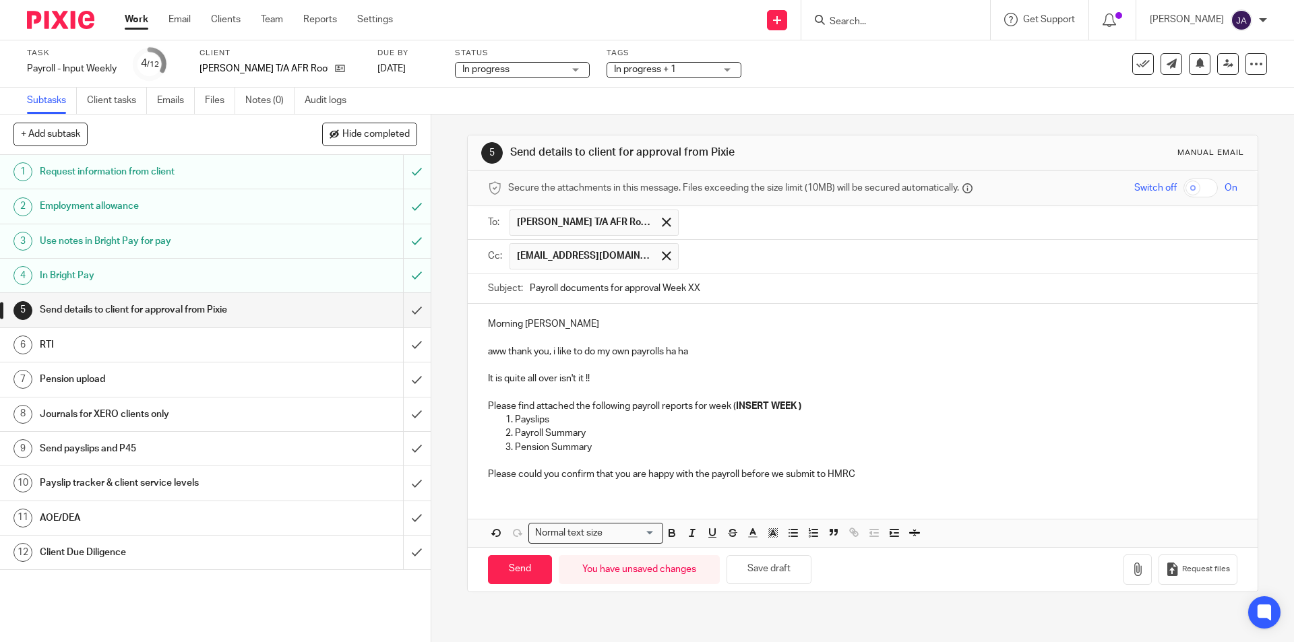
click at [702, 355] on p "aww thank you, i like to do my own payrolls ha ha" at bounding box center [862, 351] width 749 height 13
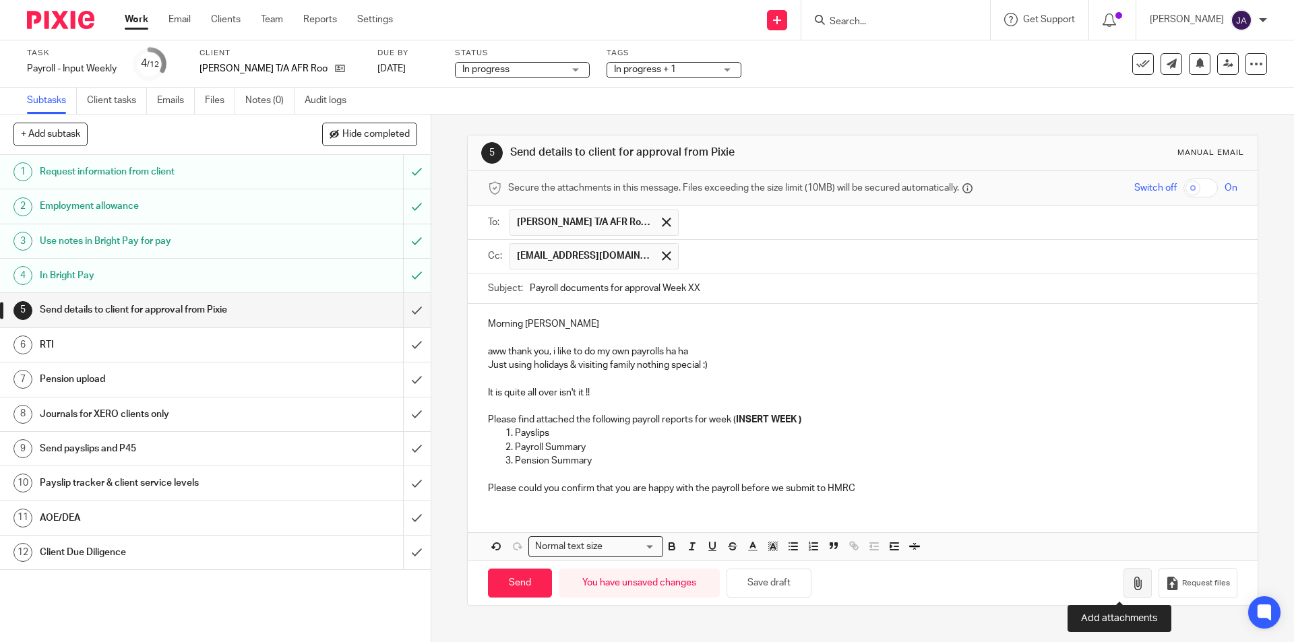
click at [1131, 578] on icon "button" at bounding box center [1137, 583] width 13 height 13
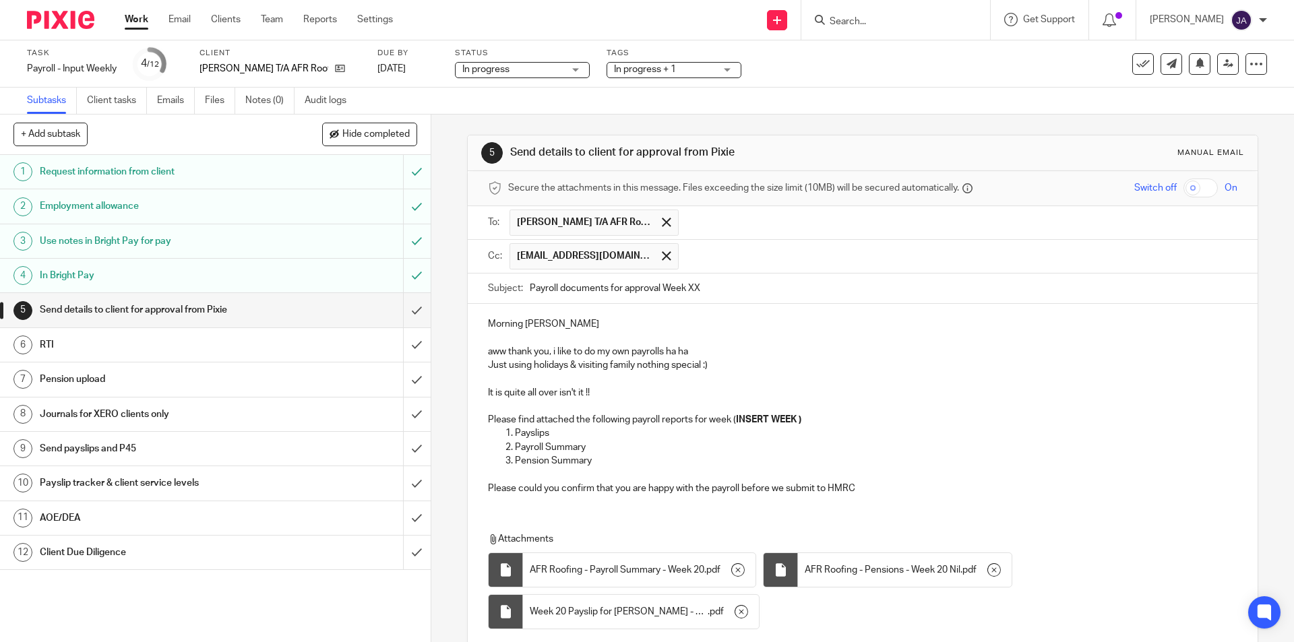
scroll to position [102, 0]
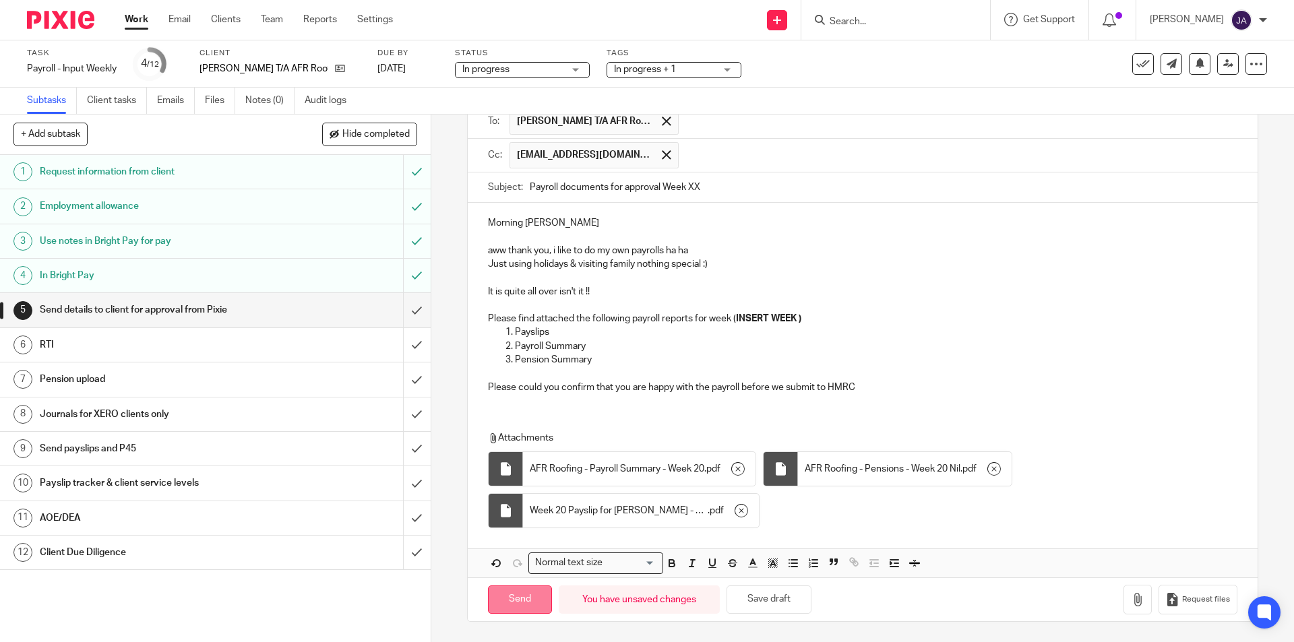
click at [528, 600] on input "Send" at bounding box center [520, 600] width 64 height 29
type input "Sent"
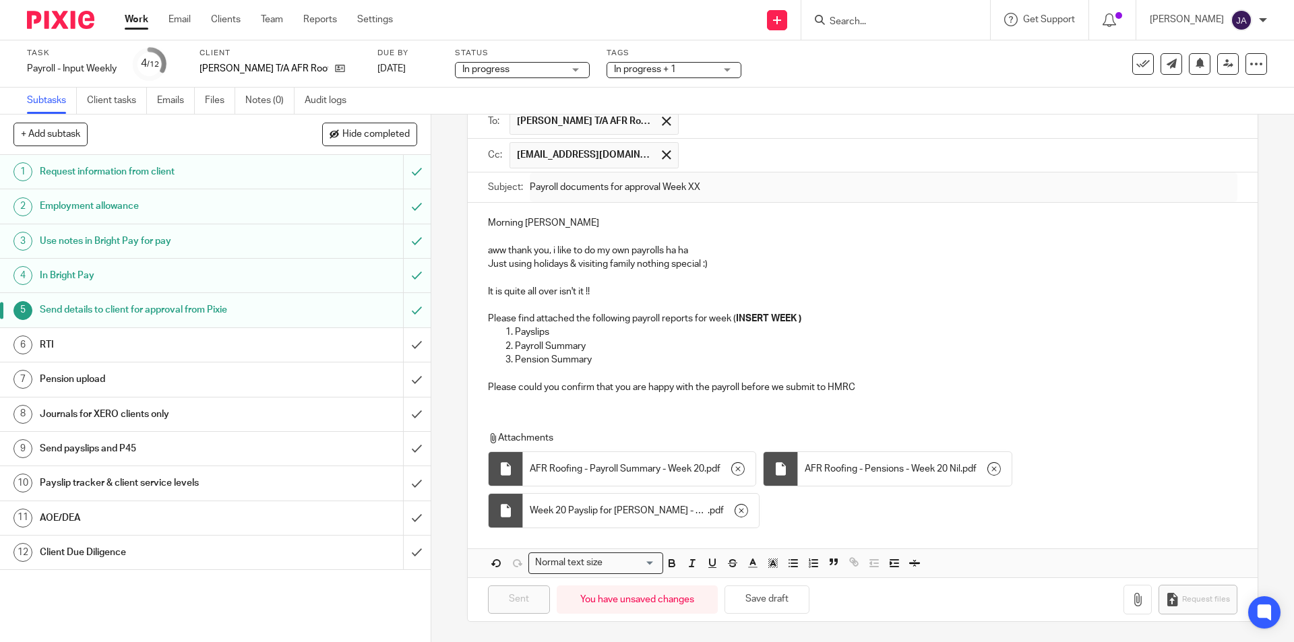
click at [133, 550] on h1 "Client Due Diligence" at bounding box center [156, 553] width 233 height 20
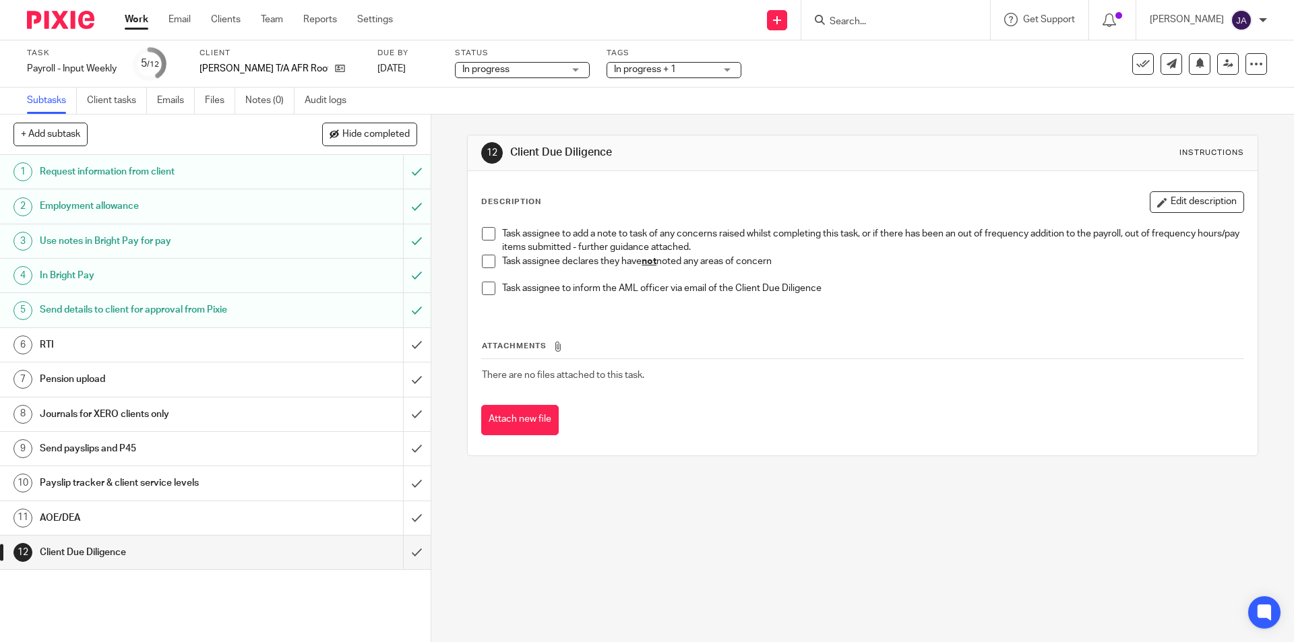
click at [482, 263] on span at bounding box center [488, 261] width 13 height 13
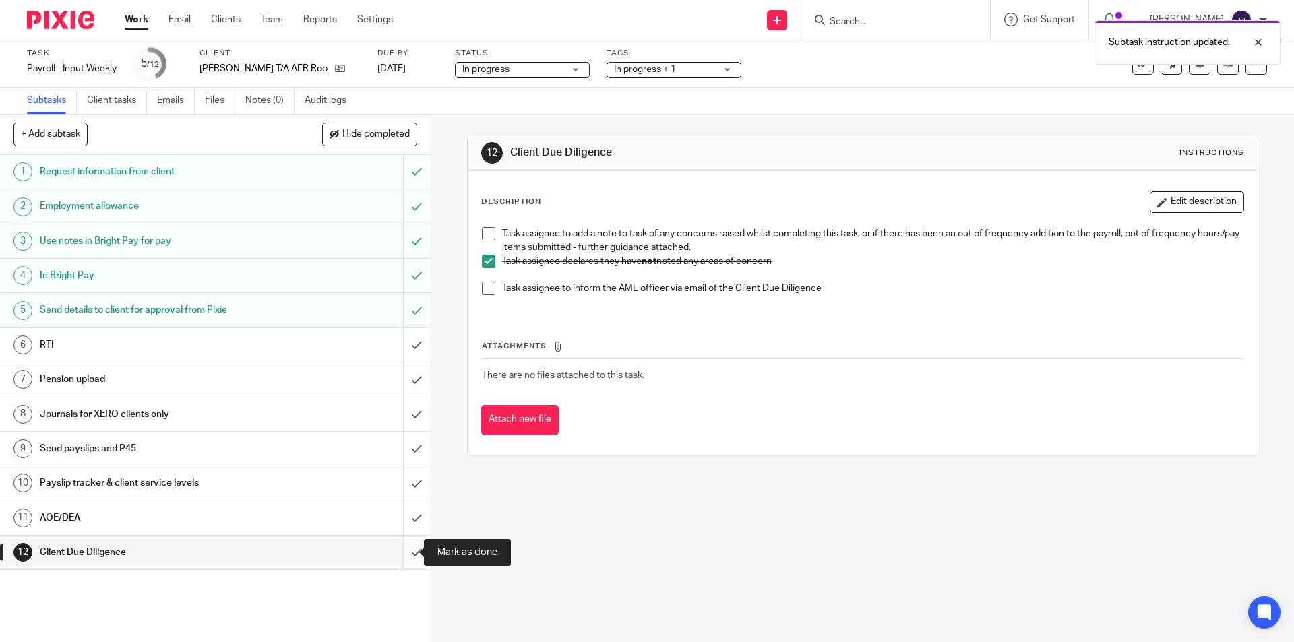
click at [401, 556] on input "submit" at bounding box center [215, 553] width 431 height 34
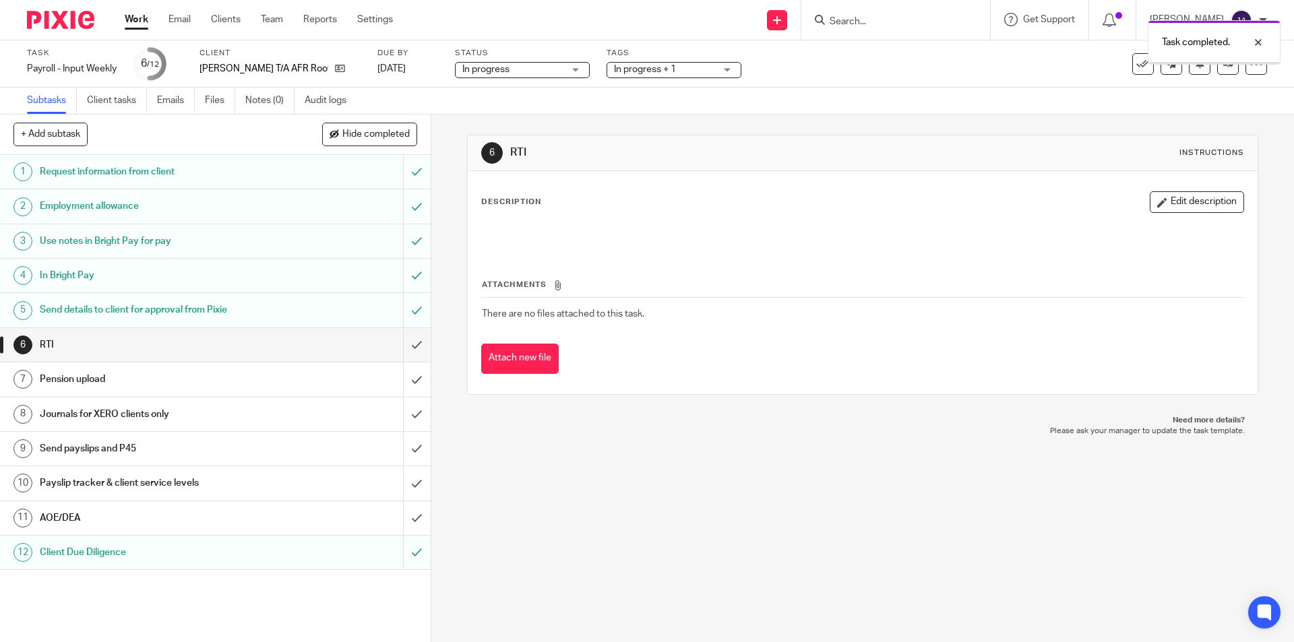
click at [223, 524] on h1 "AOE/DEA" at bounding box center [156, 518] width 233 height 20
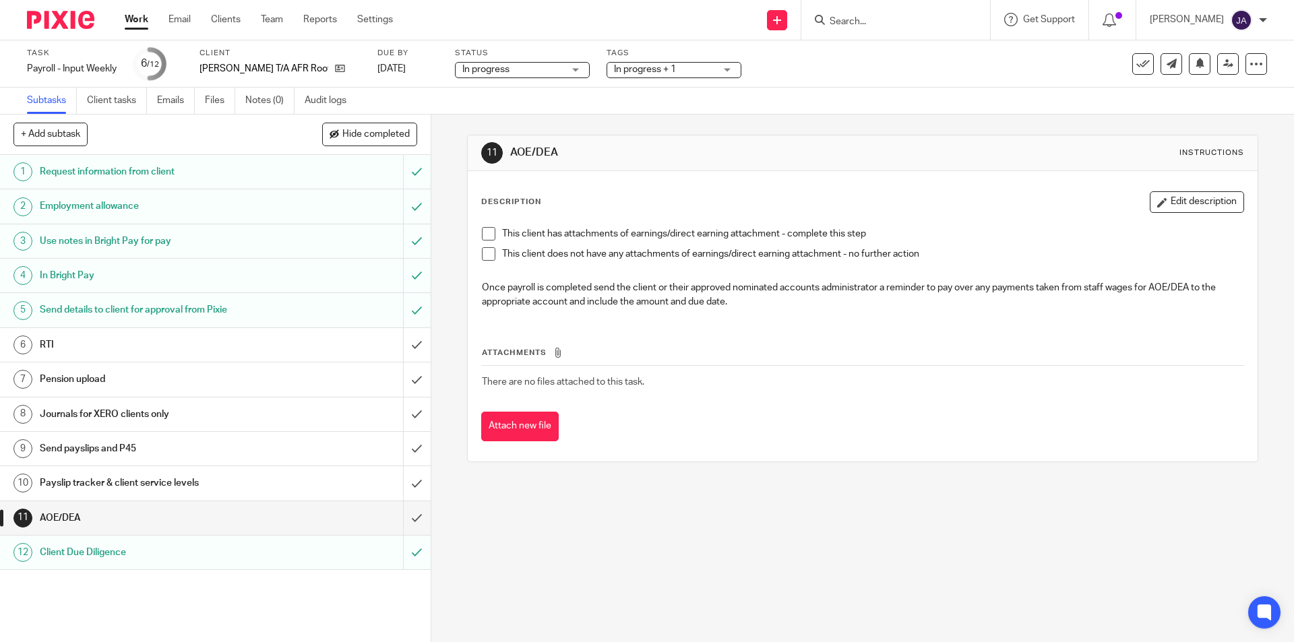
click at [487, 255] on span at bounding box center [488, 253] width 13 height 13
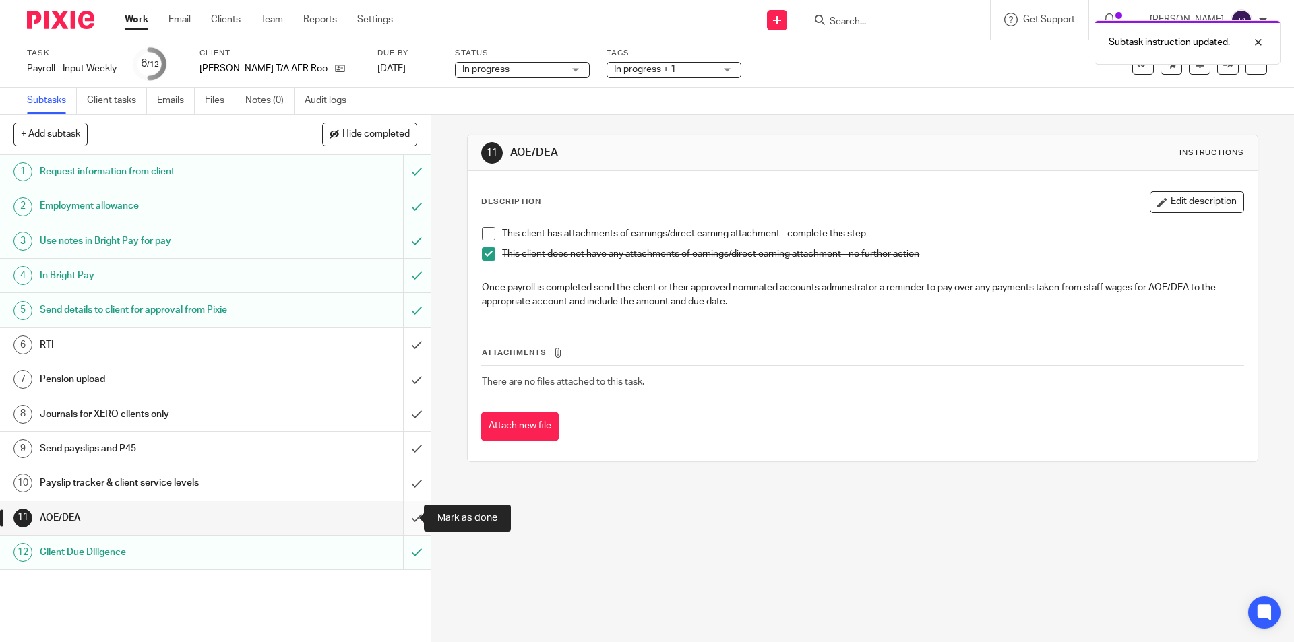
click at [408, 520] on input "submit" at bounding box center [215, 518] width 431 height 34
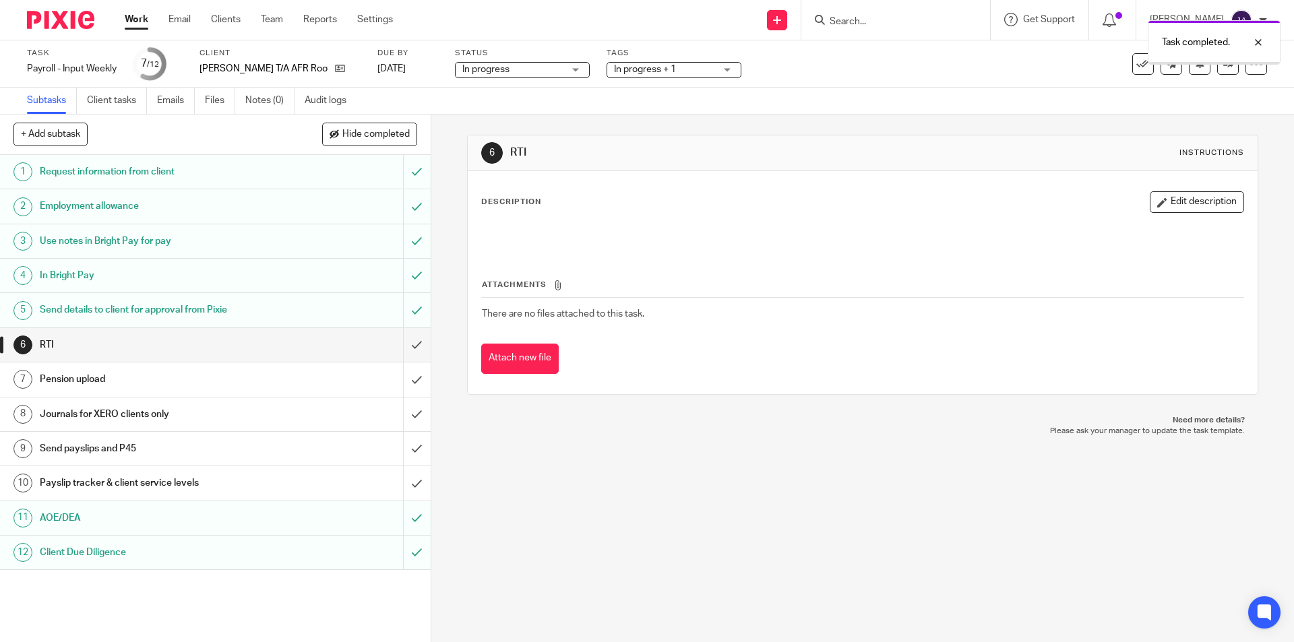
click at [290, 489] on div "Payslip tracker & client service levels" at bounding box center [215, 483] width 350 height 20
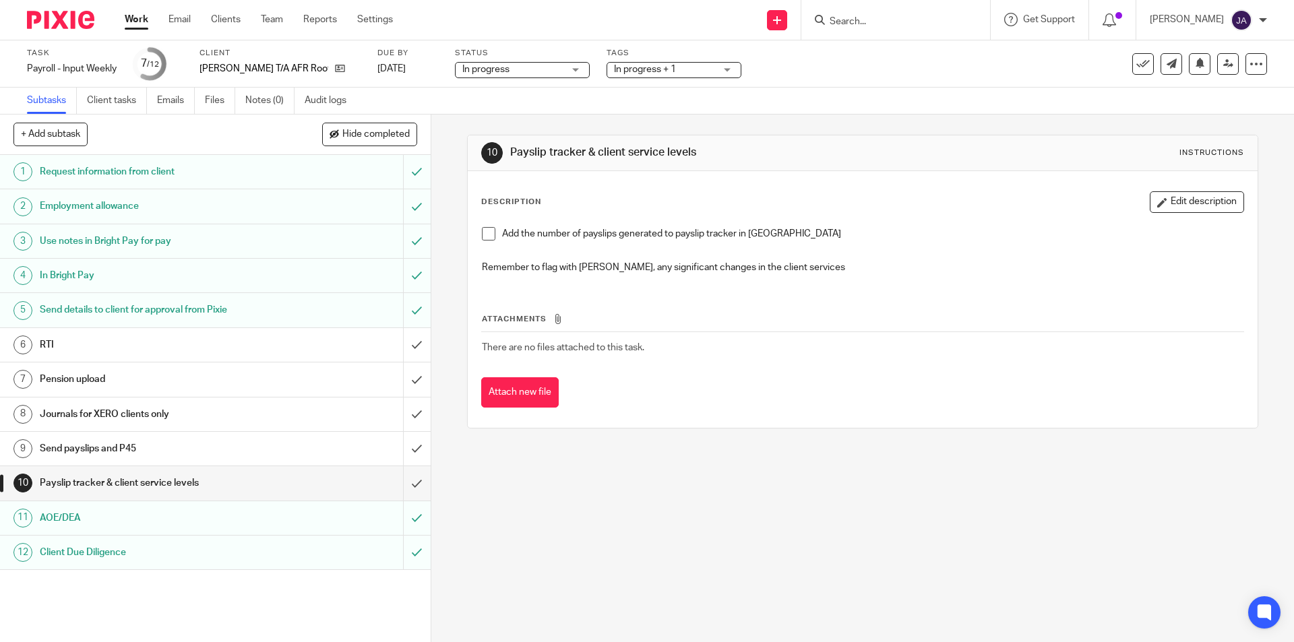
click at [489, 237] on span at bounding box center [488, 233] width 13 height 13
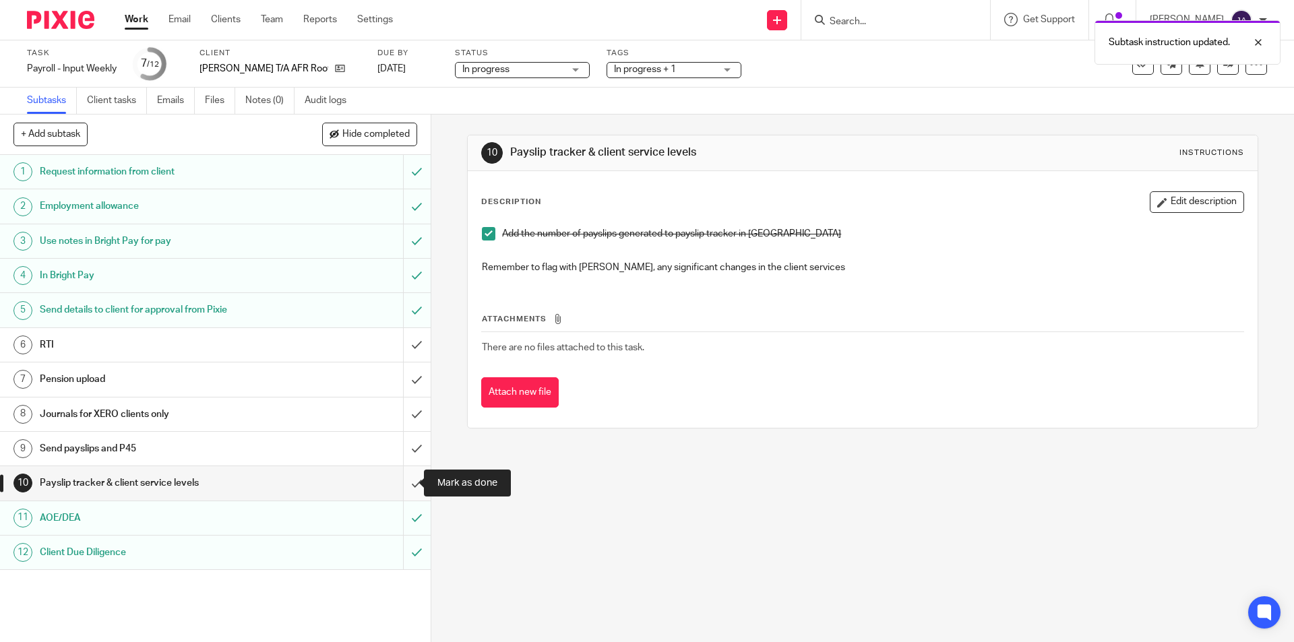
click at [404, 487] on input "submit" at bounding box center [215, 483] width 431 height 34
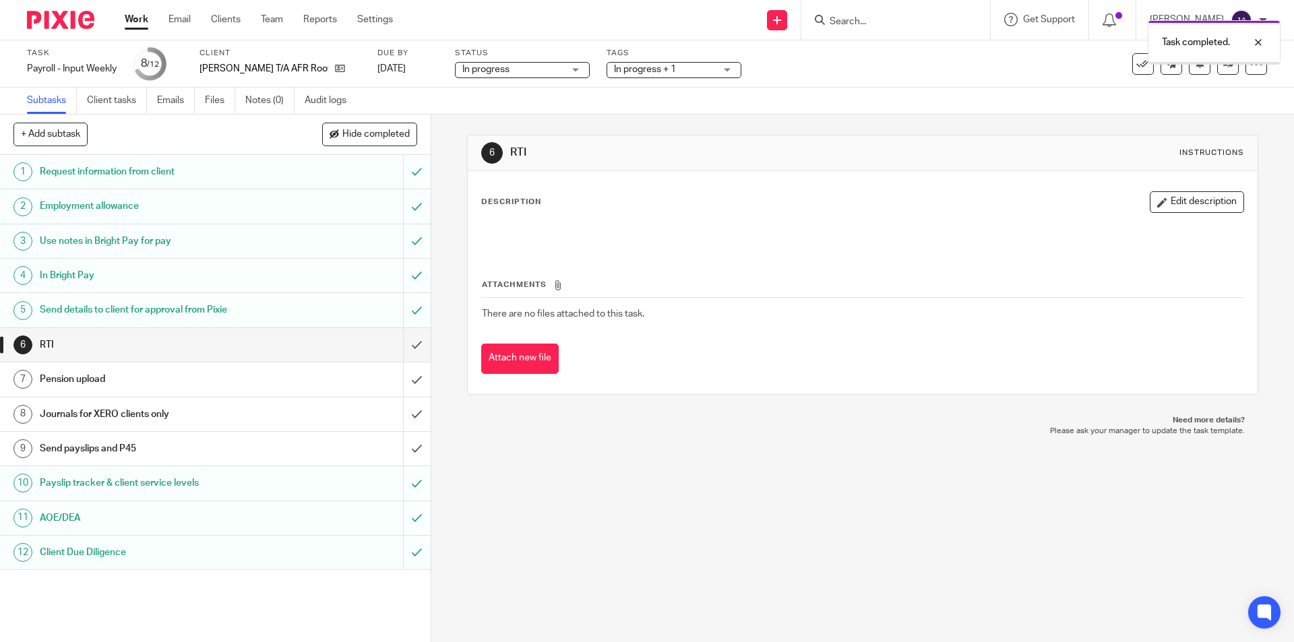
click at [159, 453] on h1 "Send payslips and P45" at bounding box center [156, 449] width 233 height 20
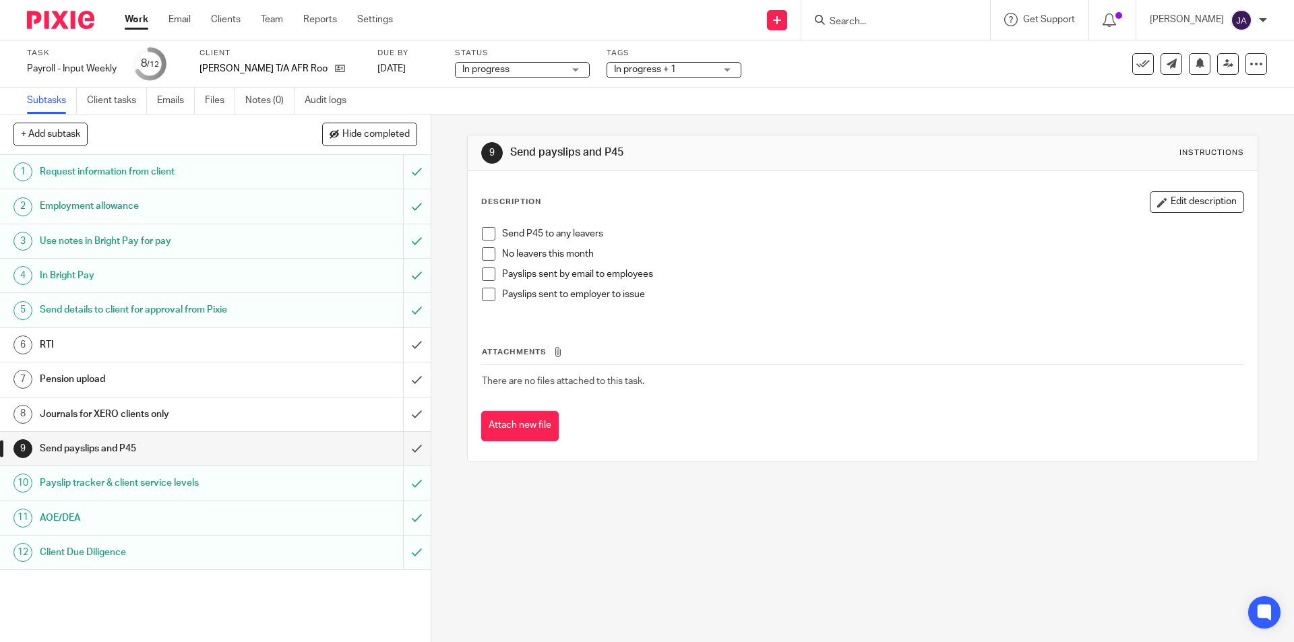
click at [484, 253] on span at bounding box center [488, 253] width 13 height 13
click at [482, 297] on span at bounding box center [488, 294] width 13 height 13
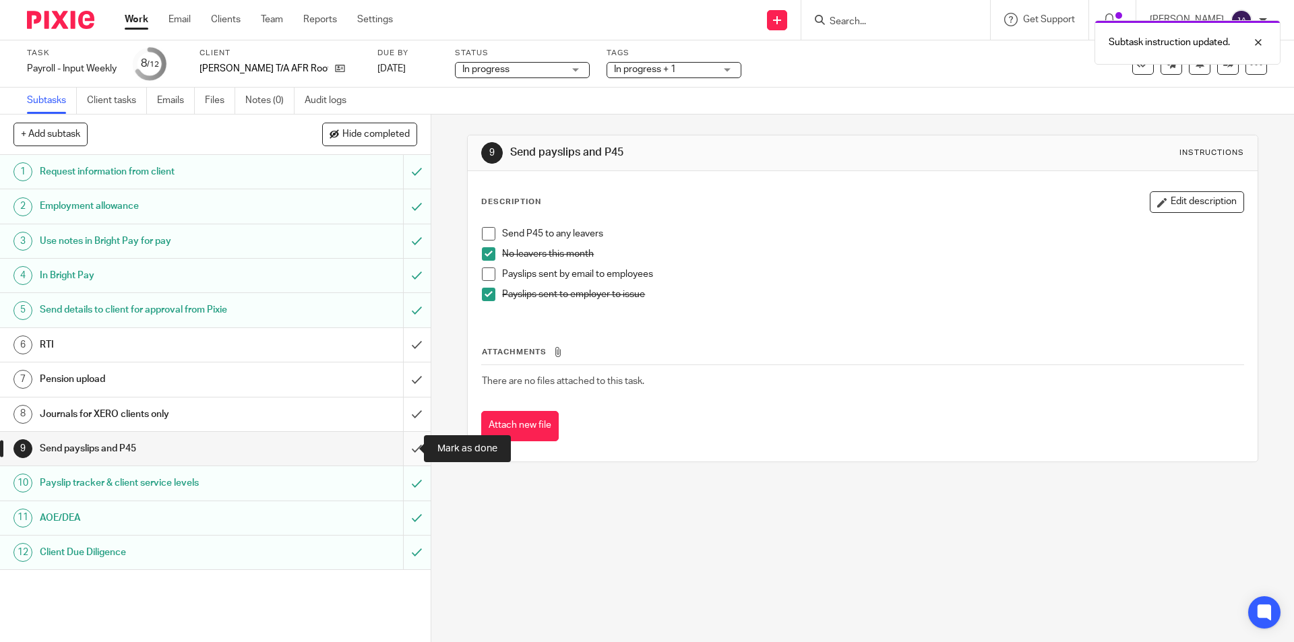
click at [404, 452] on input "submit" at bounding box center [215, 449] width 431 height 34
click at [187, 419] on h1 "Journals for XERO clients only" at bounding box center [156, 414] width 233 height 20
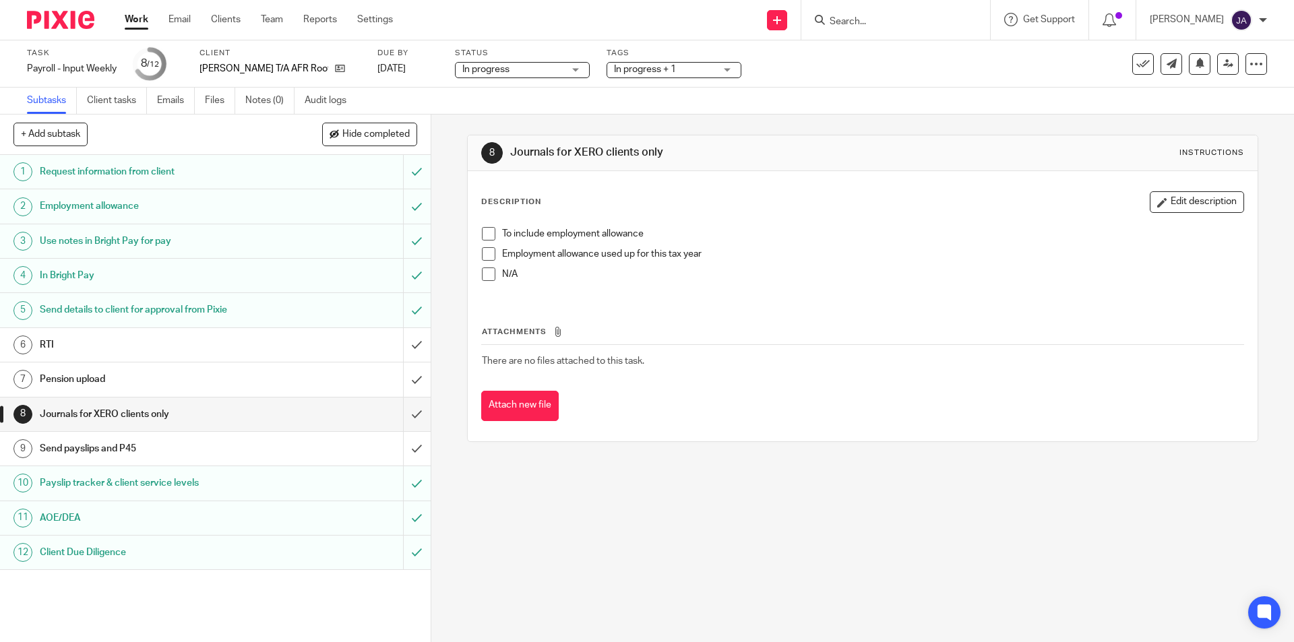
click at [483, 235] on span at bounding box center [488, 233] width 13 height 13
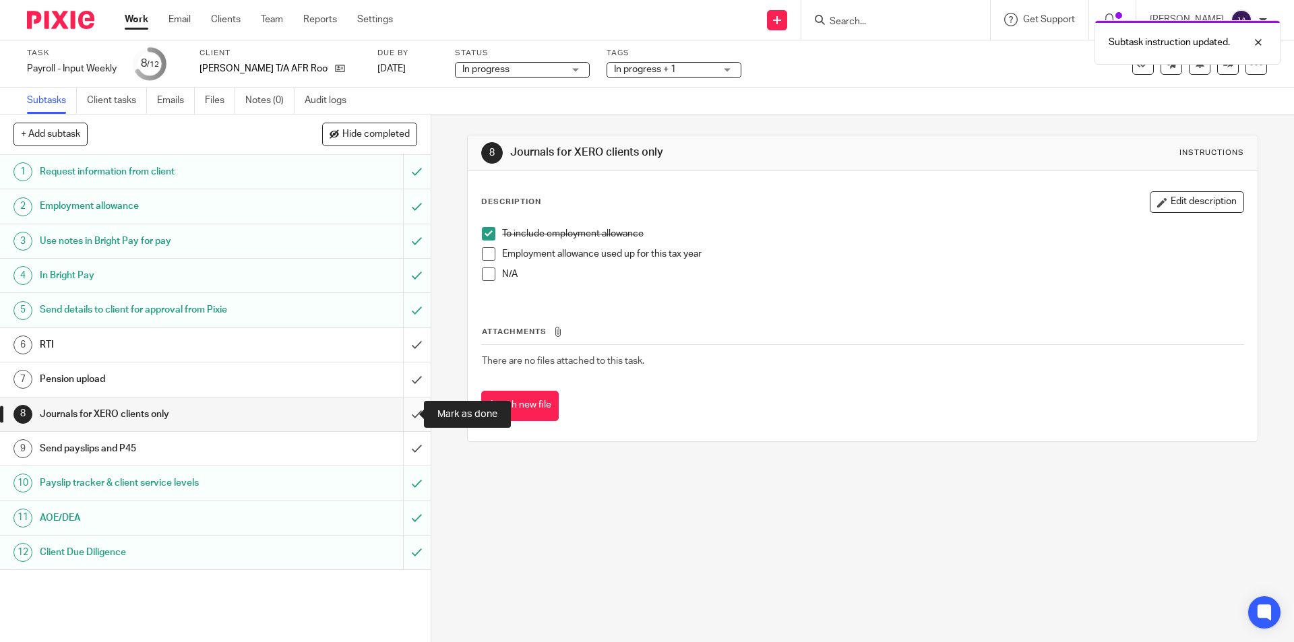
click at [405, 410] on input "submit" at bounding box center [215, 415] width 431 height 34
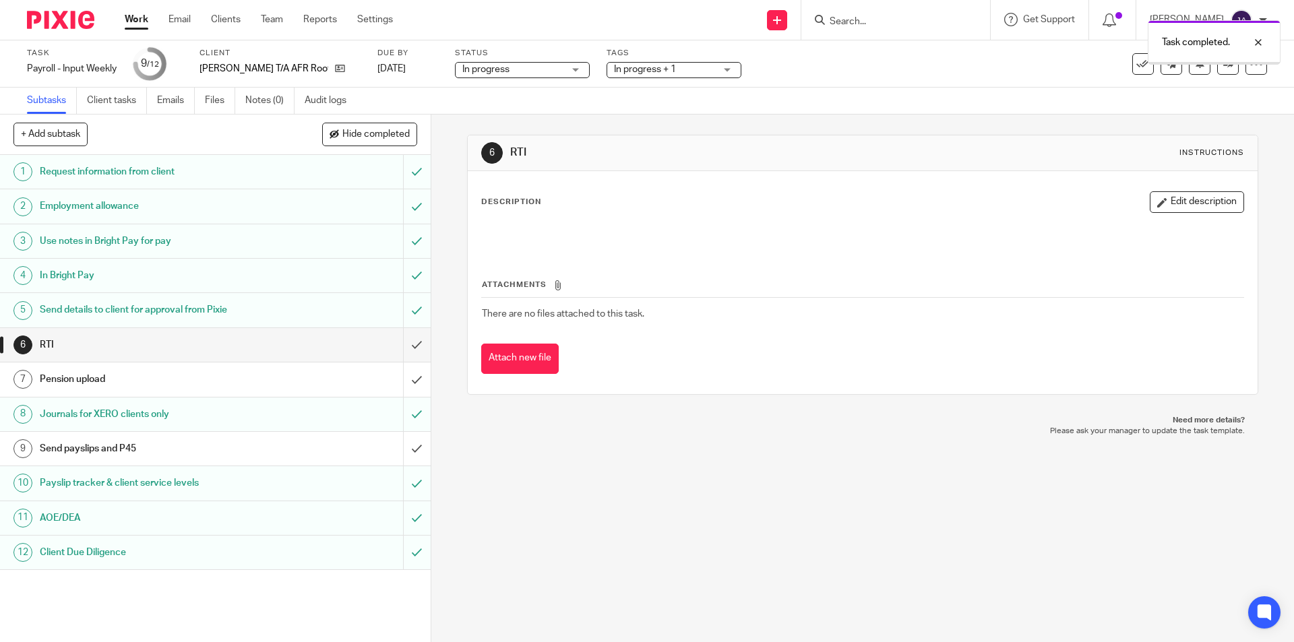
click at [247, 456] on h1 "Send payslips and P45" at bounding box center [156, 449] width 233 height 20
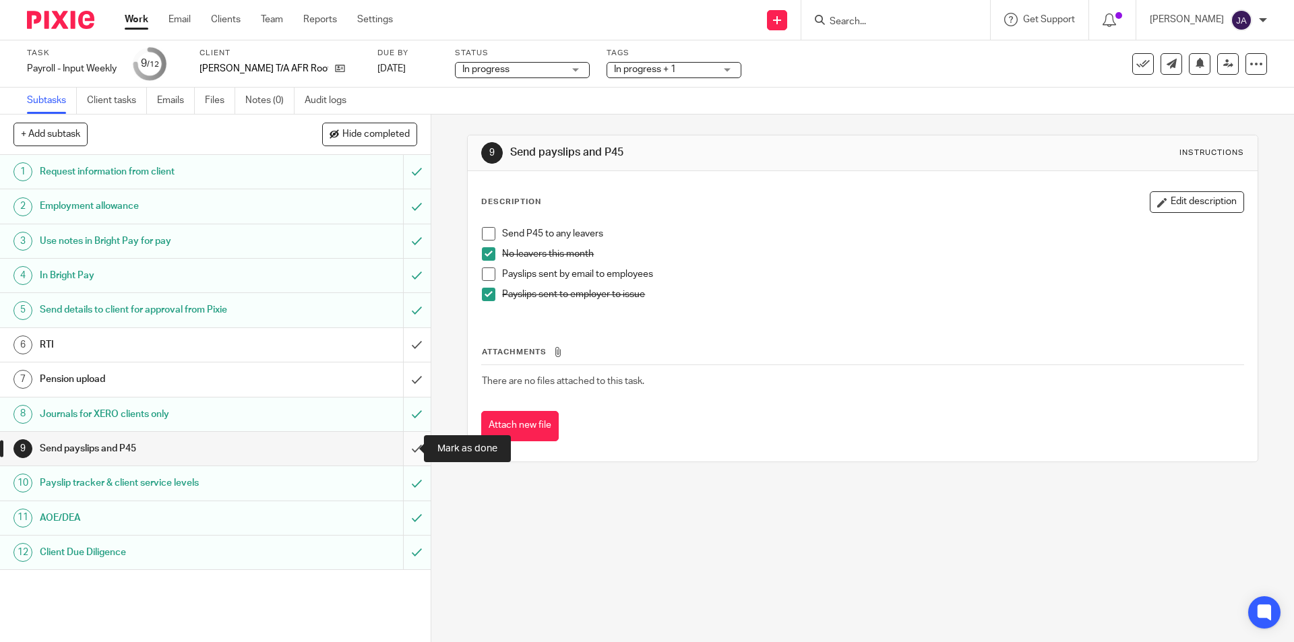
click at [398, 448] on input "submit" at bounding box center [215, 449] width 431 height 34
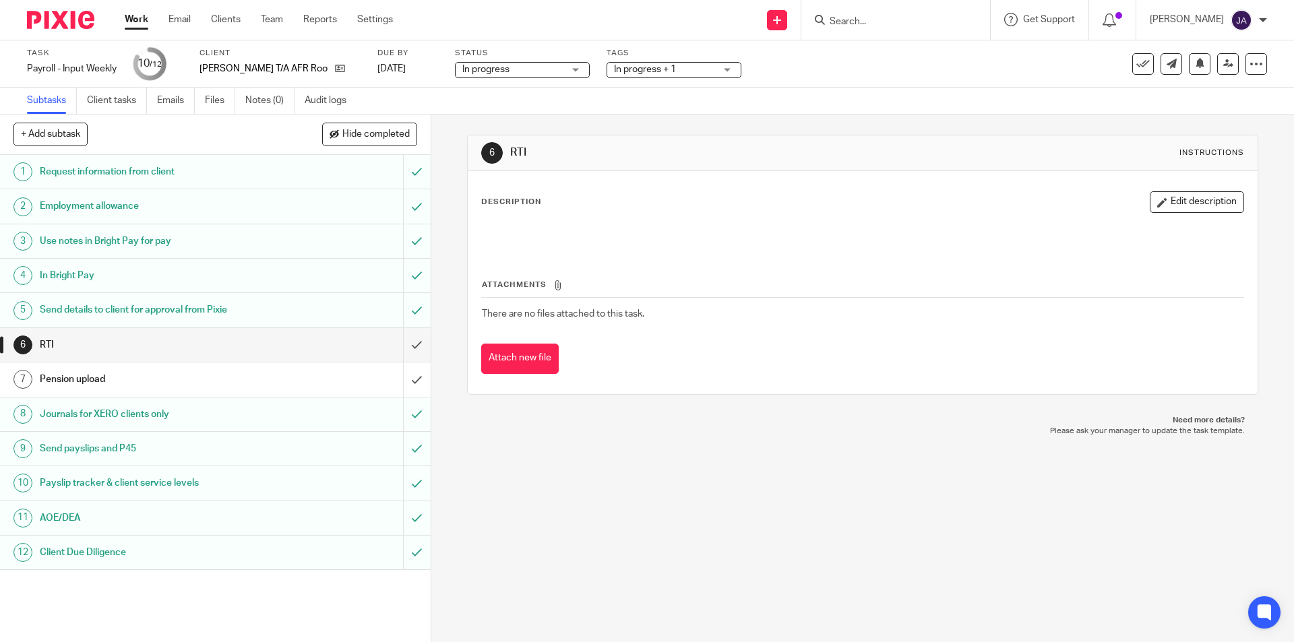
click at [146, 377] on h1 "Pension upload" at bounding box center [156, 379] width 233 height 20
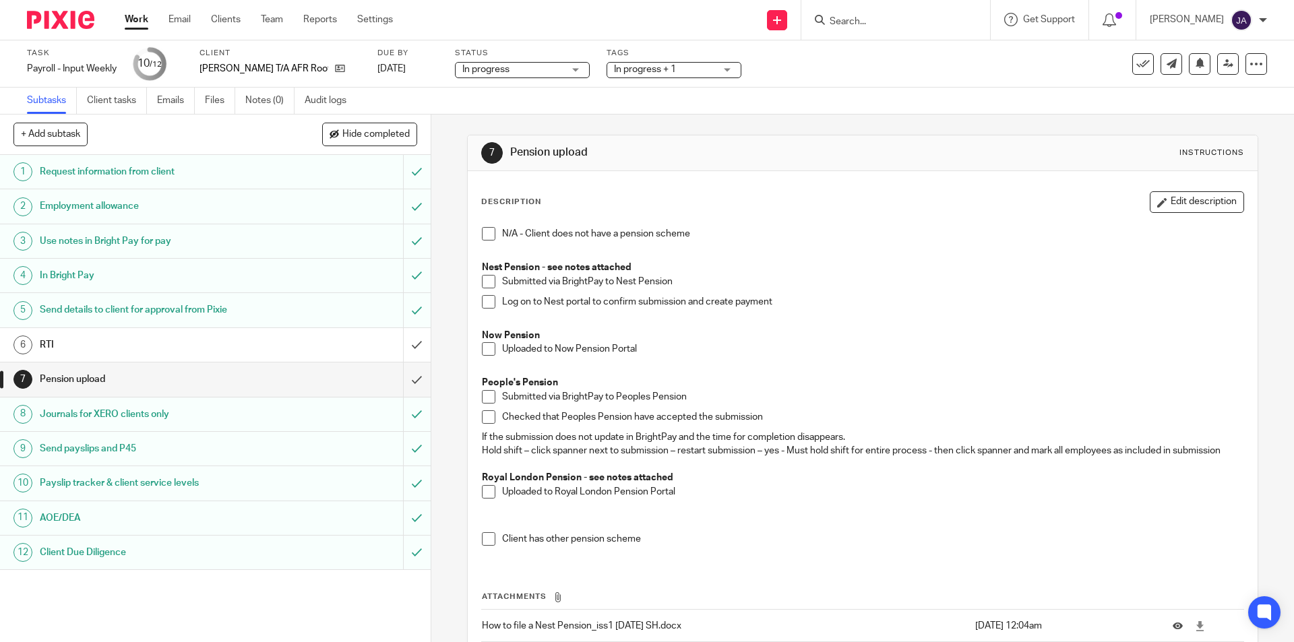
click at [482, 348] on span at bounding box center [488, 348] width 13 height 13
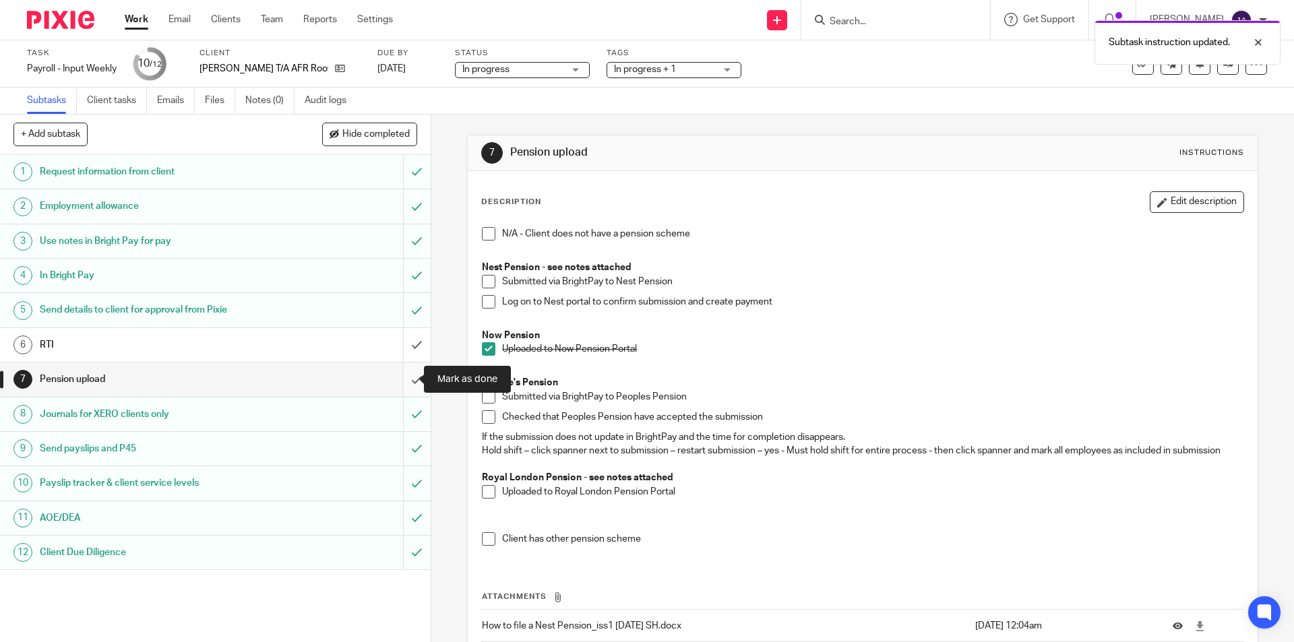
click at [402, 379] on input "submit" at bounding box center [215, 380] width 431 height 34
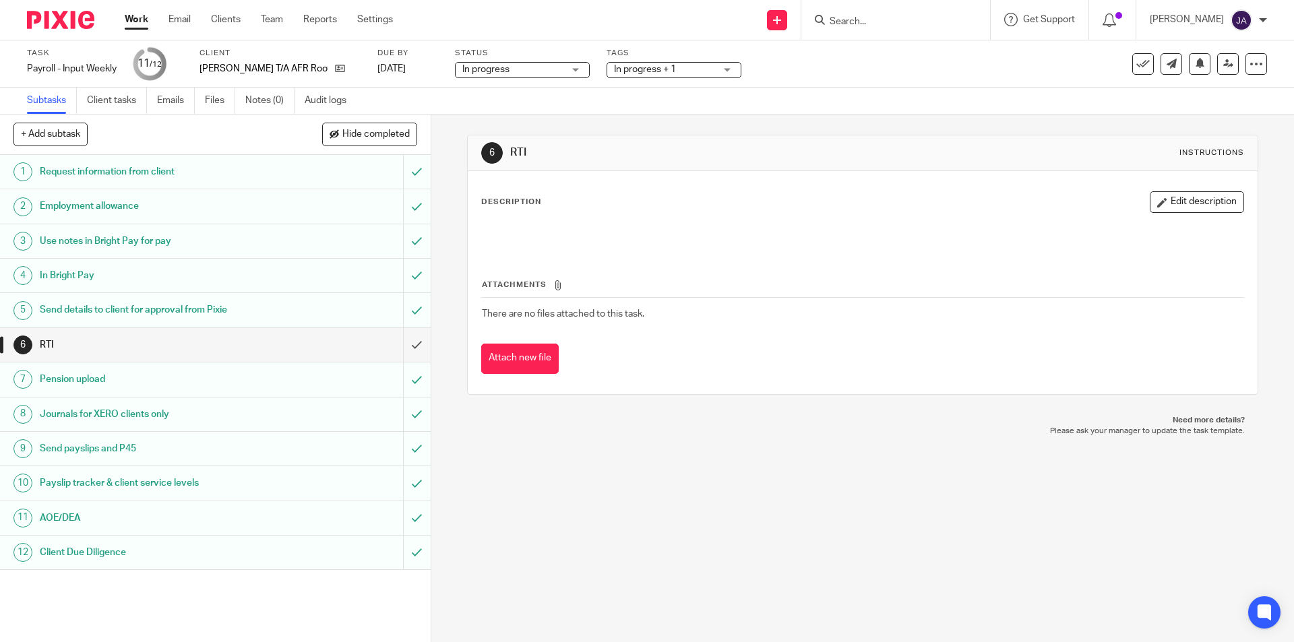
click at [132, 16] on link "Work" at bounding box center [137, 19] width 24 height 13
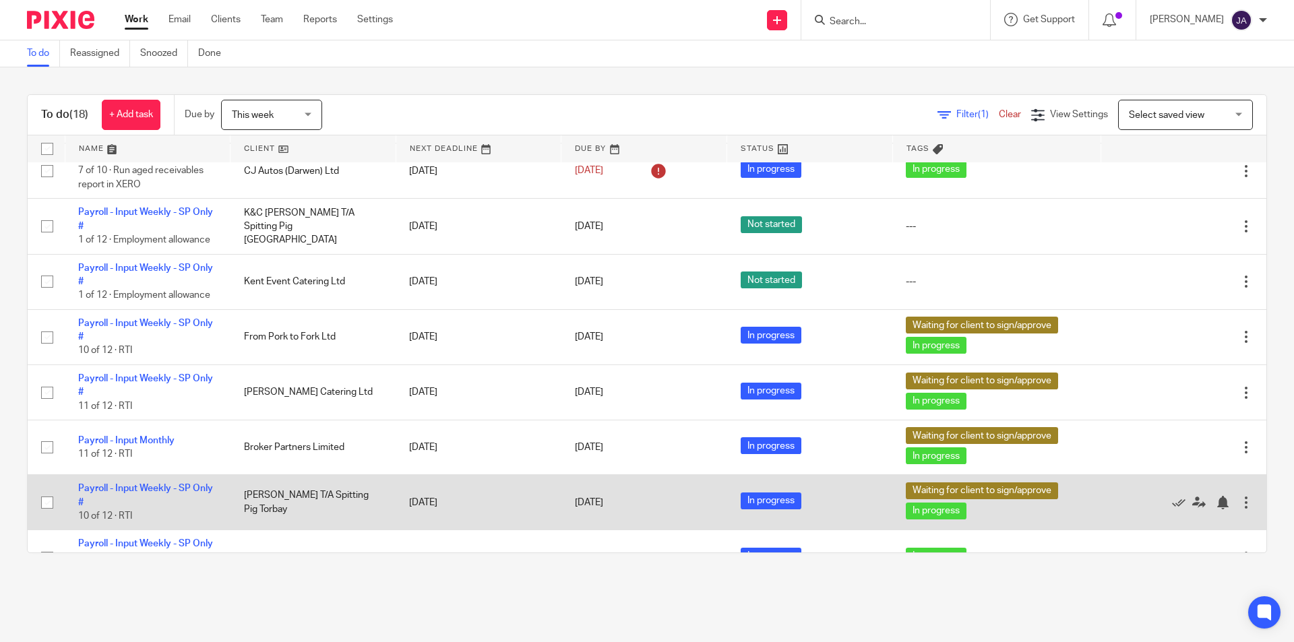
scroll to position [135, 0]
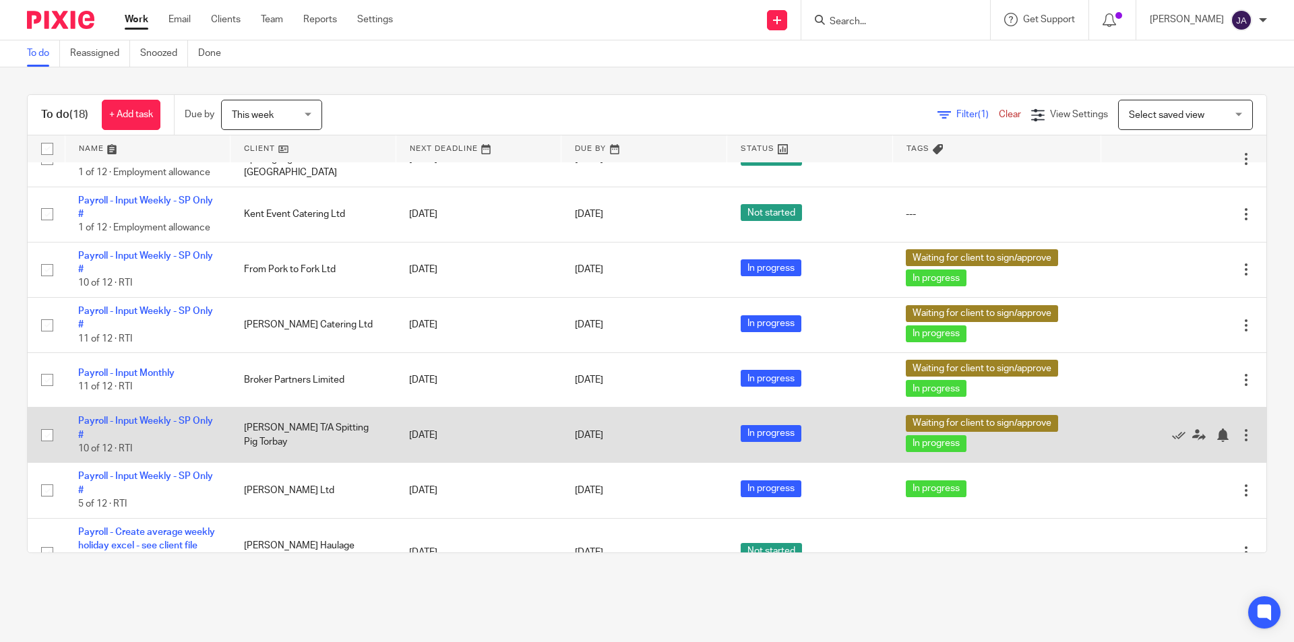
click at [266, 434] on td "[PERSON_NAME] T/A Spitting Pig Torbay" at bounding box center [314, 435] width 166 height 55
click at [146, 419] on link "Payroll - Input Weekly - SP Only #" at bounding box center [145, 428] width 135 height 23
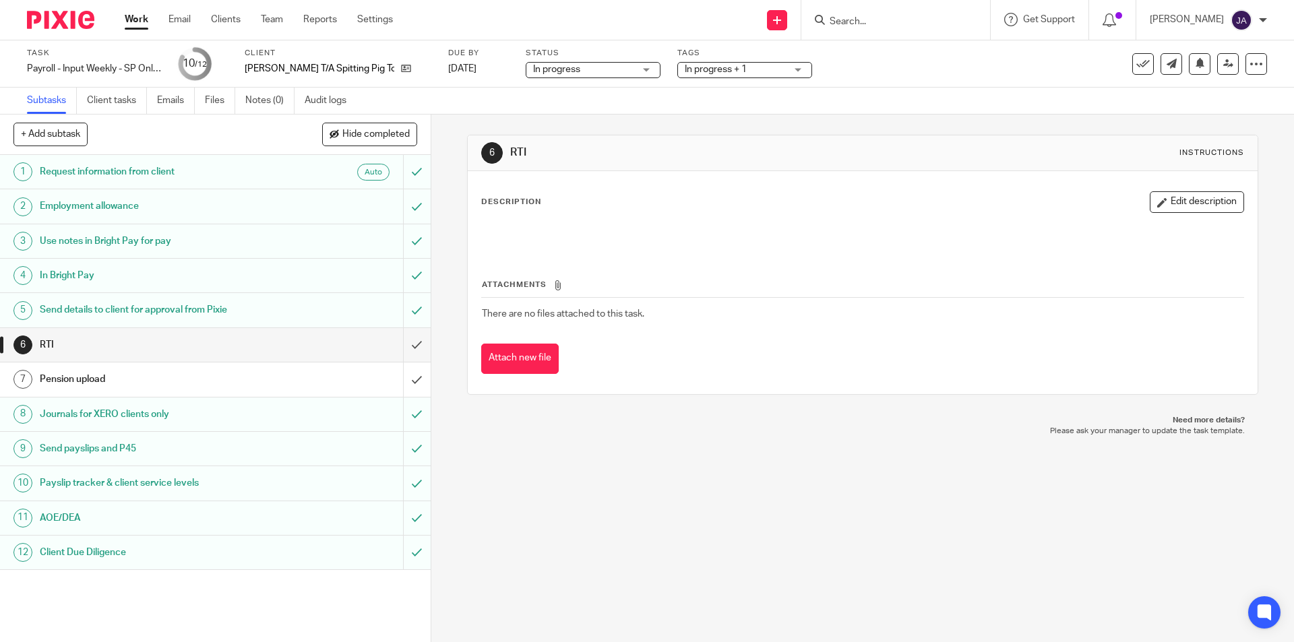
click at [314, 386] on div "Pension upload" at bounding box center [215, 379] width 350 height 20
click at [136, 20] on link "Work" at bounding box center [137, 19] width 24 height 13
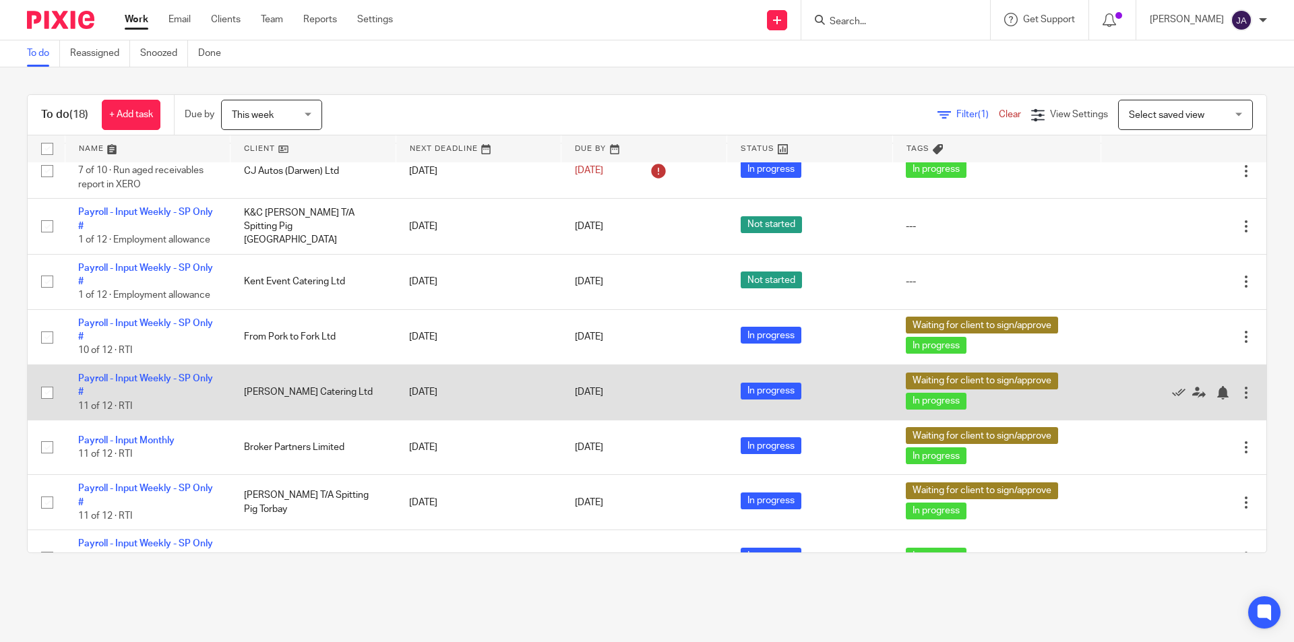
scroll to position [135, 0]
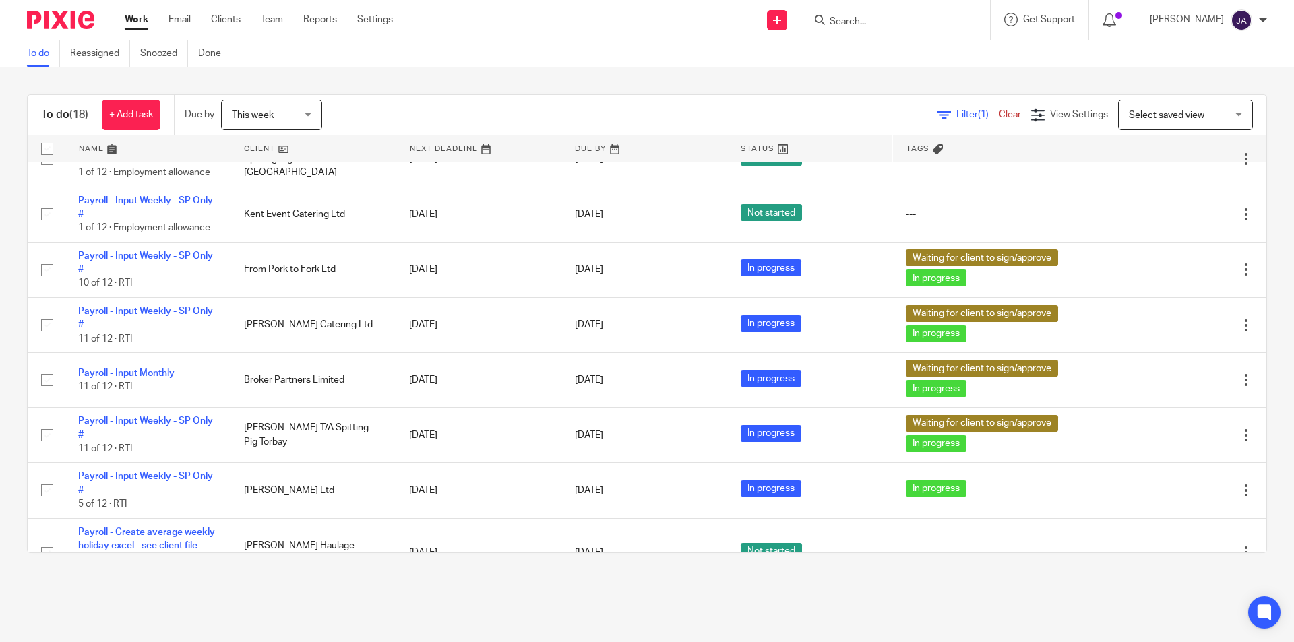
click at [516, 18] on div "Send new email Create task Add client Request signature Get Support Contact via…" at bounding box center [853, 20] width 881 height 40
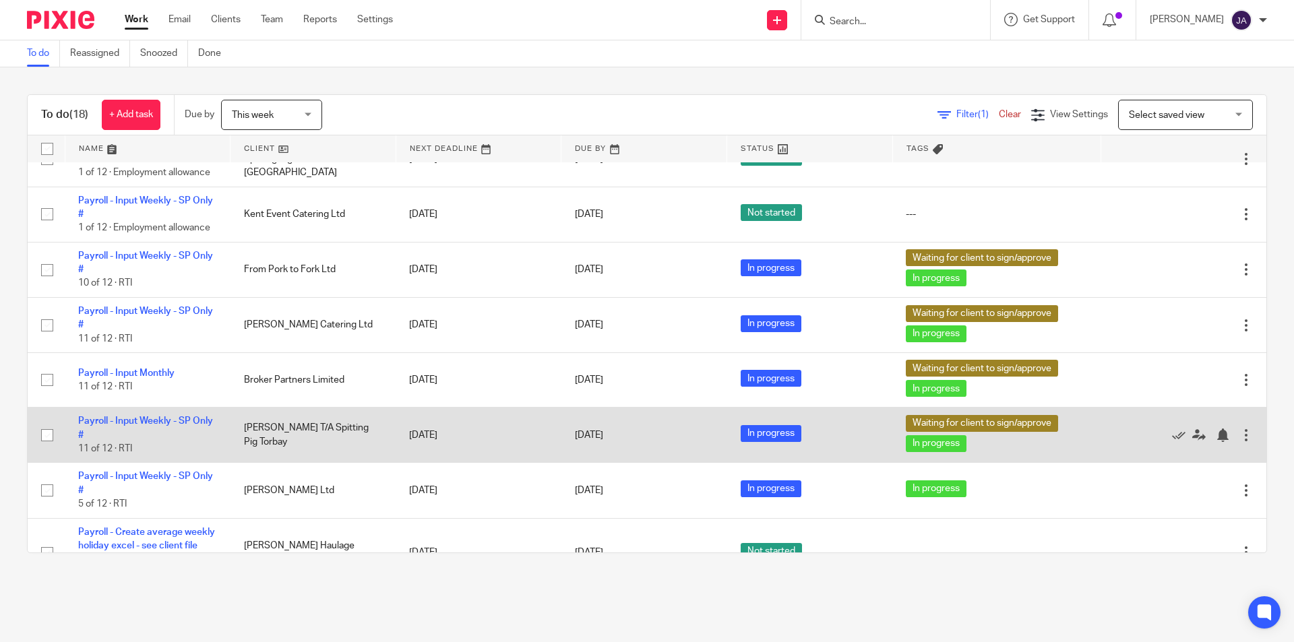
click at [272, 423] on td "[PERSON_NAME] T/A Spitting Pig Torbay" at bounding box center [314, 435] width 166 height 55
click at [171, 423] on link "Payroll - Input Weekly - SP Only #" at bounding box center [145, 428] width 135 height 23
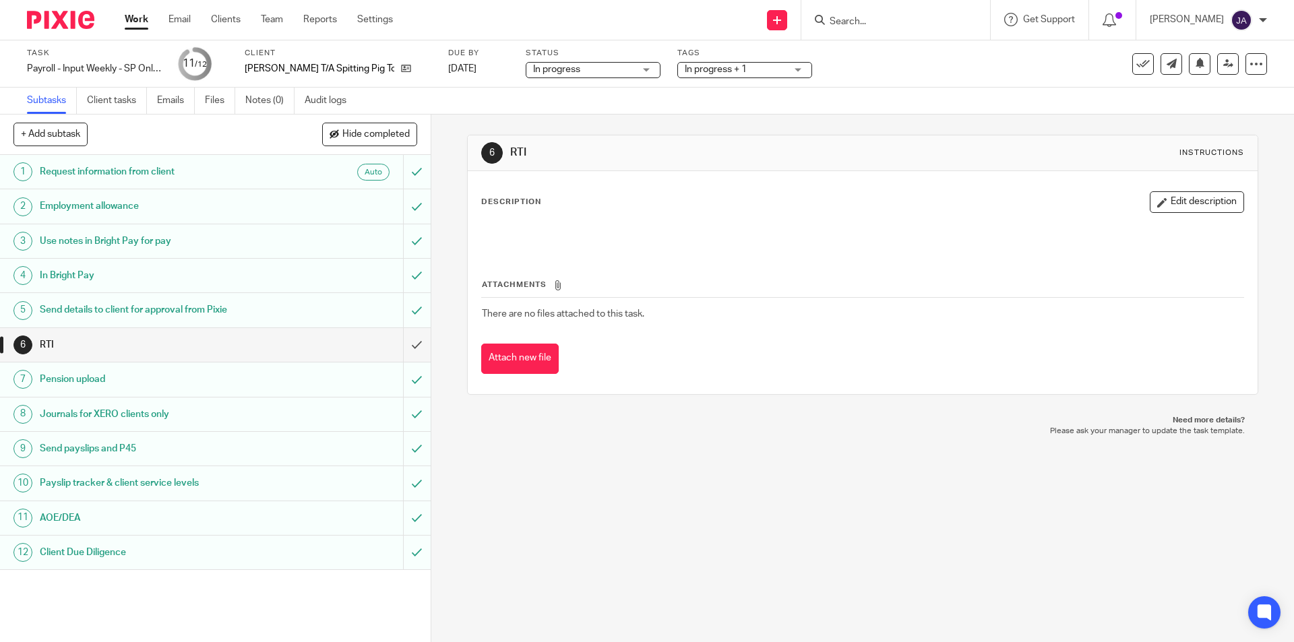
click at [141, 22] on link "Work" at bounding box center [137, 19] width 24 height 13
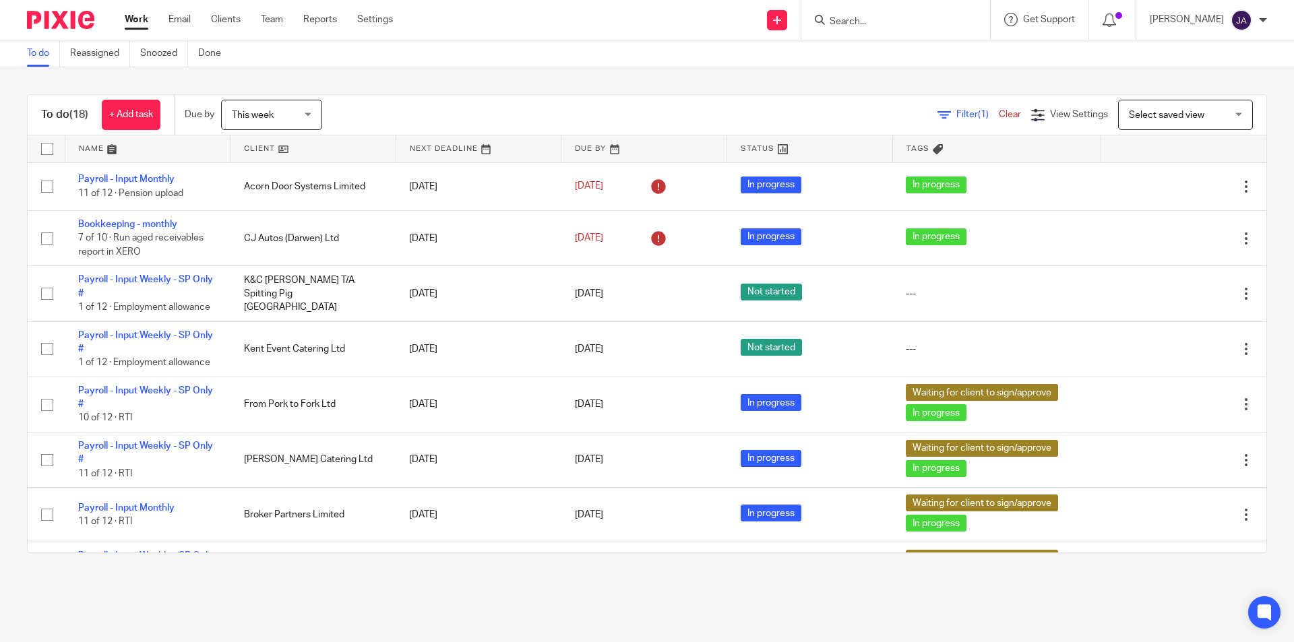
scroll to position [135, 0]
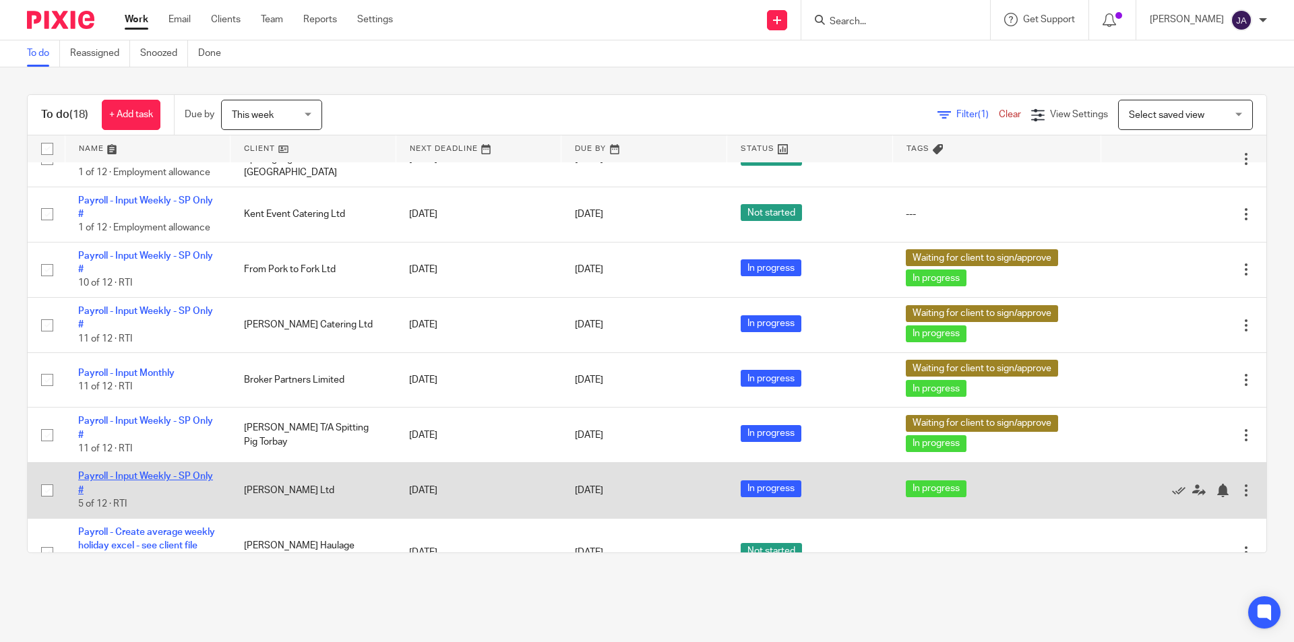
click at [161, 474] on link "Payroll - Input Weekly - SP Only #" at bounding box center [145, 483] width 135 height 23
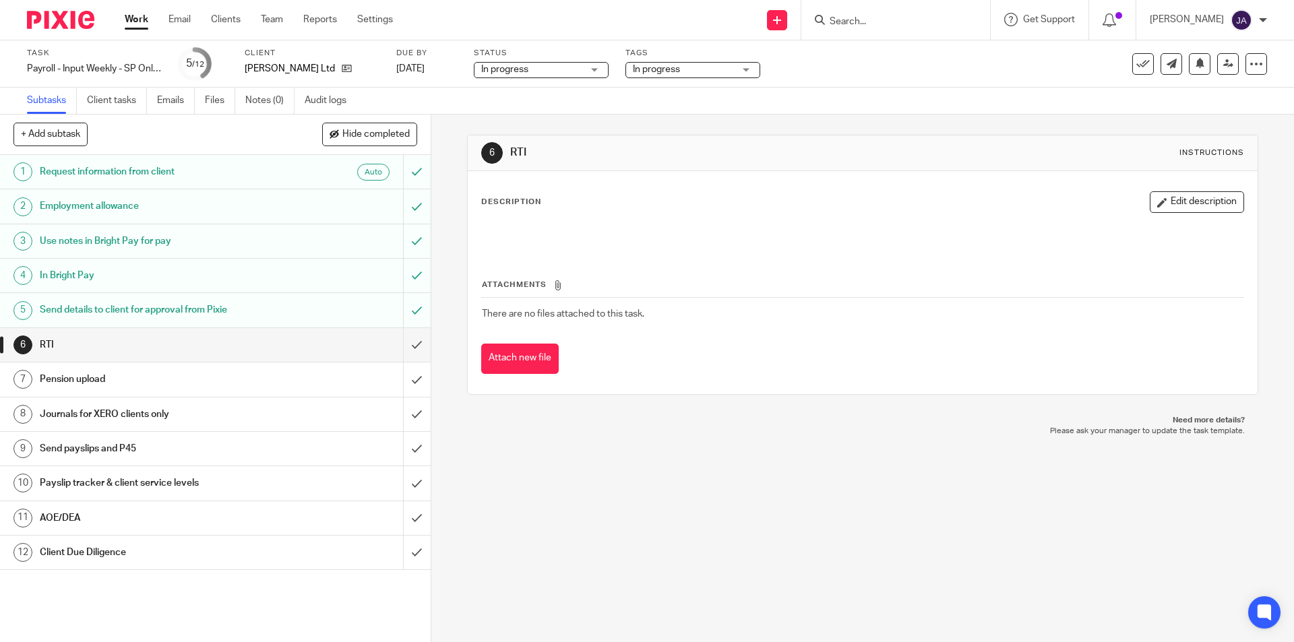
click at [218, 559] on h1 "Client Due Diligence" at bounding box center [156, 553] width 233 height 20
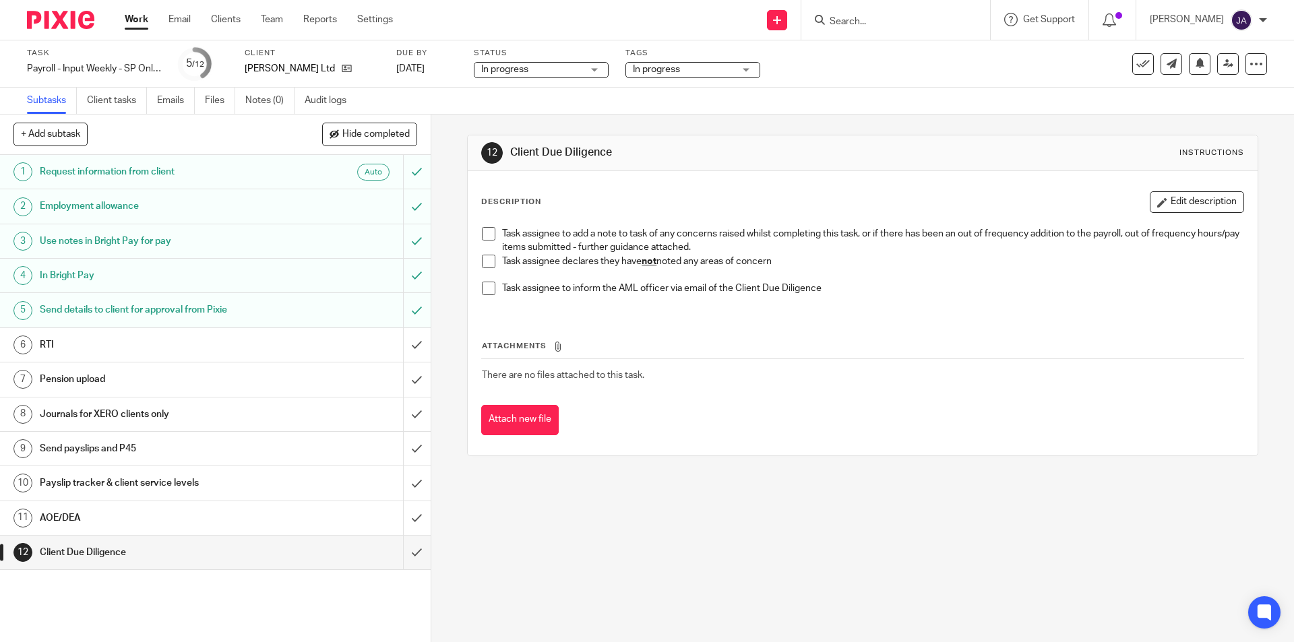
click at [491, 262] on span at bounding box center [488, 261] width 13 height 13
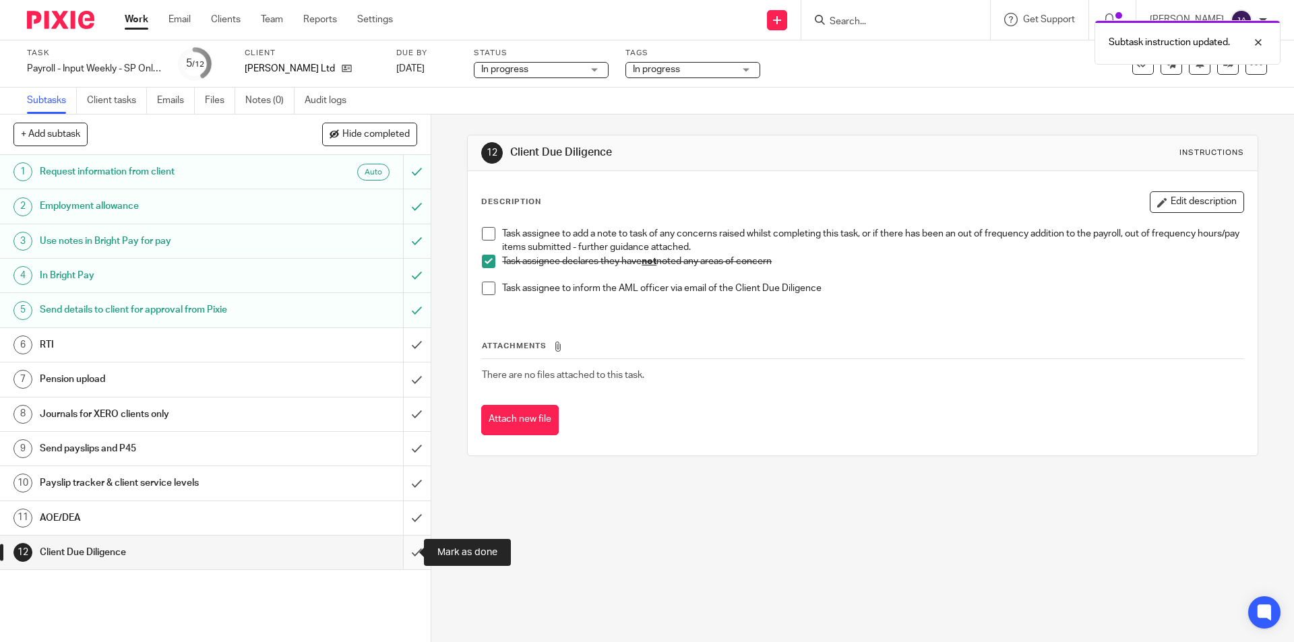
click at [413, 545] on input "submit" at bounding box center [215, 553] width 431 height 34
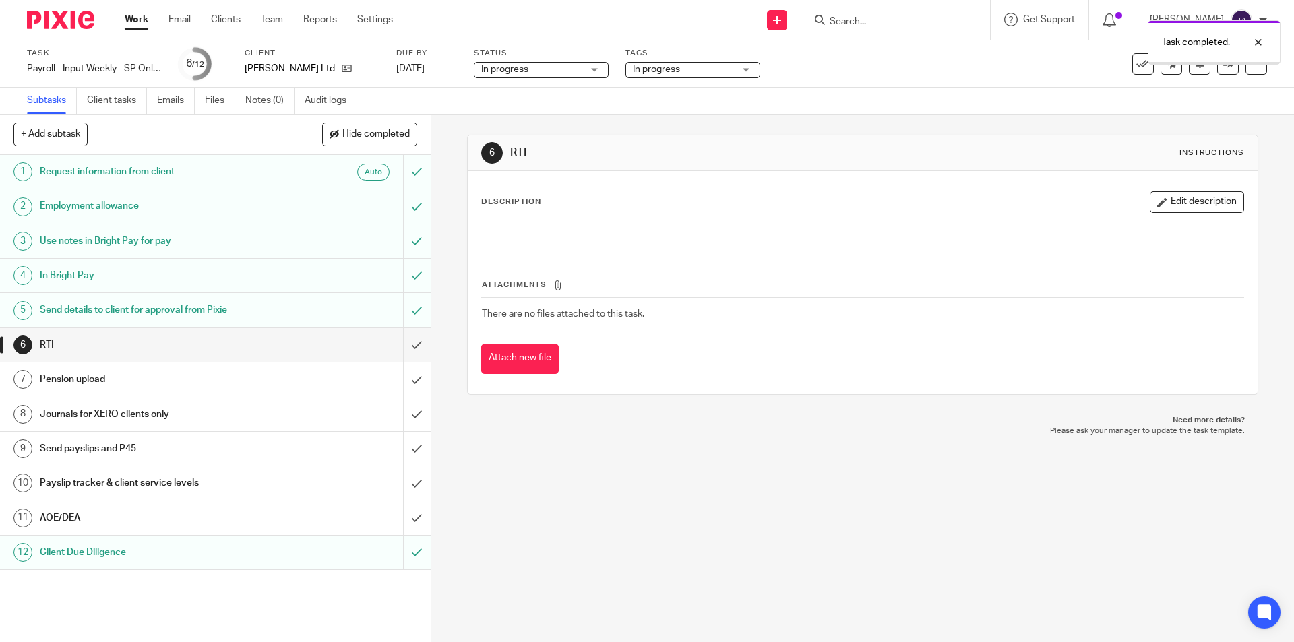
click at [303, 526] on div "AOE/DEA" at bounding box center [215, 518] width 350 height 20
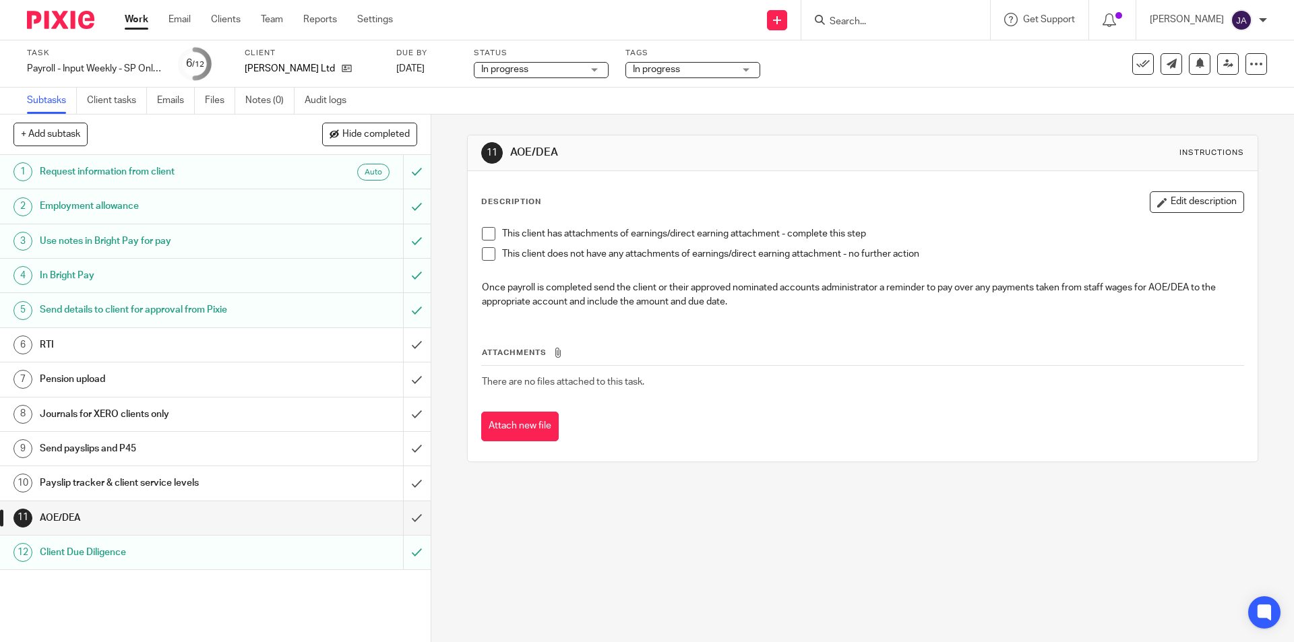
click at [488, 257] on span at bounding box center [488, 253] width 13 height 13
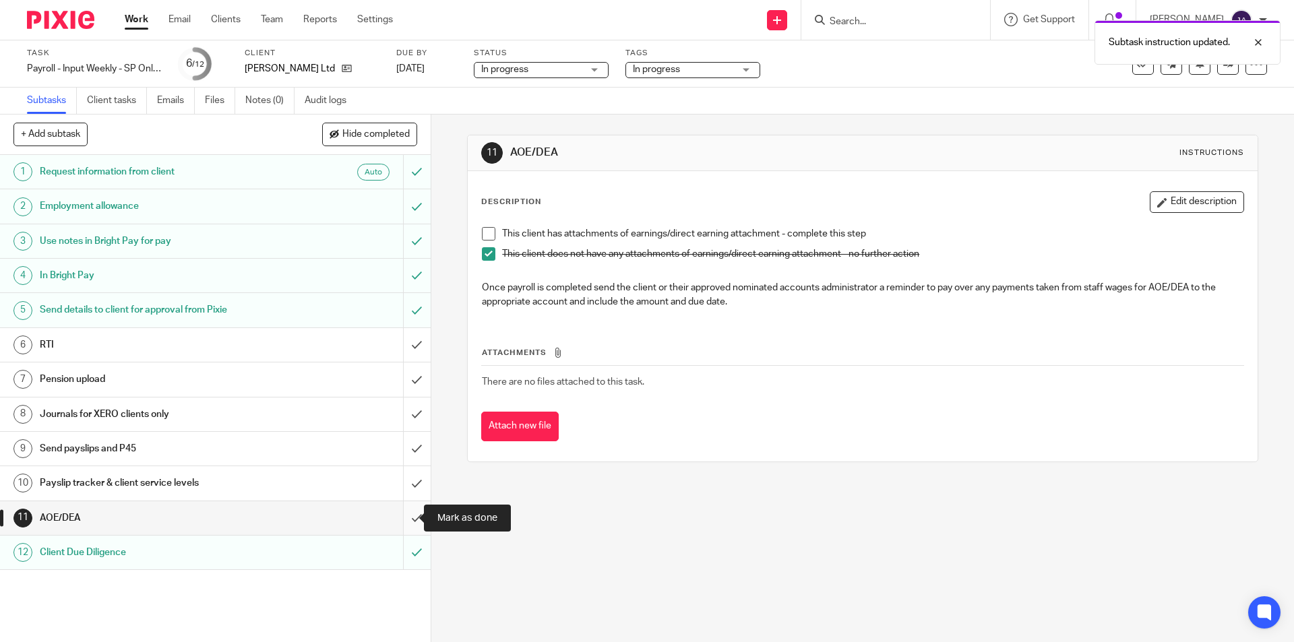
click at [409, 516] on input "submit" at bounding box center [215, 518] width 431 height 34
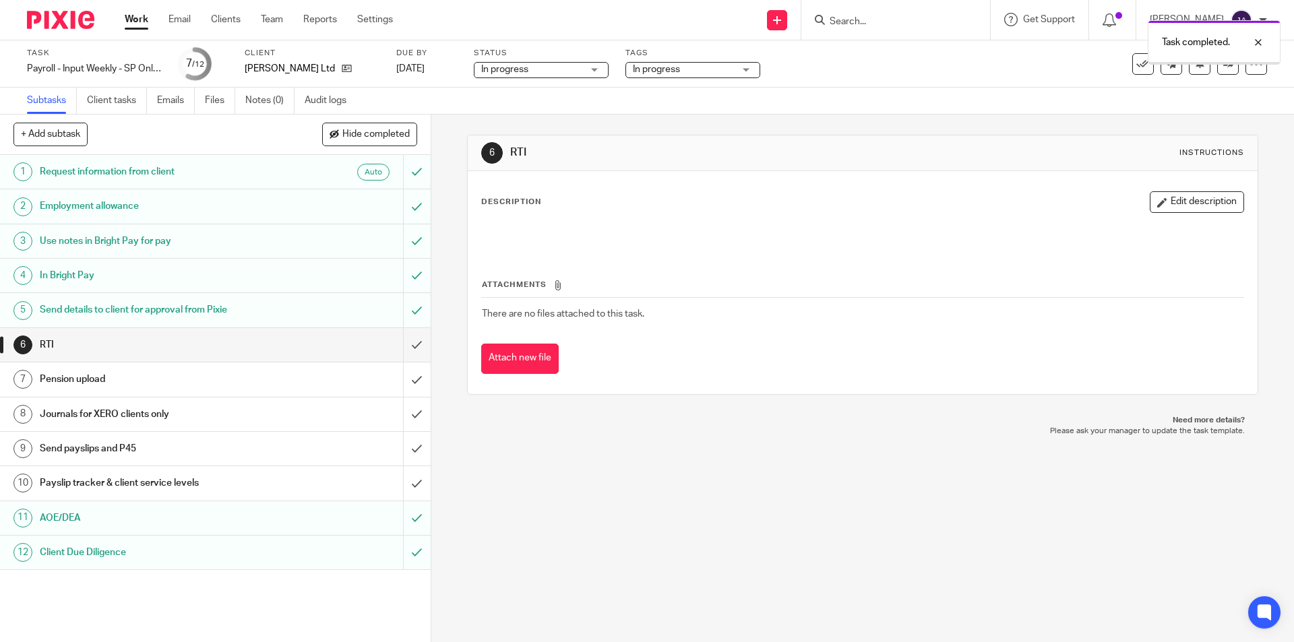
click at [264, 490] on h1 "Payslip tracker & client service levels" at bounding box center [156, 483] width 233 height 20
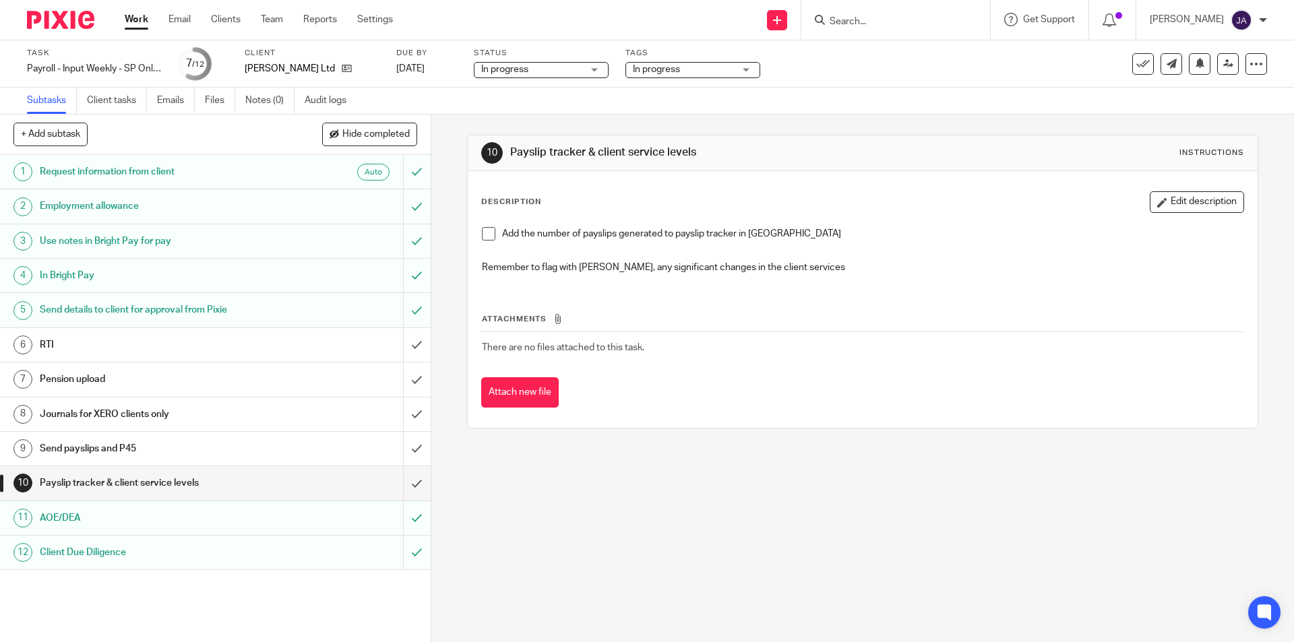
click at [482, 235] on span at bounding box center [488, 233] width 13 height 13
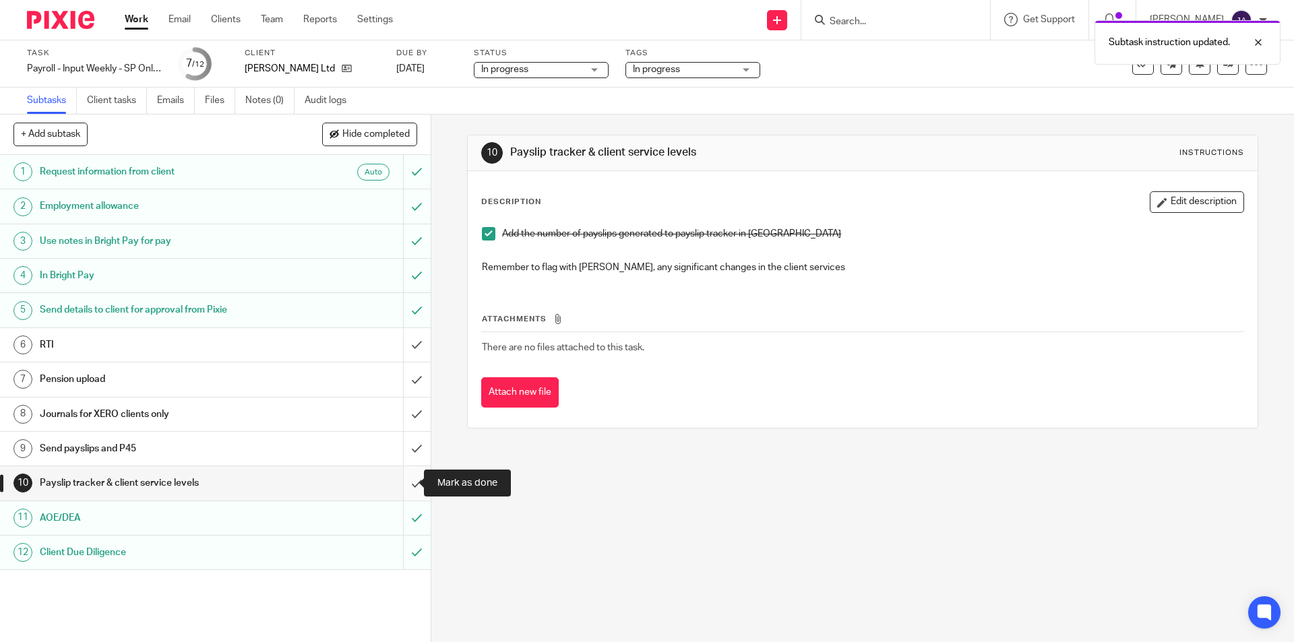
click at [403, 487] on input "submit" at bounding box center [215, 483] width 431 height 34
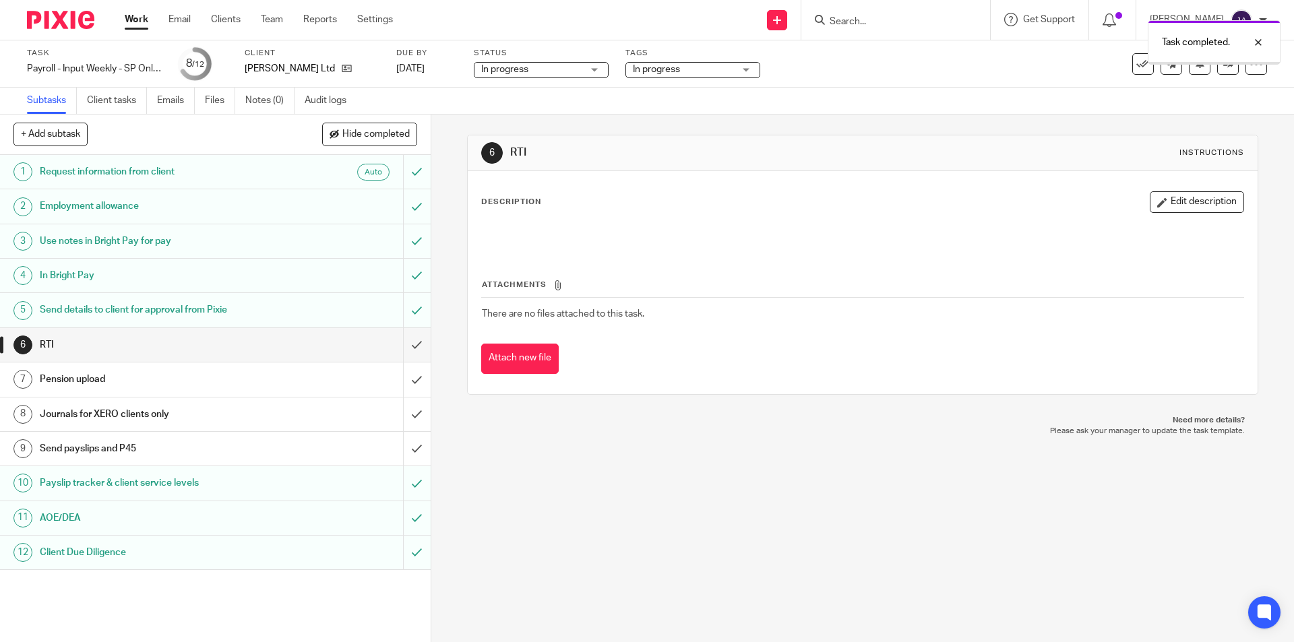
click at [219, 447] on h1 "Send payslips and P45" at bounding box center [156, 449] width 233 height 20
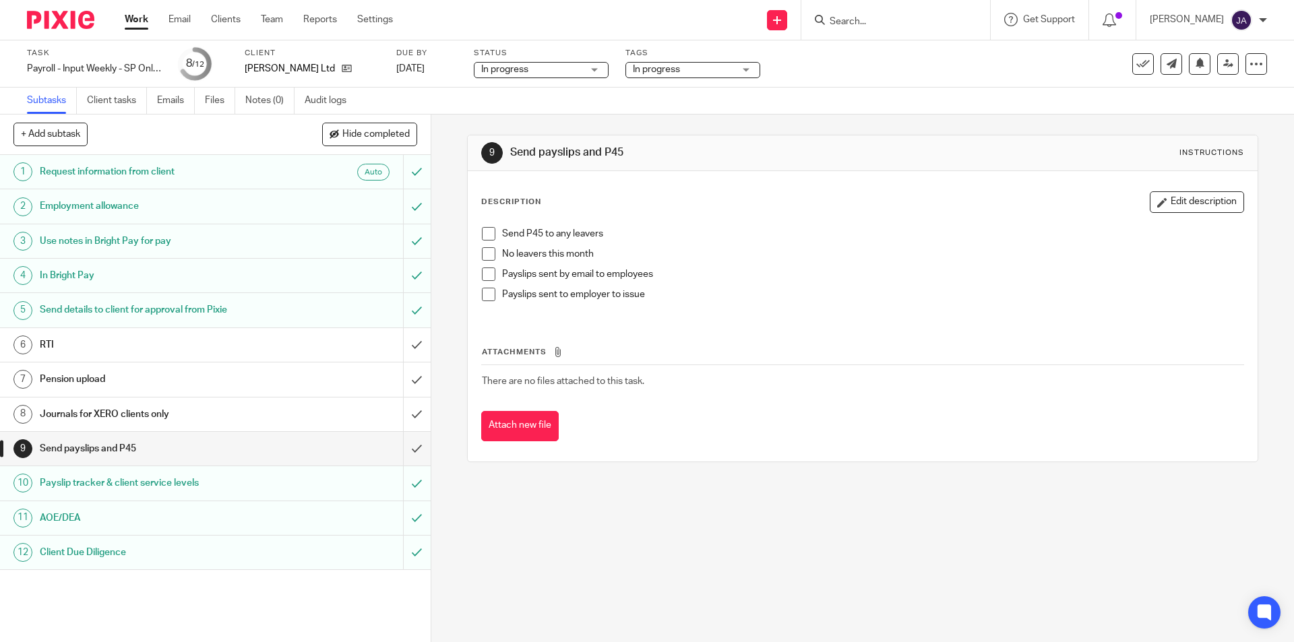
click at [487, 253] on span at bounding box center [488, 253] width 13 height 13
click at [485, 298] on span at bounding box center [488, 294] width 13 height 13
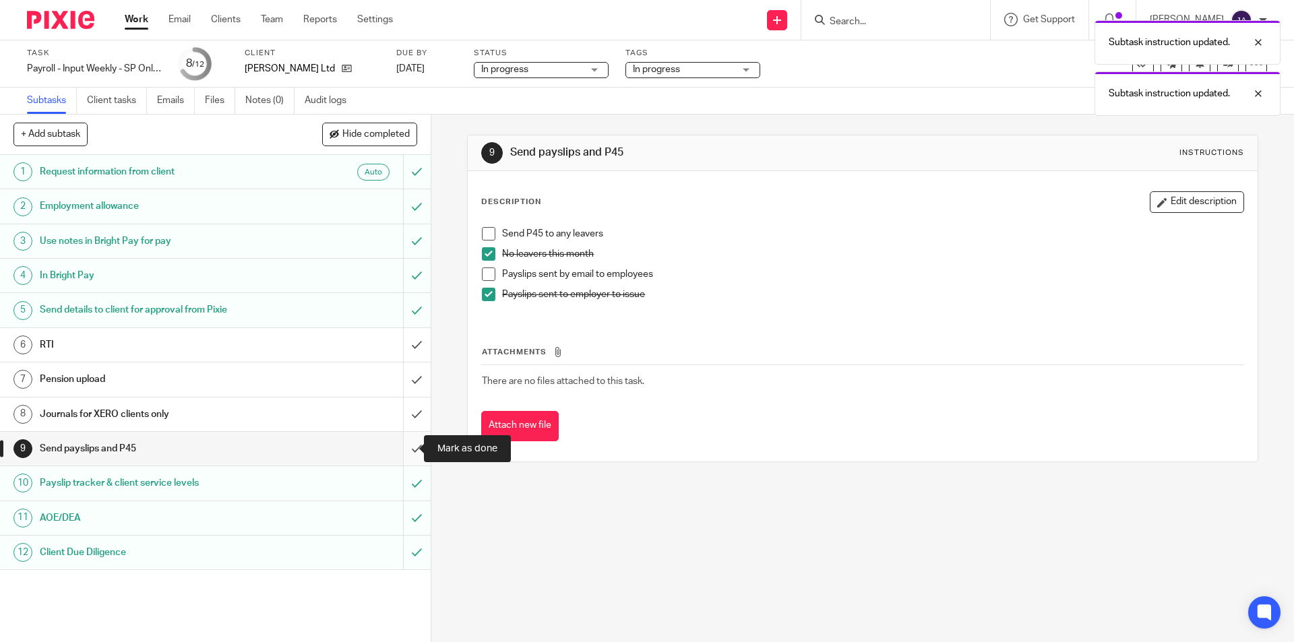
click at [411, 451] on input "submit" at bounding box center [215, 449] width 431 height 34
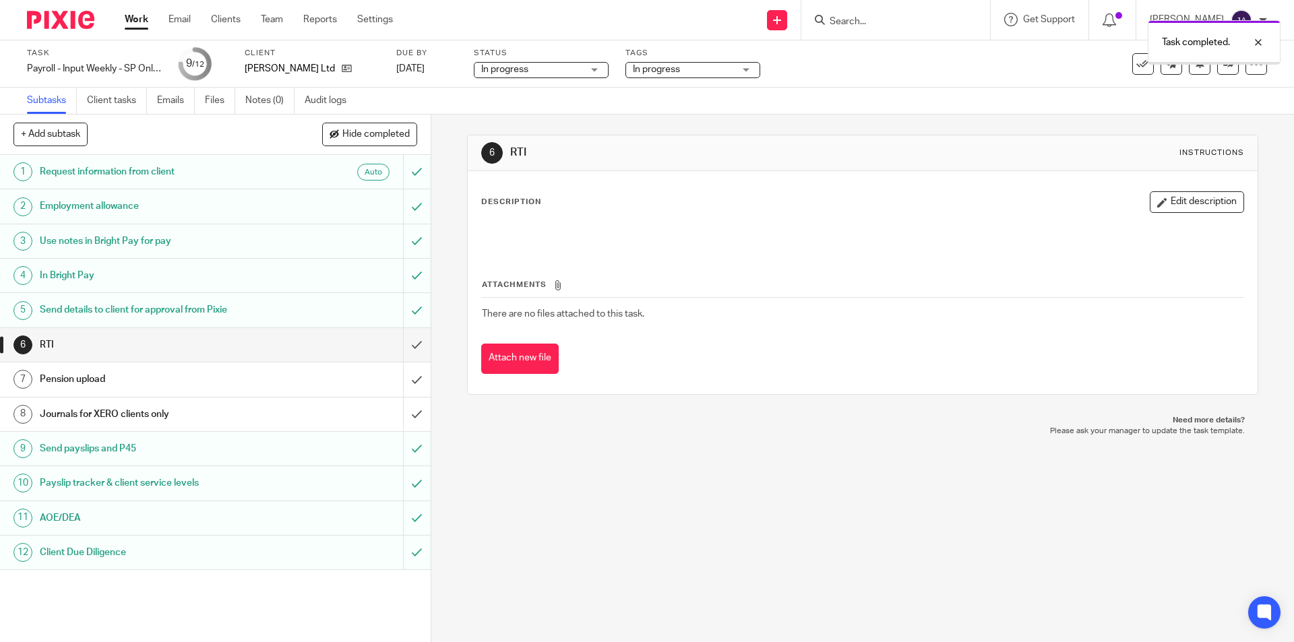
click at [307, 410] on div "Journals for XERO clients only" at bounding box center [215, 414] width 350 height 20
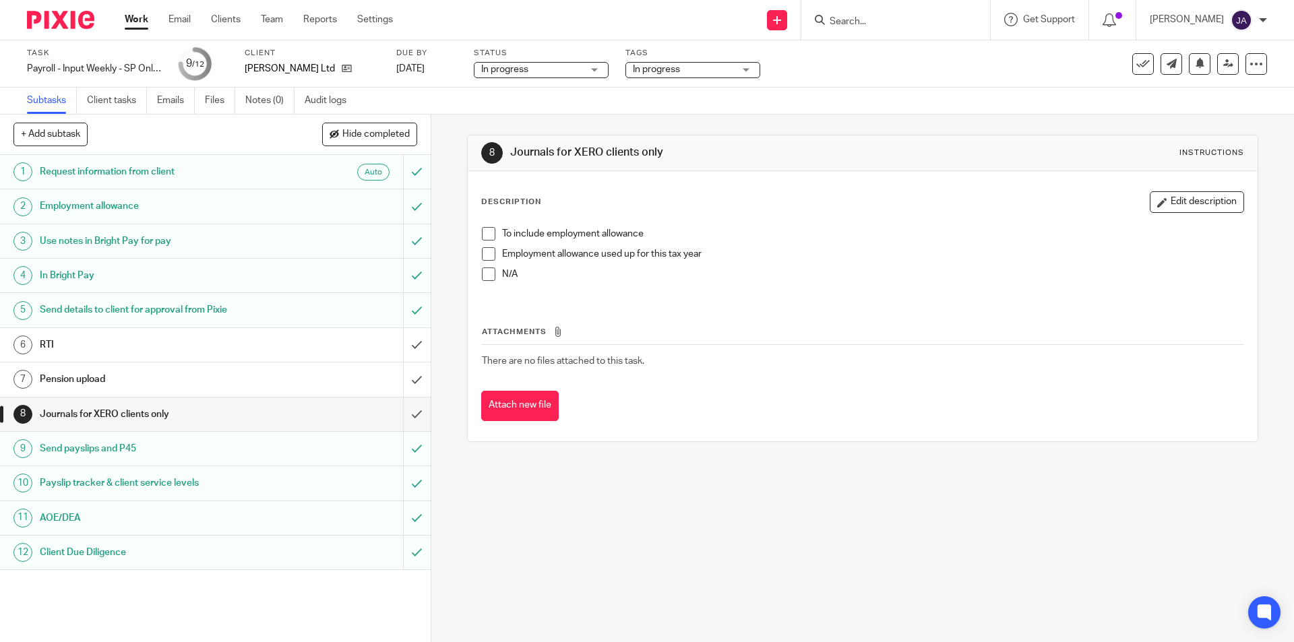
click at [487, 275] on span at bounding box center [488, 274] width 13 height 13
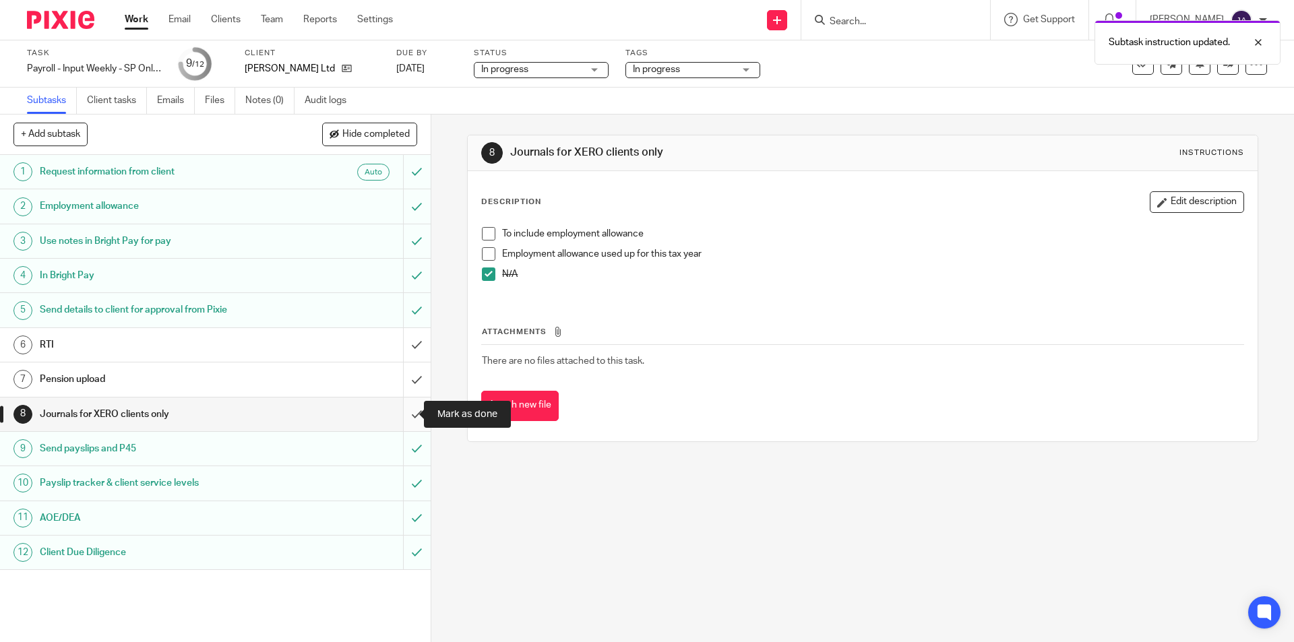
click at [409, 420] on input "submit" at bounding box center [215, 415] width 431 height 34
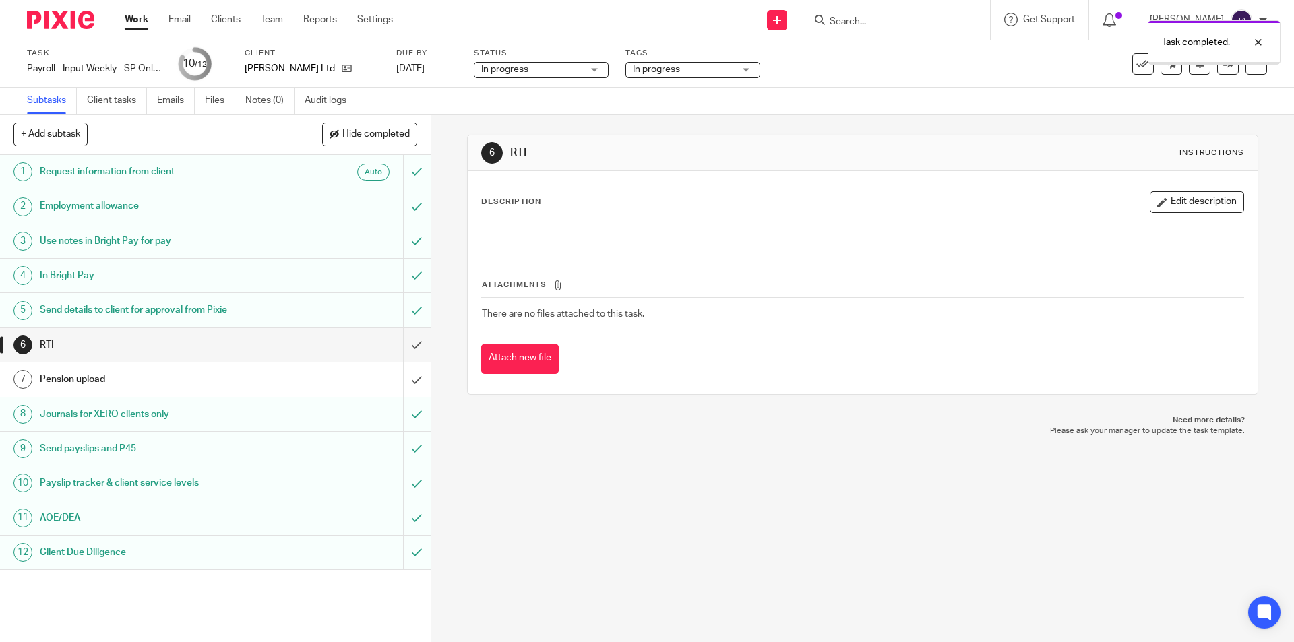
click at [193, 385] on h1 "Pension upload" at bounding box center [156, 379] width 233 height 20
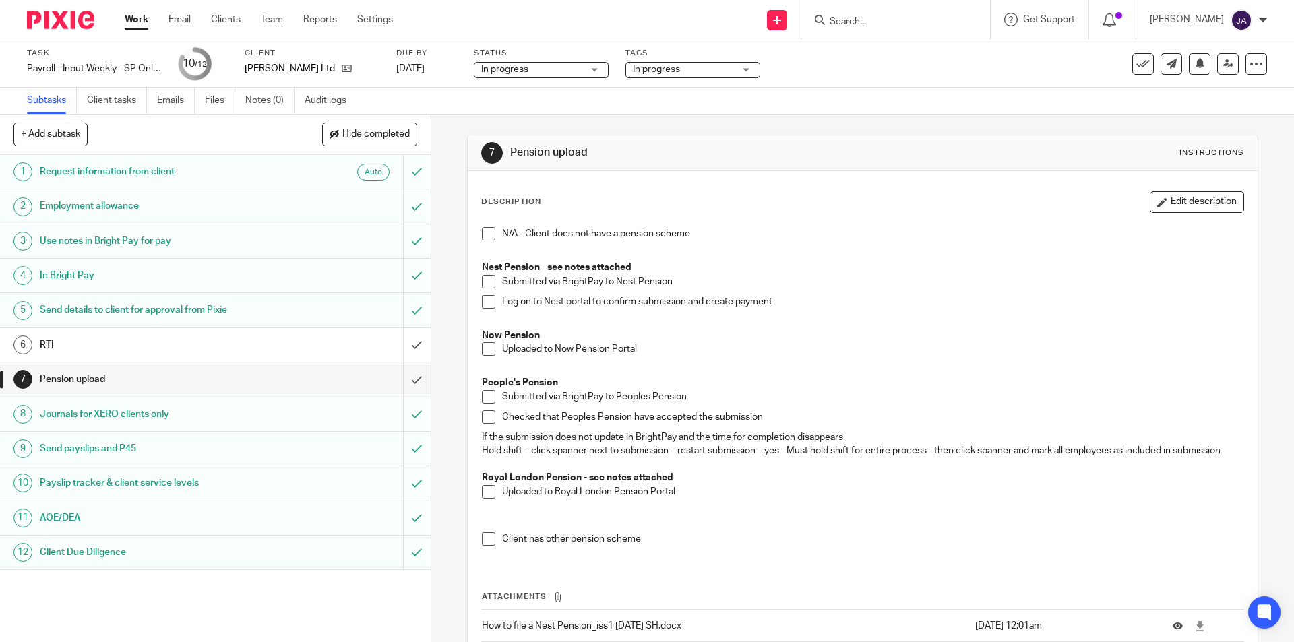
click at [483, 355] on span at bounding box center [488, 348] width 13 height 13
click at [408, 380] on input "submit" at bounding box center [215, 380] width 431 height 34
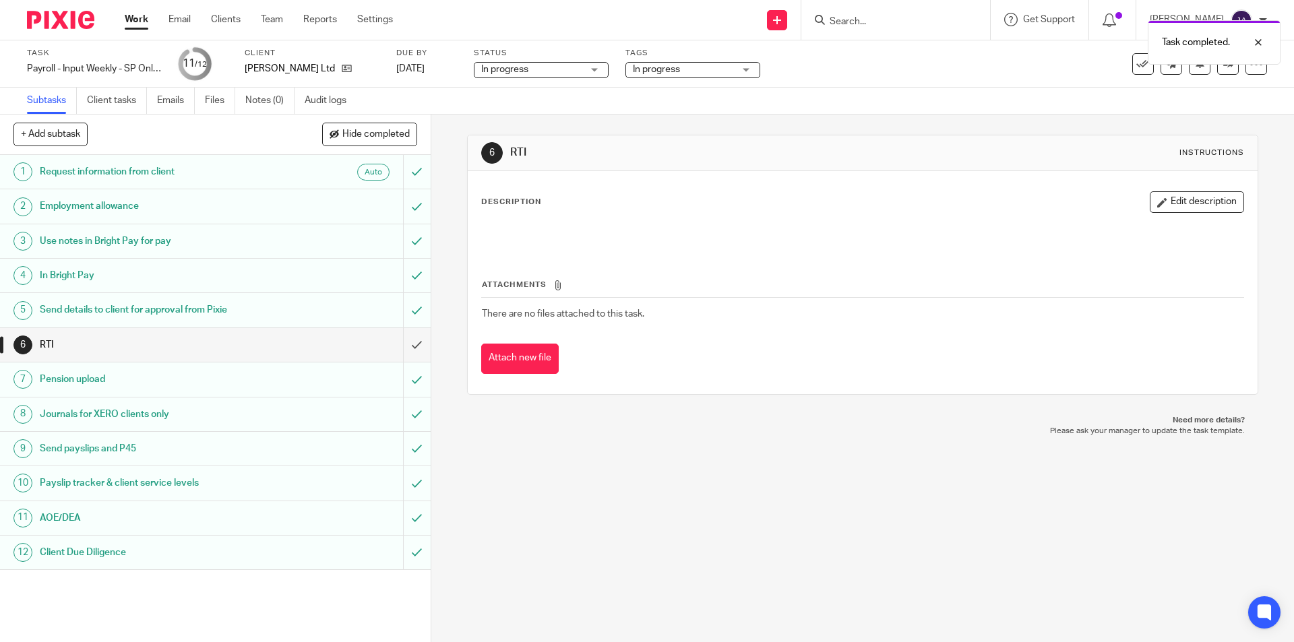
click at [133, 24] on link "Work" at bounding box center [137, 19] width 24 height 13
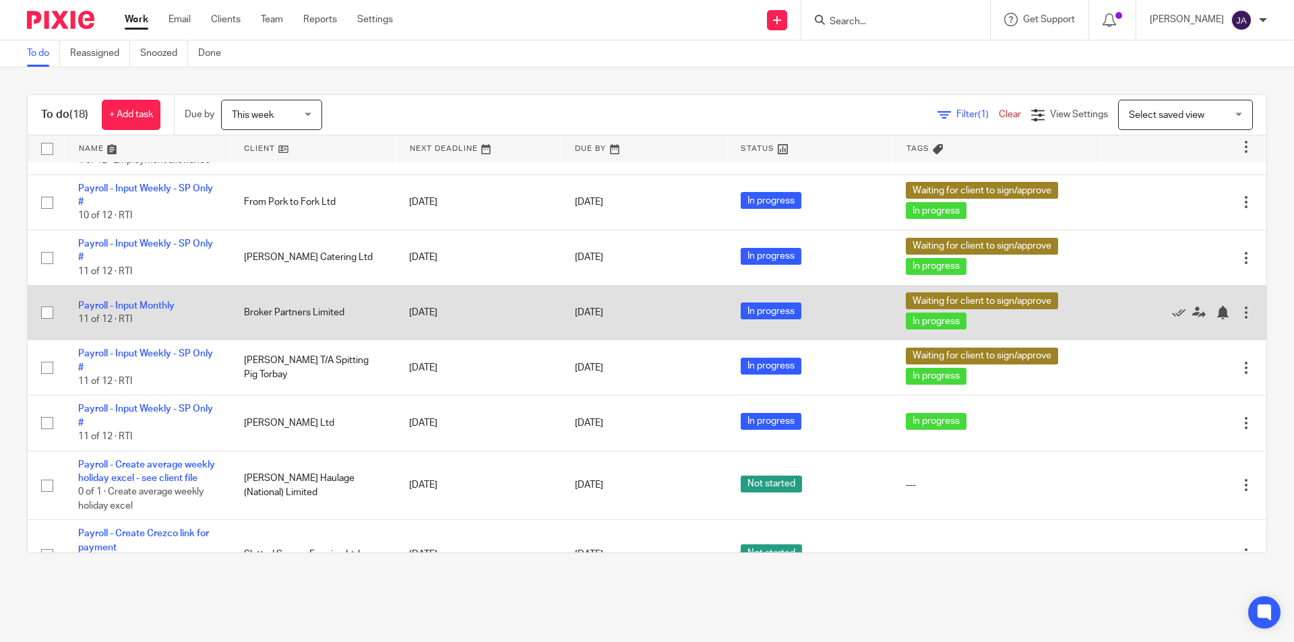
scroll to position [270, 0]
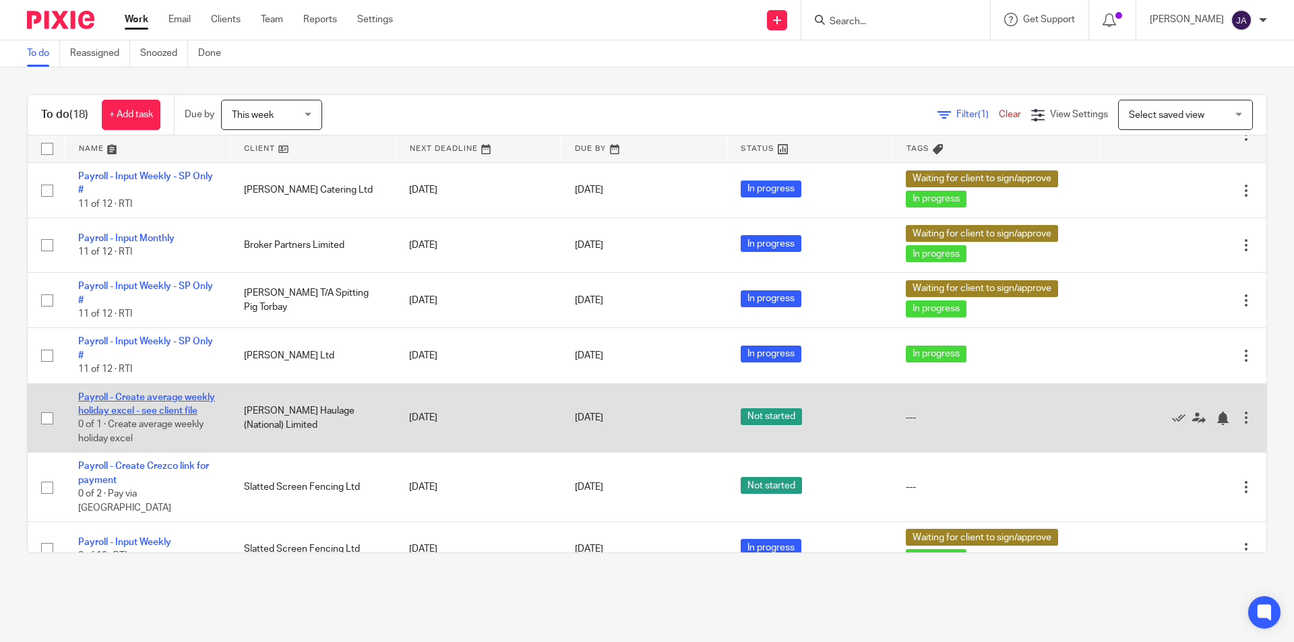
click at [156, 402] on link "Payroll - Create average weekly holiday excel - see client file" at bounding box center [146, 404] width 137 height 23
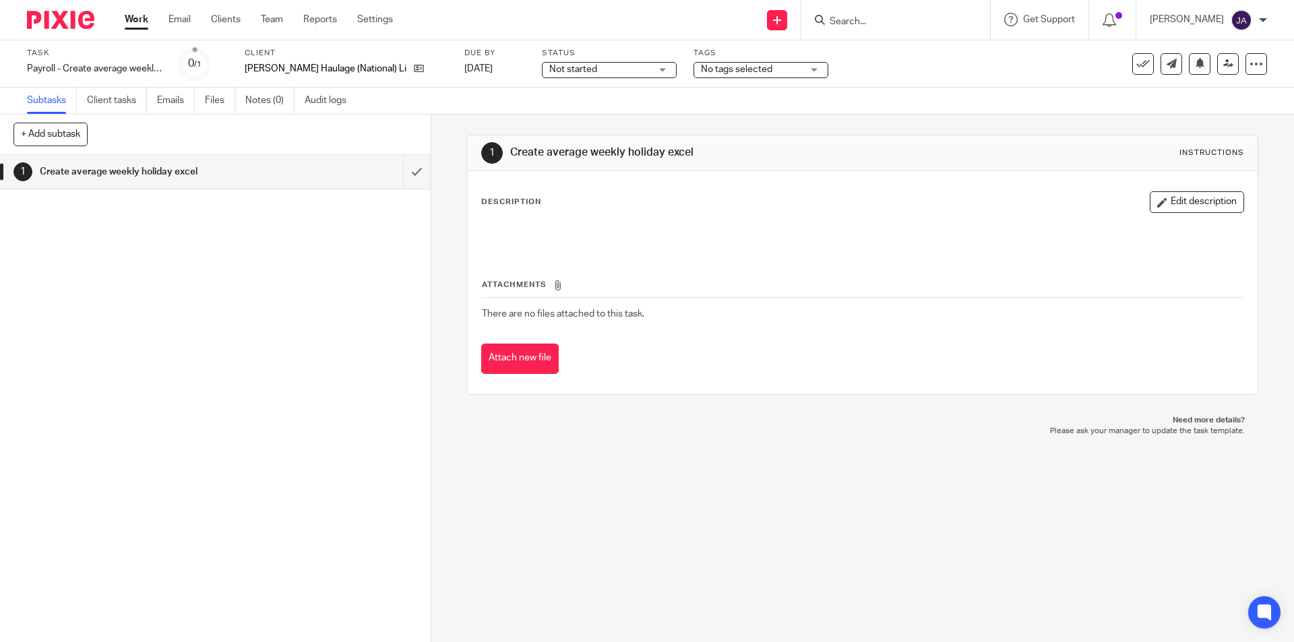
click at [559, 73] on span "Not started" at bounding box center [573, 69] width 48 height 9
click at [539, 109] on li "In progress" at bounding box center [572, 119] width 133 height 28
click at [399, 169] on input "submit" at bounding box center [215, 172] width 431 height 34
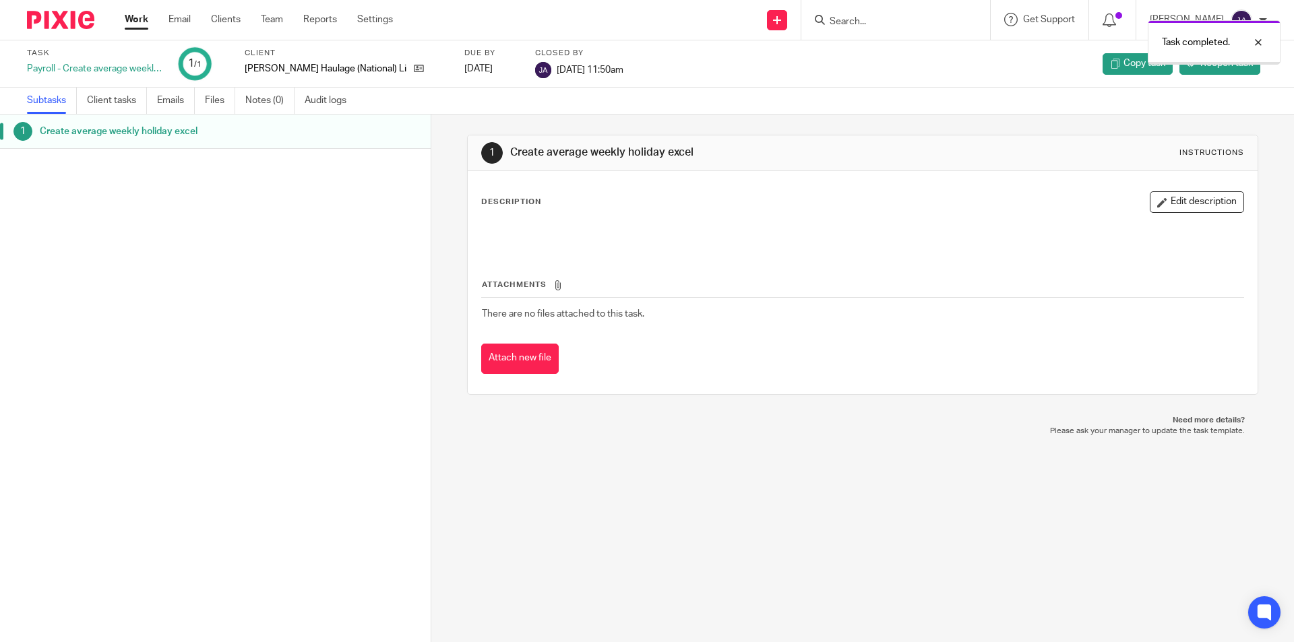
click at [130, 22] on link "Work" at bounding box center [137, 19] width 24 height 13
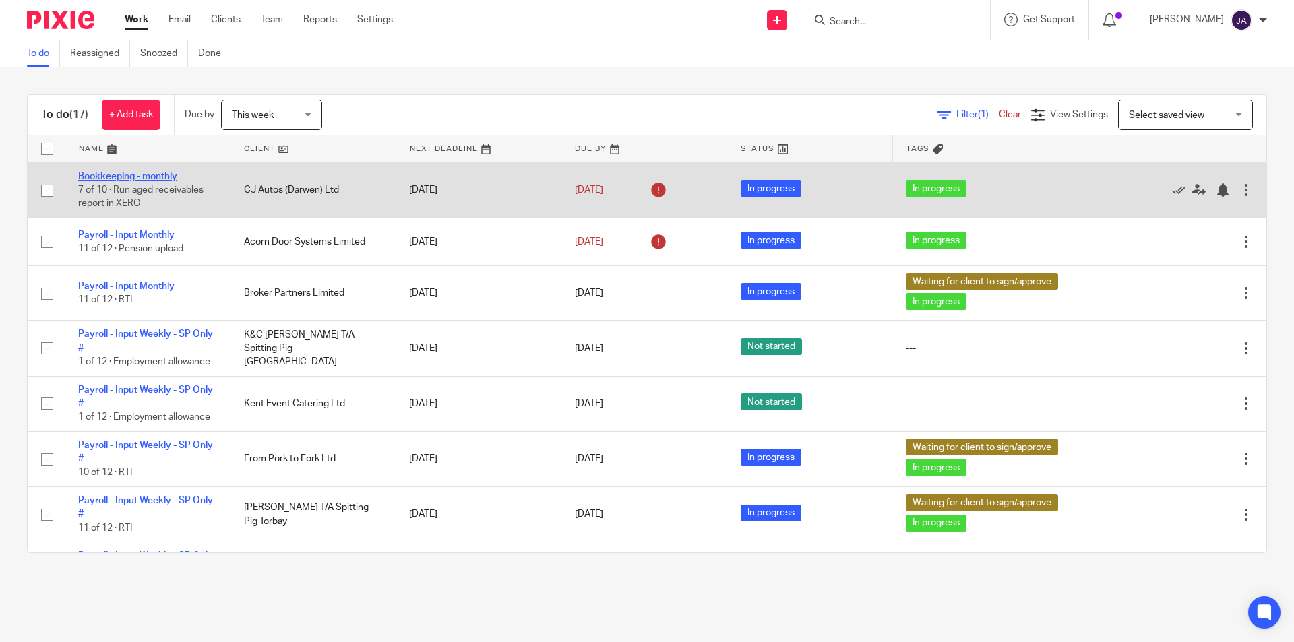
click at [146, 175] on link "Bookkeeping - monthly" at bounding box center [127, 176] width 99 height 9
click at [119, 178] on link "Bookkeeping - monthly" at bounding box center [127, 176] width 99 height 9
click at [96, 175] on link "Bookkeeping - monthly" at bounding box center [127, 176] width 99 height 9
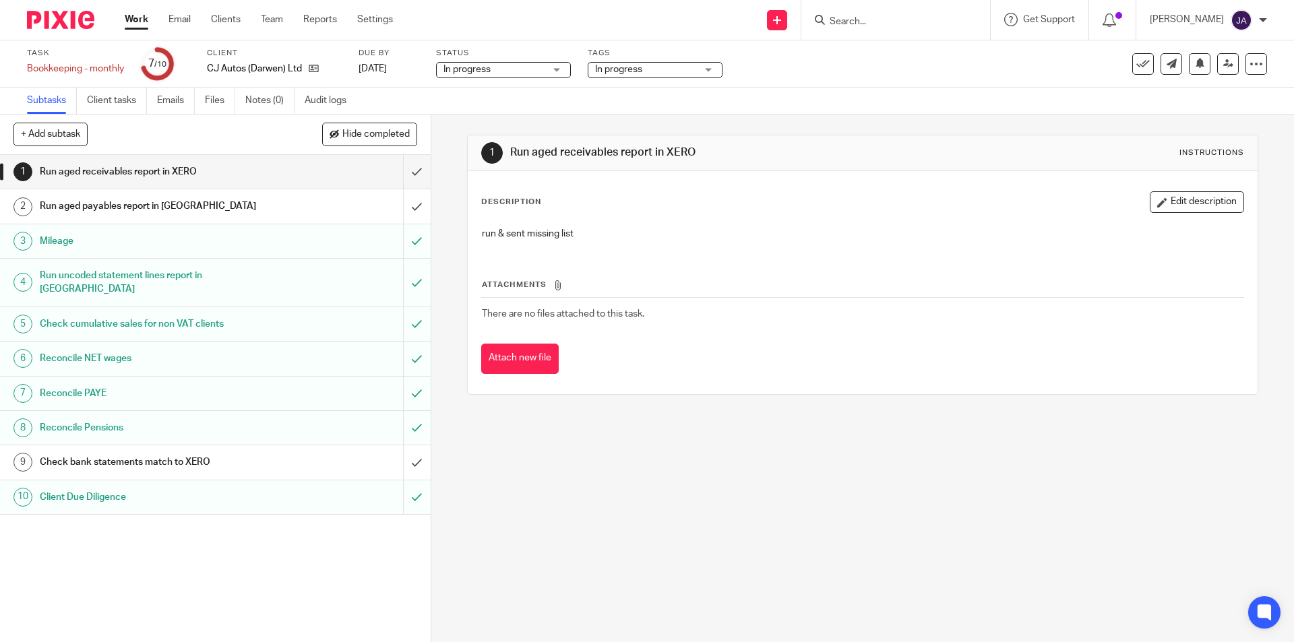
click at [163, 453] on h1 "Check bank statements match to XERO" at bounding box center [156, 462] width 233 height 20
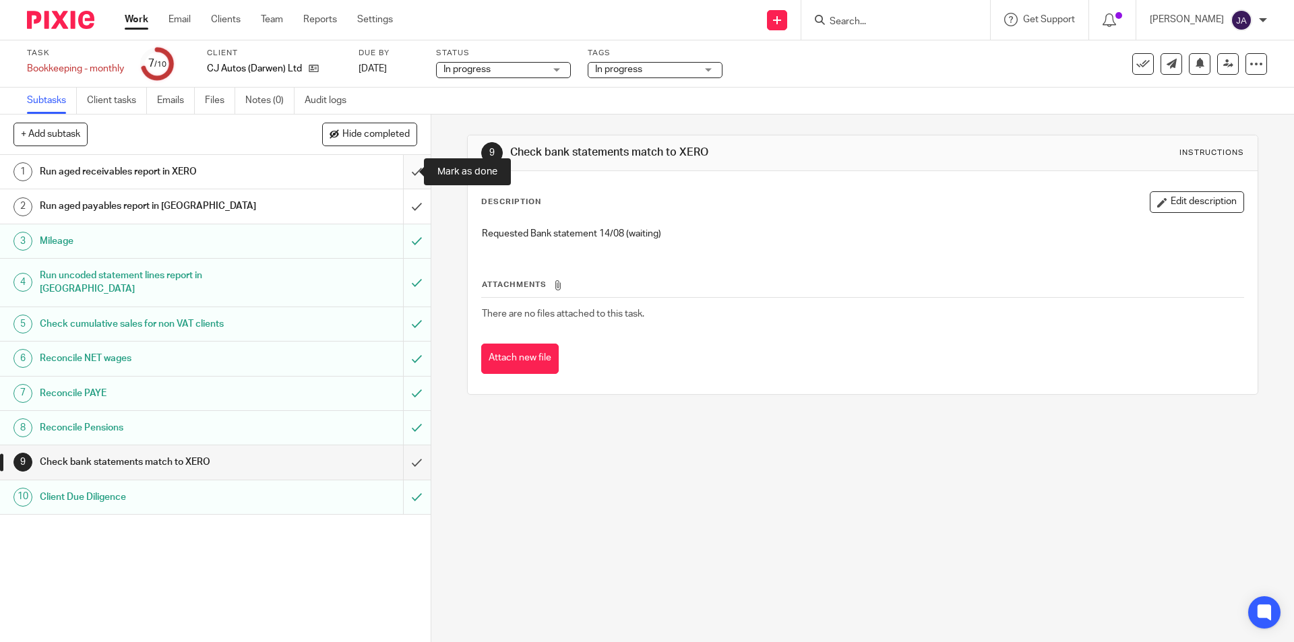
click at [404, 170] on input "submit" at bounding box center [215, 172] width 431 height 34
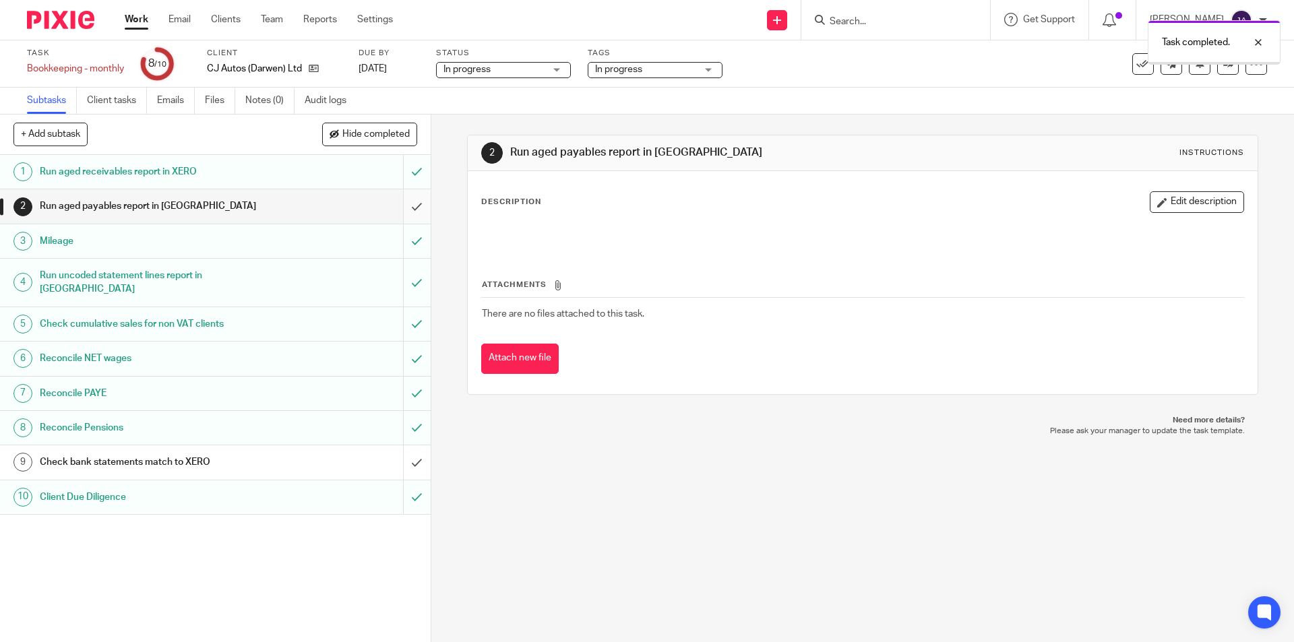
click at [403, 200] on input "submit" at bounding box center [215, 206] width 431 height 34
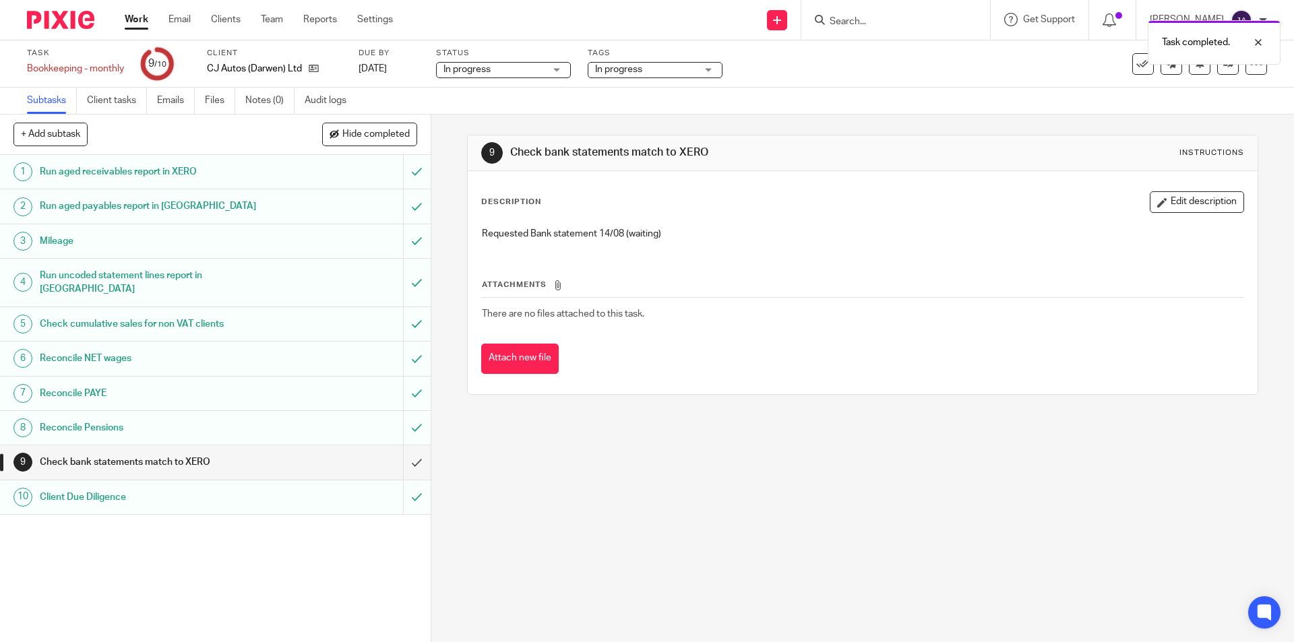
click at [136, 21] on link "Work" at bounding box center [137, 19] width 24 height 13
